Goal: Task Accomplishment & Management: Manage account settings

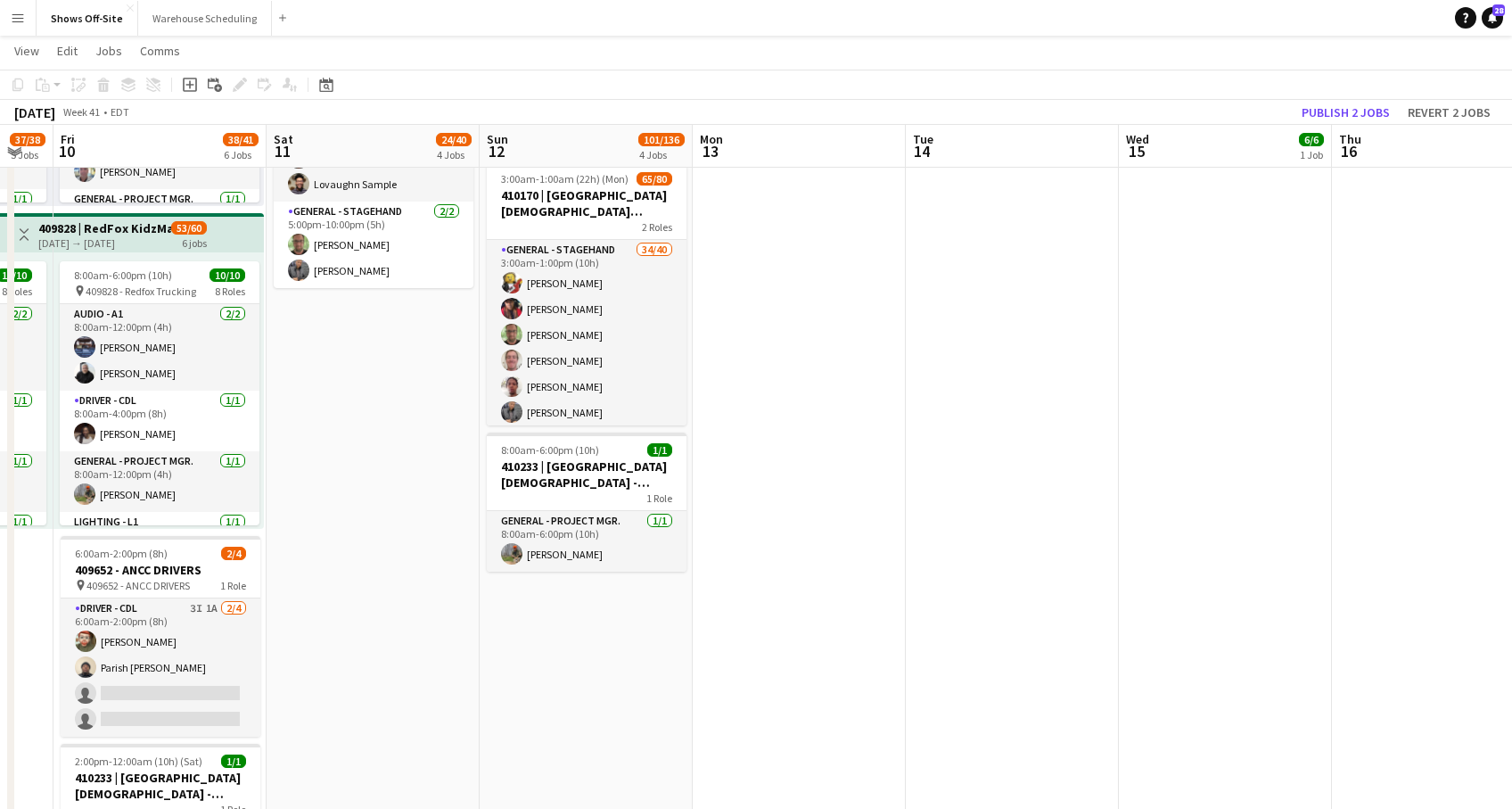
scroll to position [0, 826]
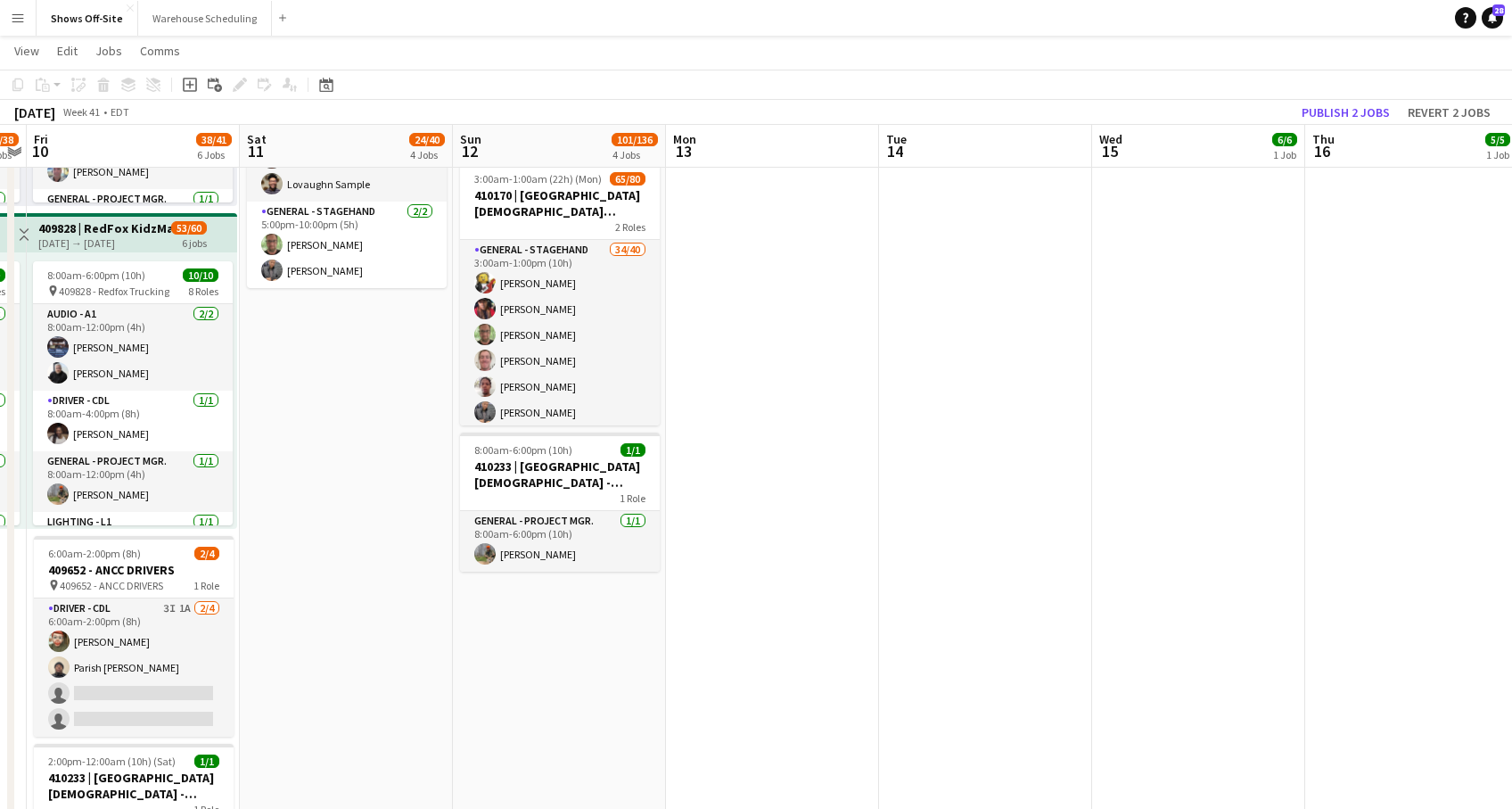
drag, startPoint x: 657, startPoint y: 758, endPoint x: 476, endPoint y: 883, distance: 220.0
click at [476, 808] on html "Menu Boards Boards Boards All jobs Status Workforce Workforce My Workforce Recr…" at bounding box center [756, 530] width 1512 height 2986
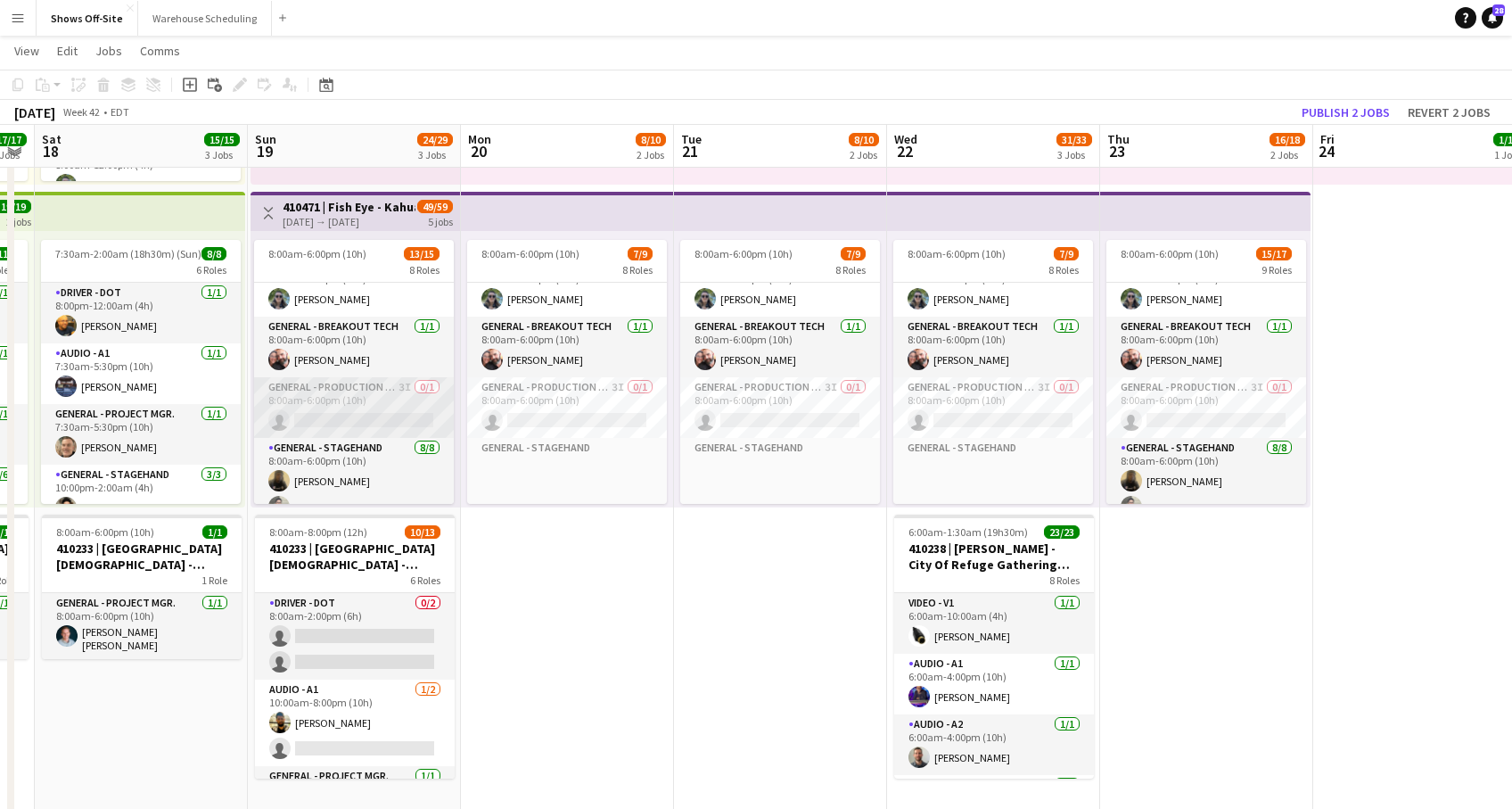
scroll to position [0, 0]
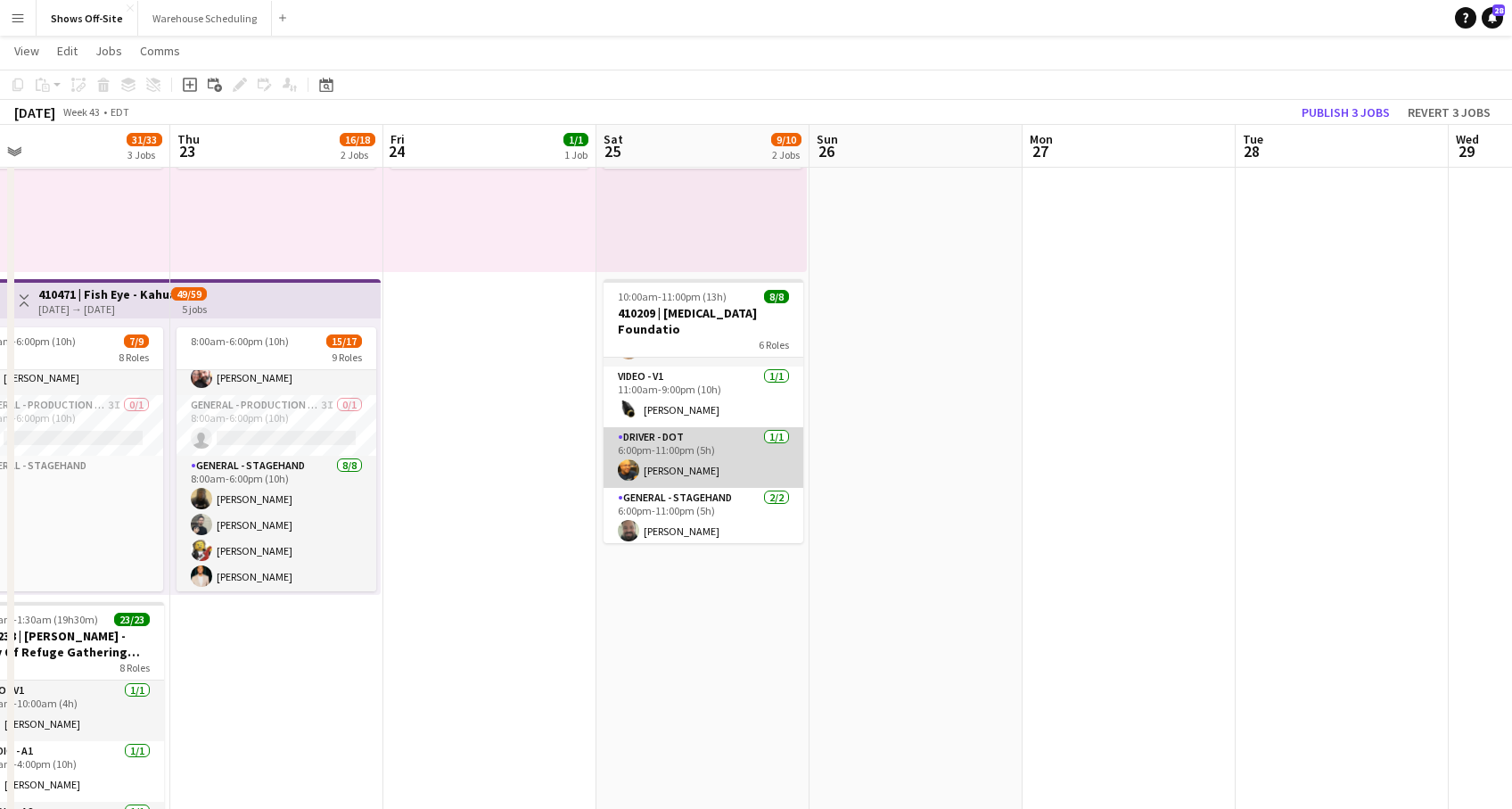
scroll to position [230, 0]
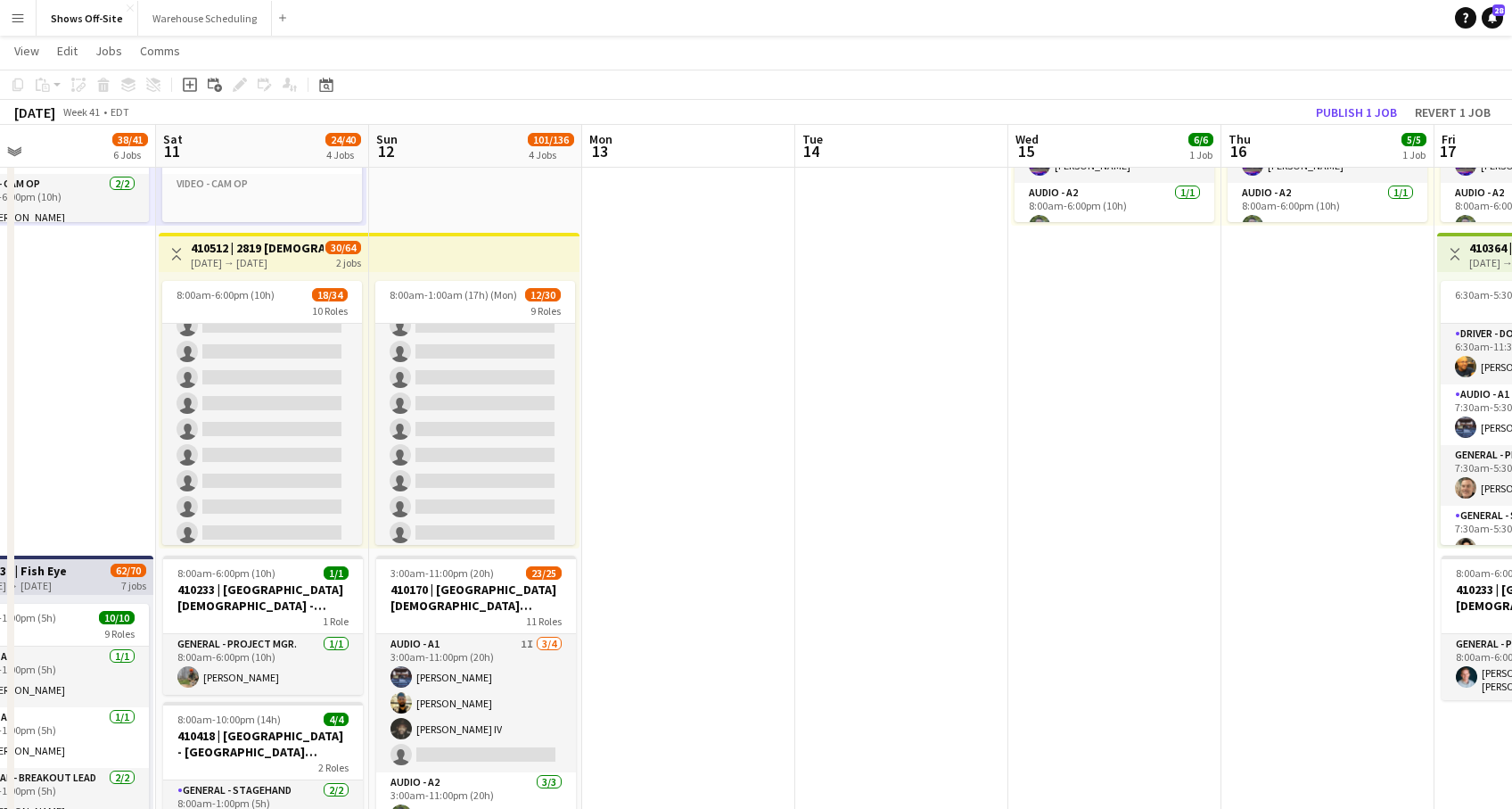
scroll to position [622, 0]
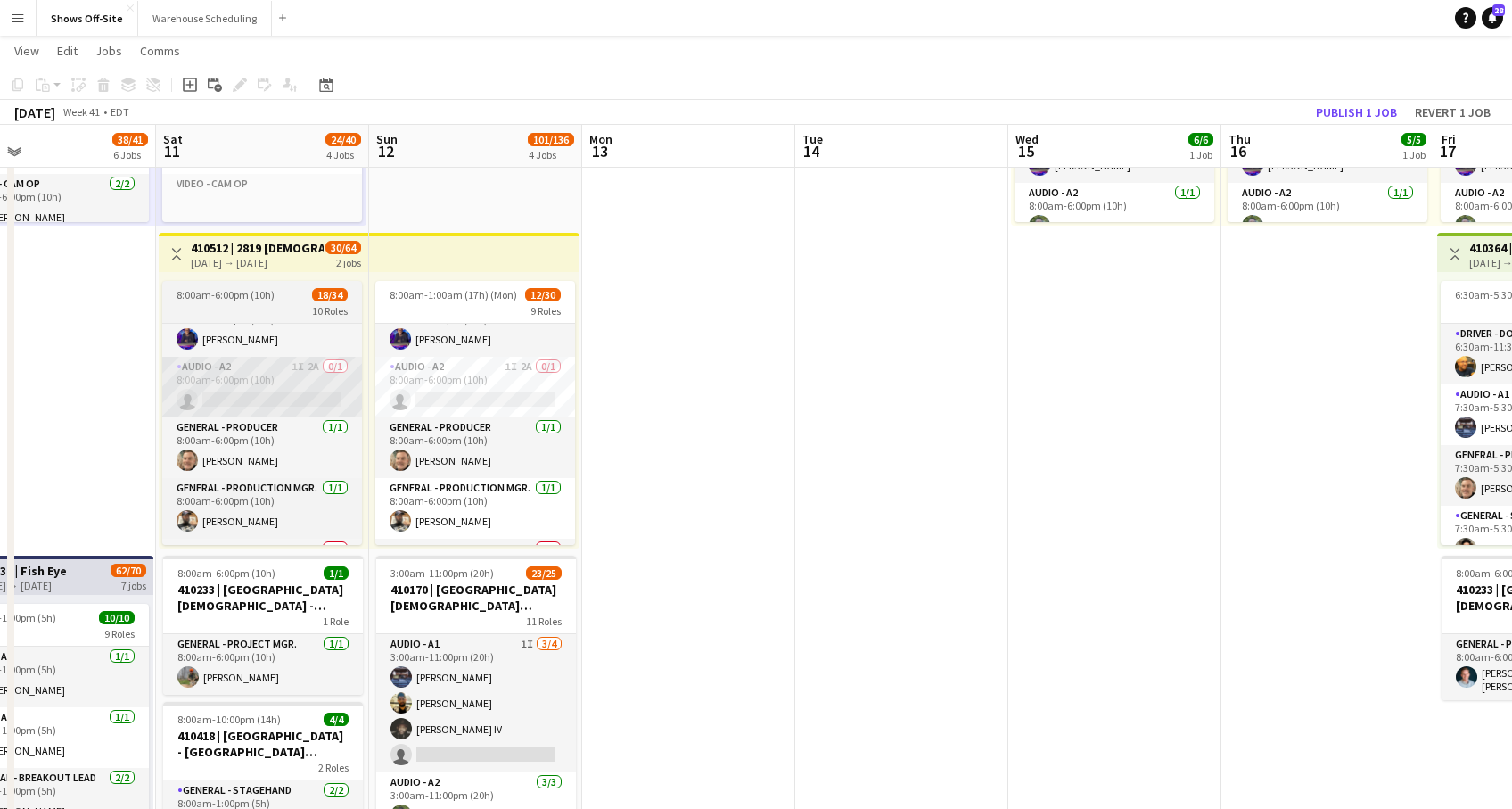
click at [263, 374] on app-card-role "Audio - A2 1I 2A 0/1 8:00am-6:00pm (10h) single-neutral-actions" at bounding box center [262, 387] width 200 height 60
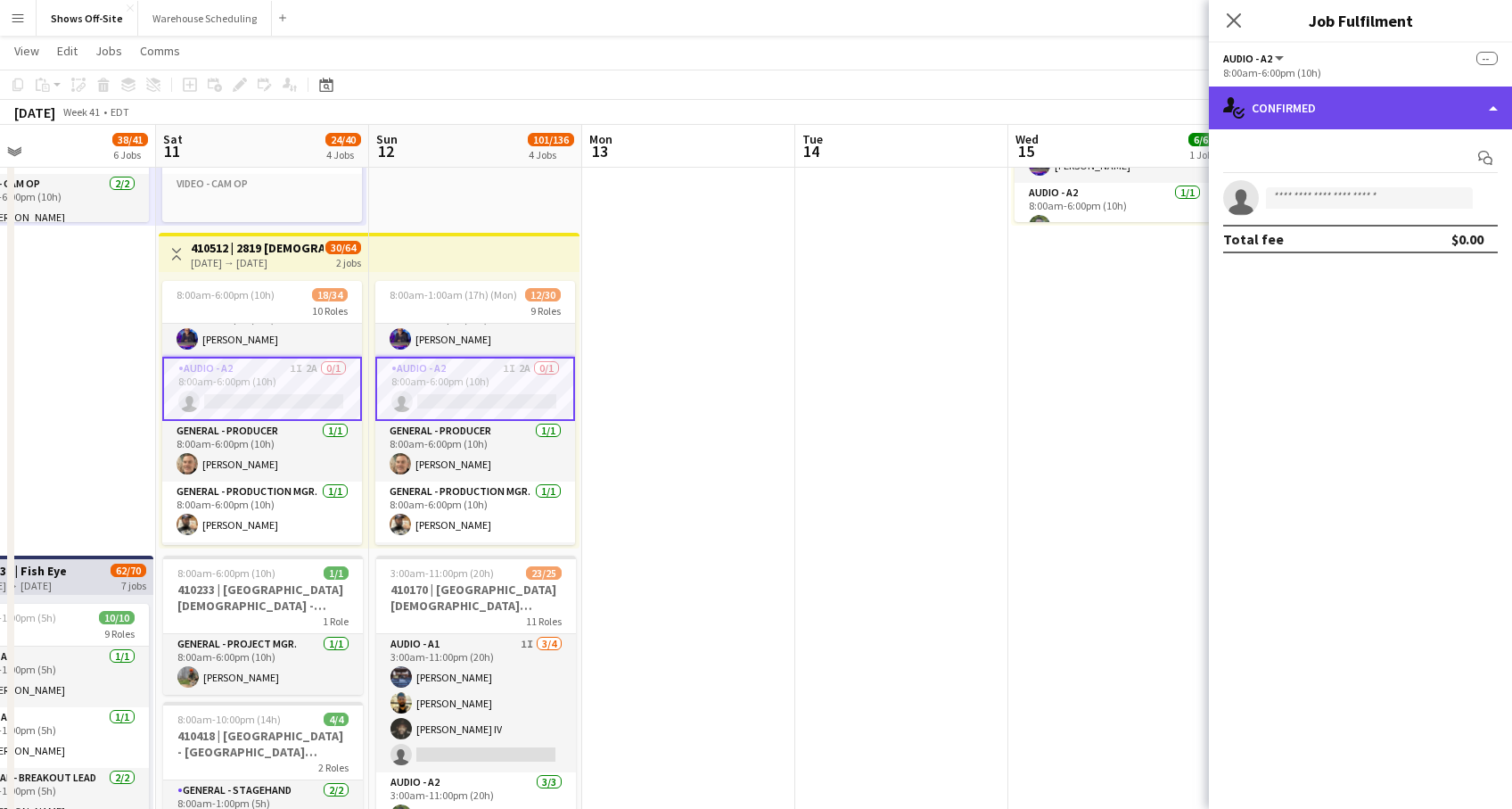
click at [1327, 113] on div "single-neutral-actions-check-2 Confirmed" at bounding box center [1361, 107] width 304 height 42
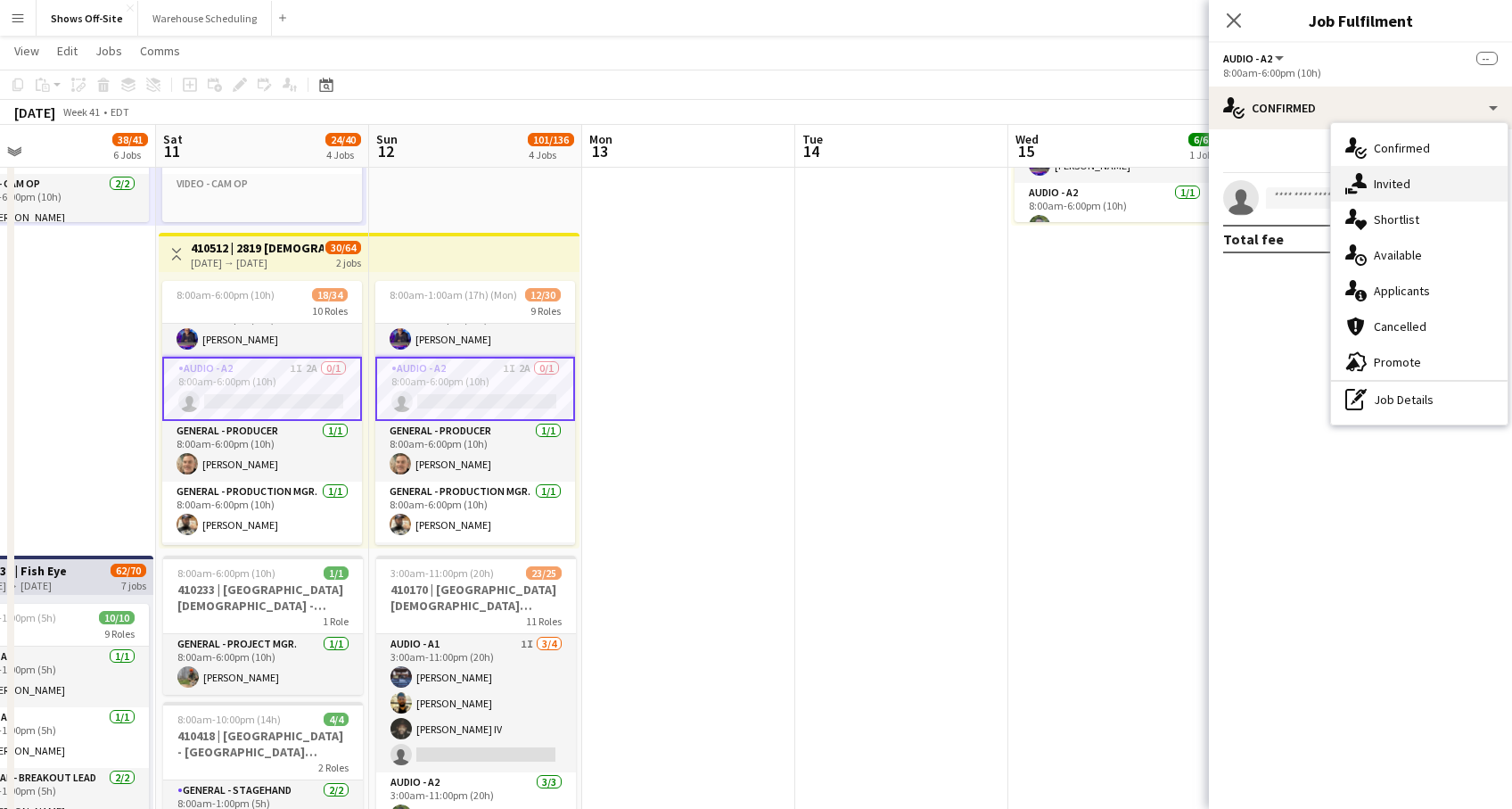
click at [1391, 192] on div "single-neutral-actions-share-1 Invited" at bounding box center [1419, 184] width 176 height 36
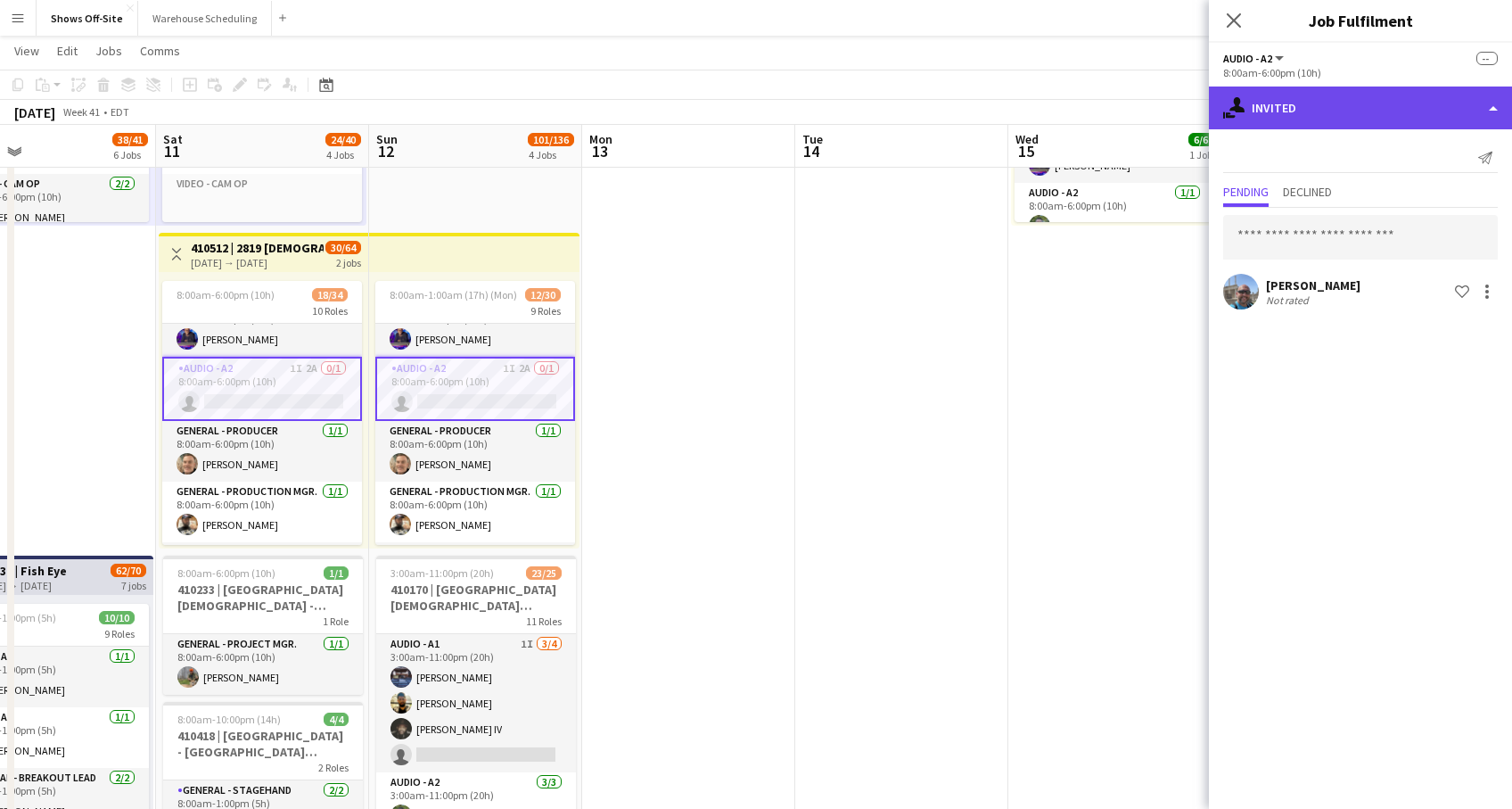
click at [1310, 97] on div "single-neutral-actions-share-1 Invited" at bounding box center [1361, 107] width 304 height 42
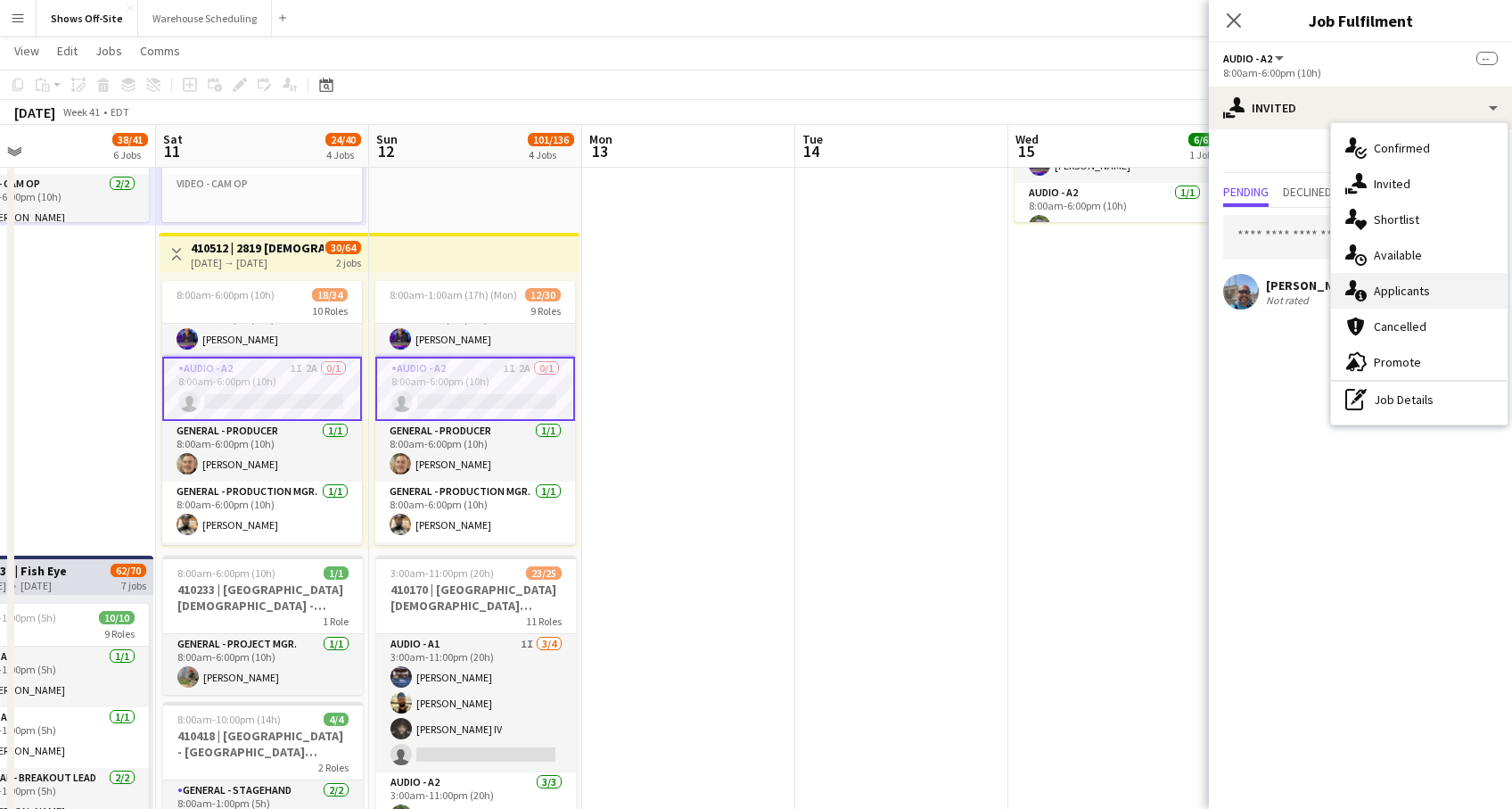
click at [1408, 281] on div "single-neutral-actions-information Applicants" at bounding box center [1419, 290] width 176 height 36
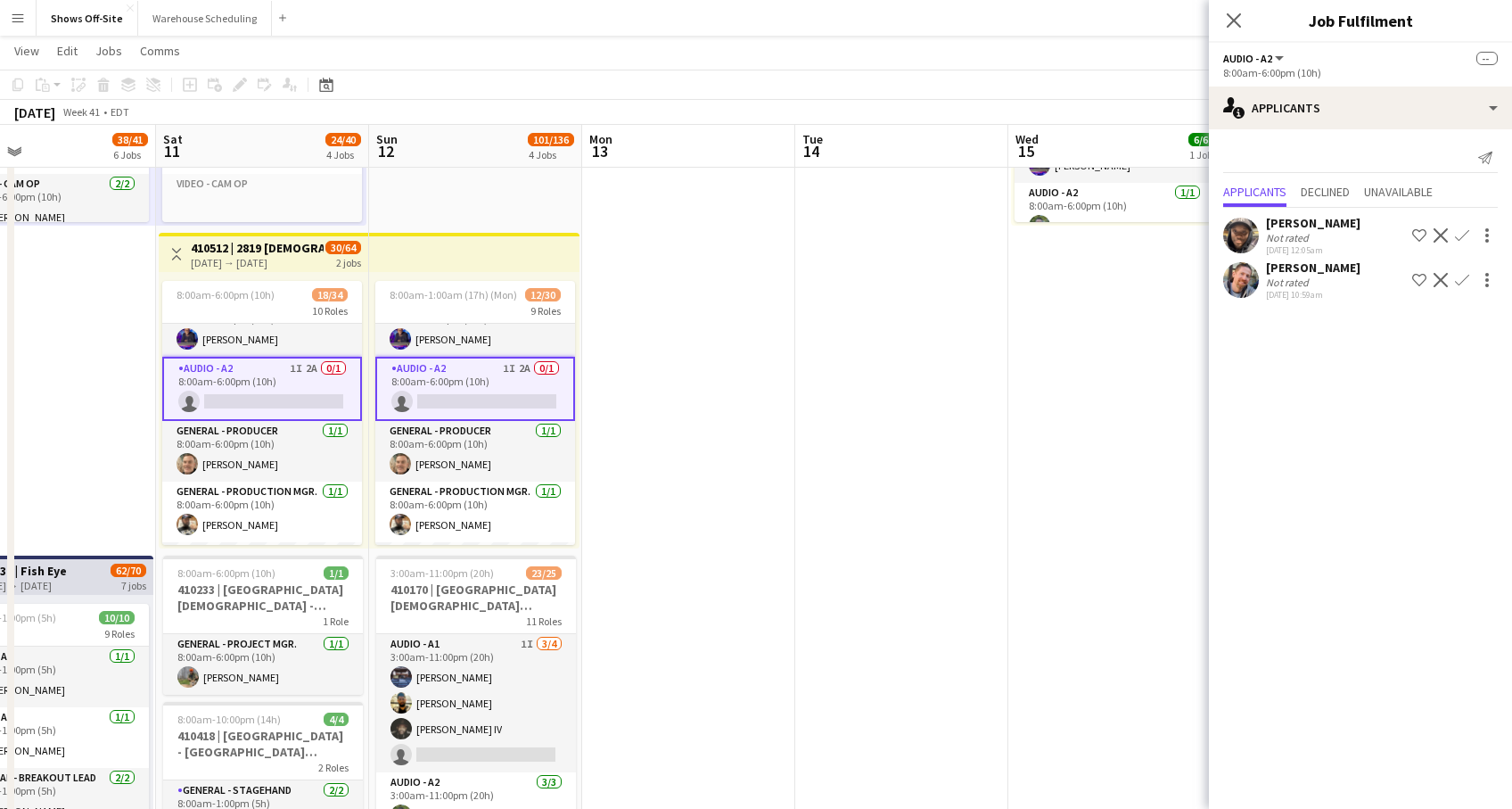
click at [1339, 266] on div "[PERSON_NAME]" at bounding box center [1313, 267] width 94 height 16
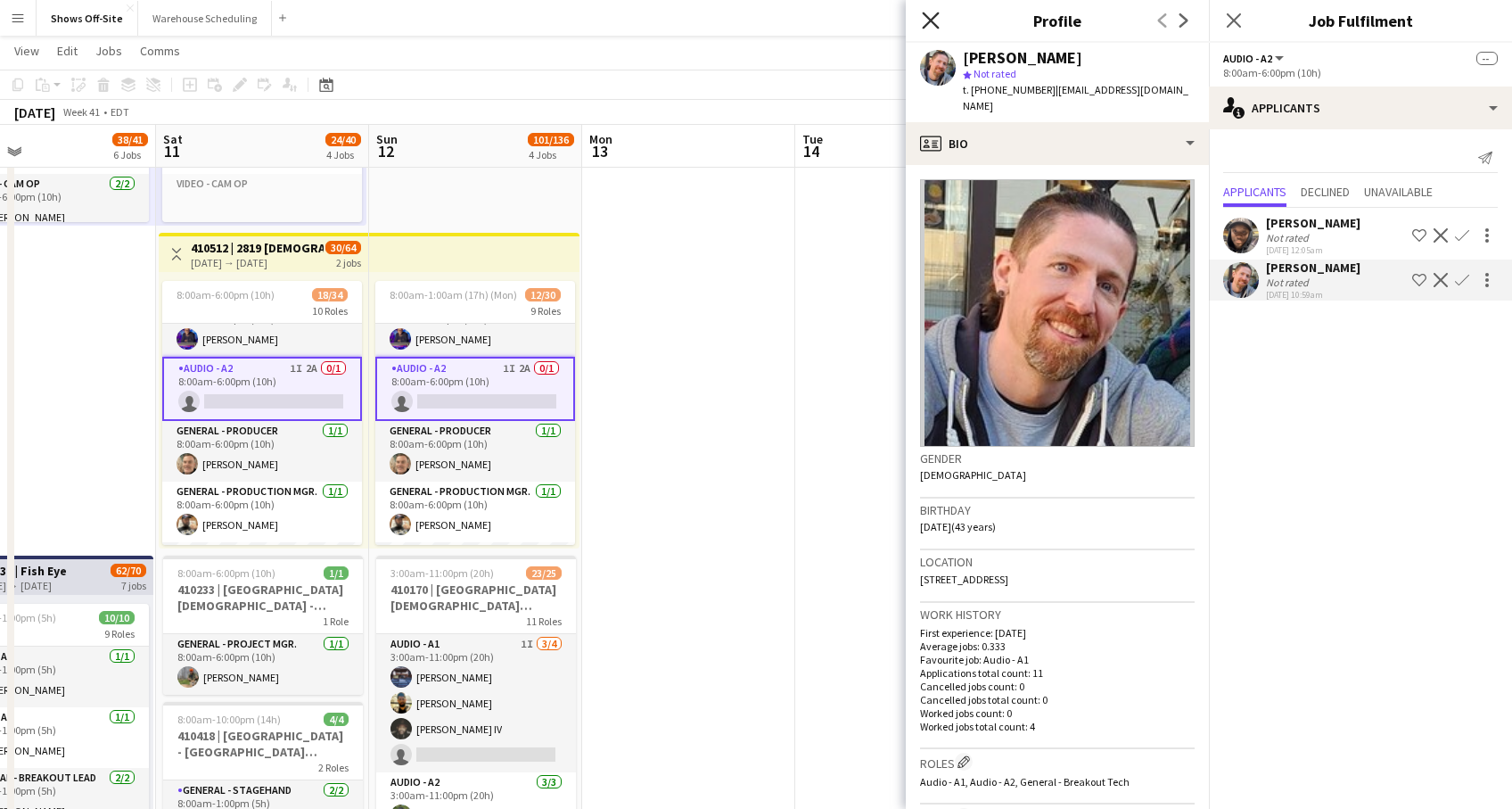
click at [929, 14] on icon "Close pop-in" at bounding box center [930, 20] width 17 height 17
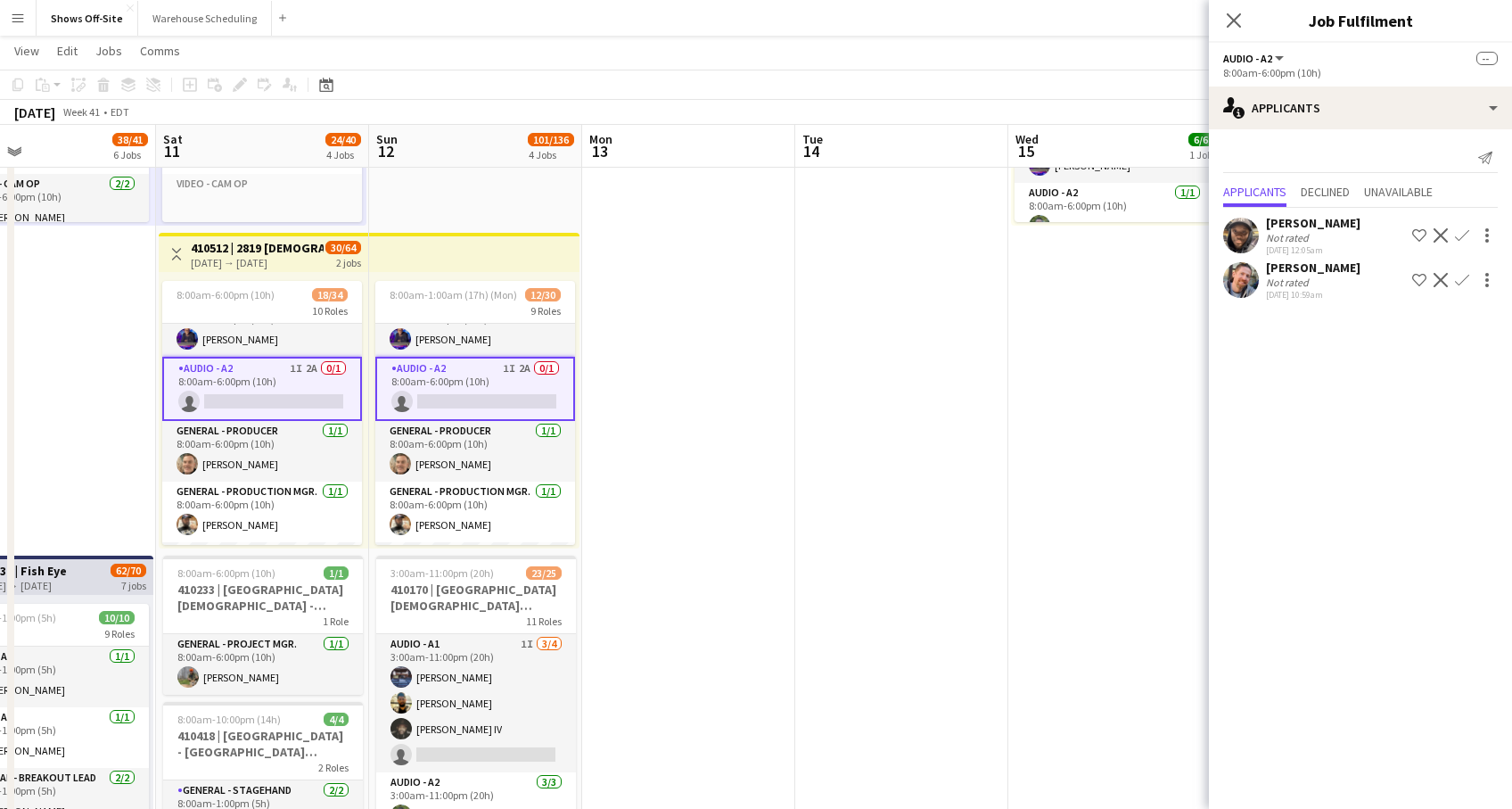
click at [1459, 279] on app-icon "Confirm" at bounding box center [1462, 279] width 14 height 14
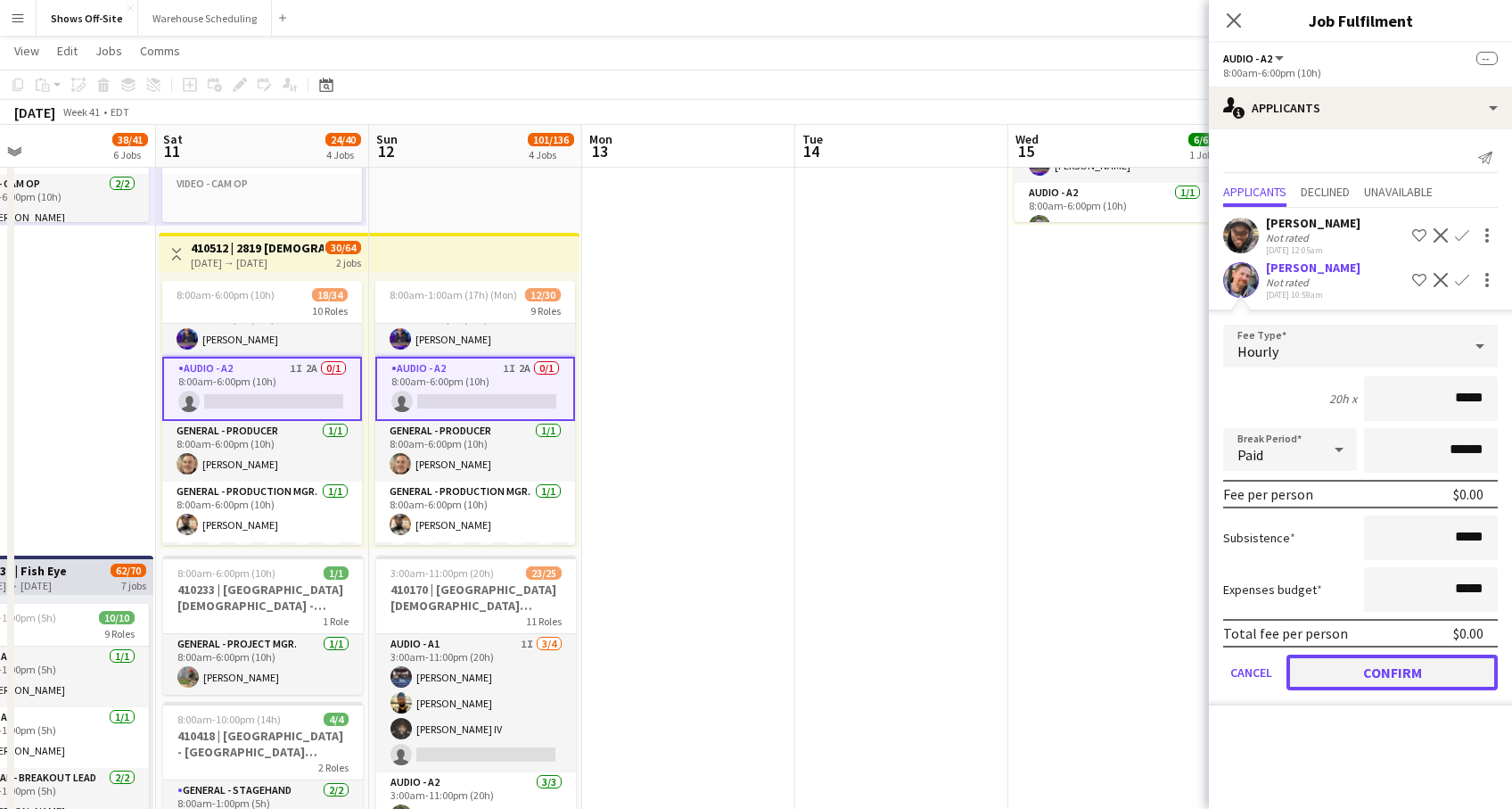
click at [1431, 674] on button "Confirm" at bounding box center [1392, 672] width 211 height 36
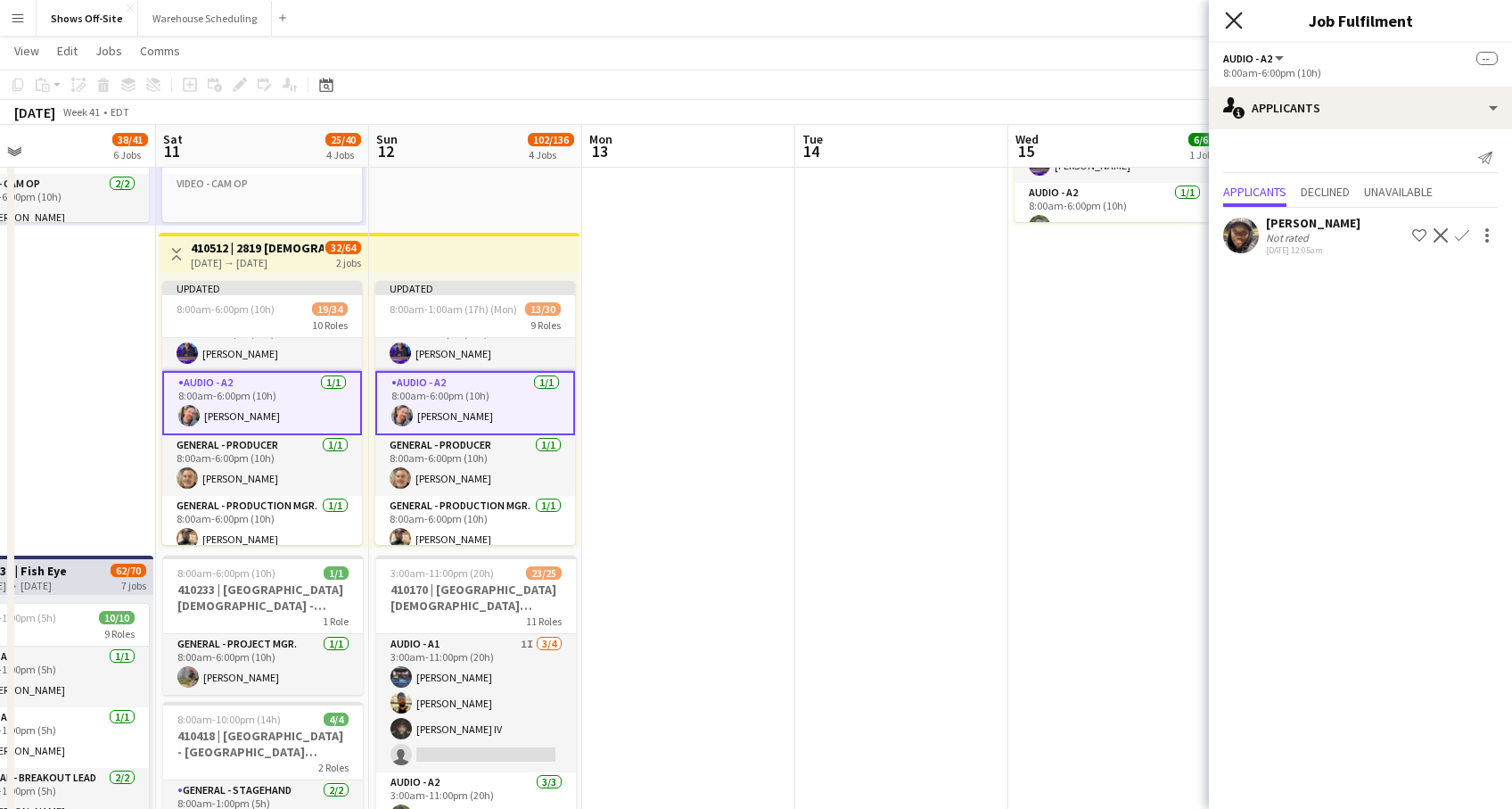
click at [1231, 26] on icon "Close pop-in" at bounding box center [1234, 20] width 17 height 17
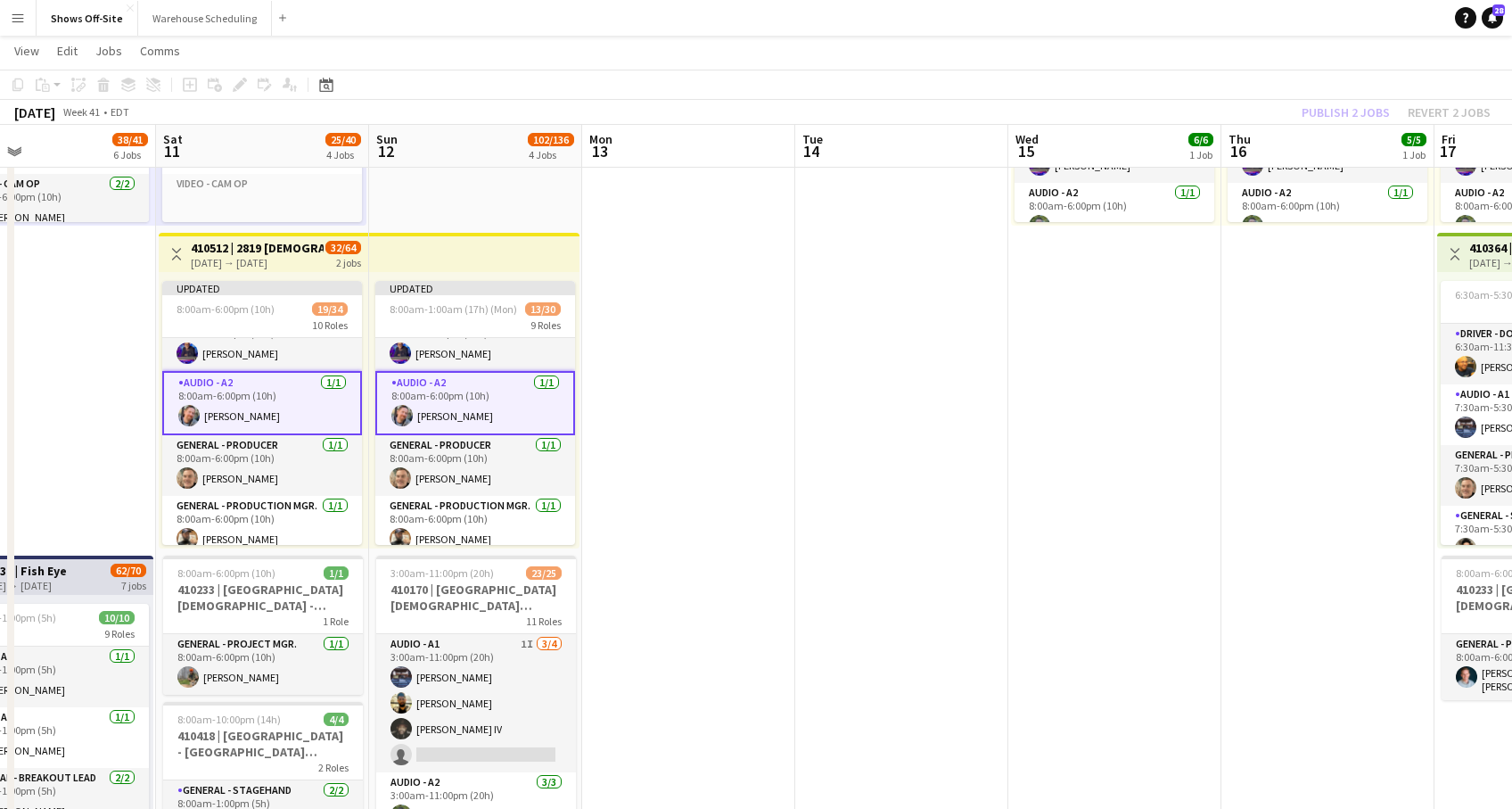
click at [1190, 117] on div "[DATE] Week 41 • EDT Publish 2 jobs Revert 2 jobs" at bounding box center [756, 112] width 1512 height 25
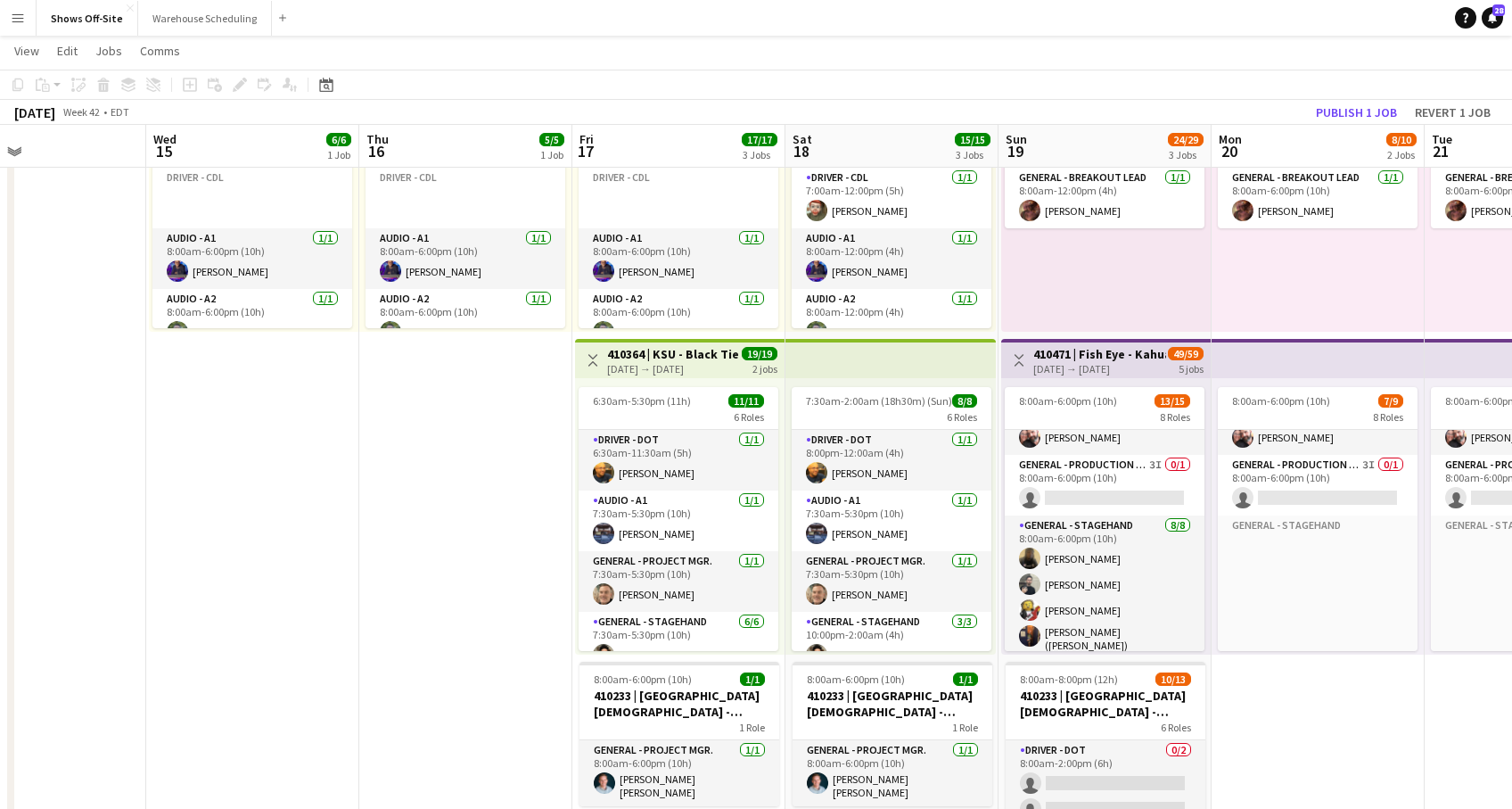
scroll to position [99, 0]
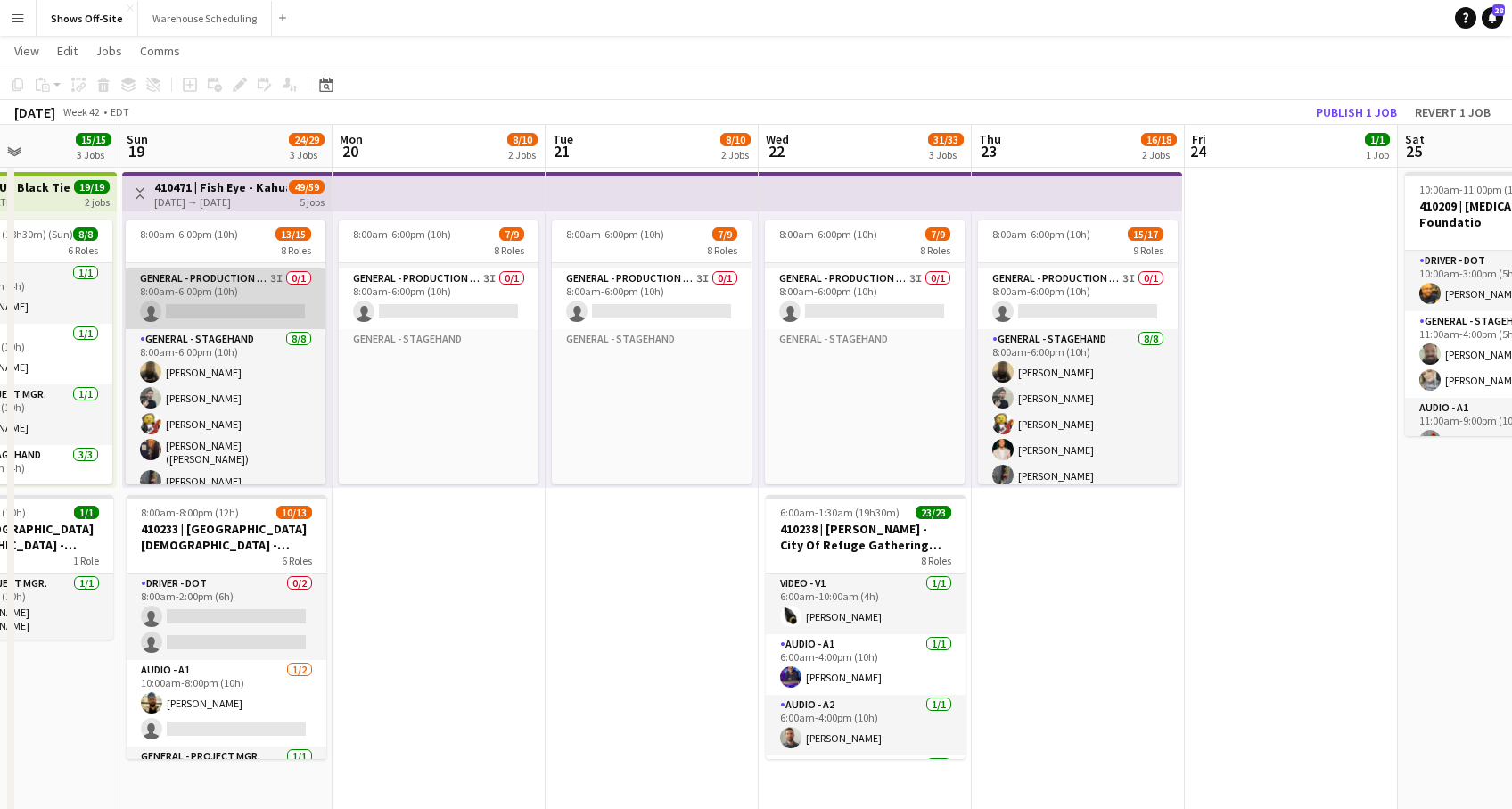
click at [251, 299] on app-card-role "General - Production Mgr. 3I 0/1 8:00am-6:00pm (10h) single-neutral-actions" at bounding box center [225, 299] width 200 height 60
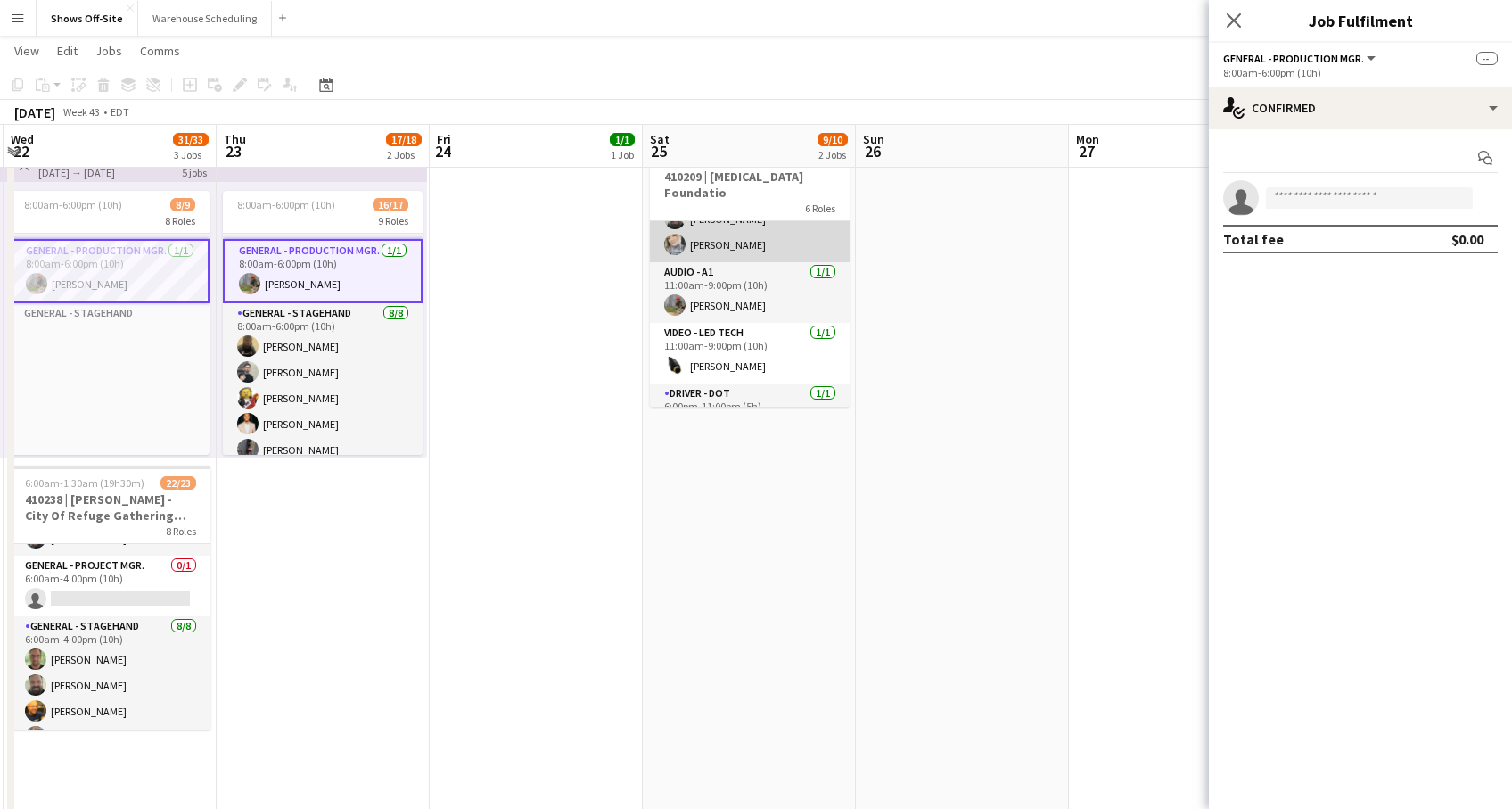
scroll to position [106, 0]
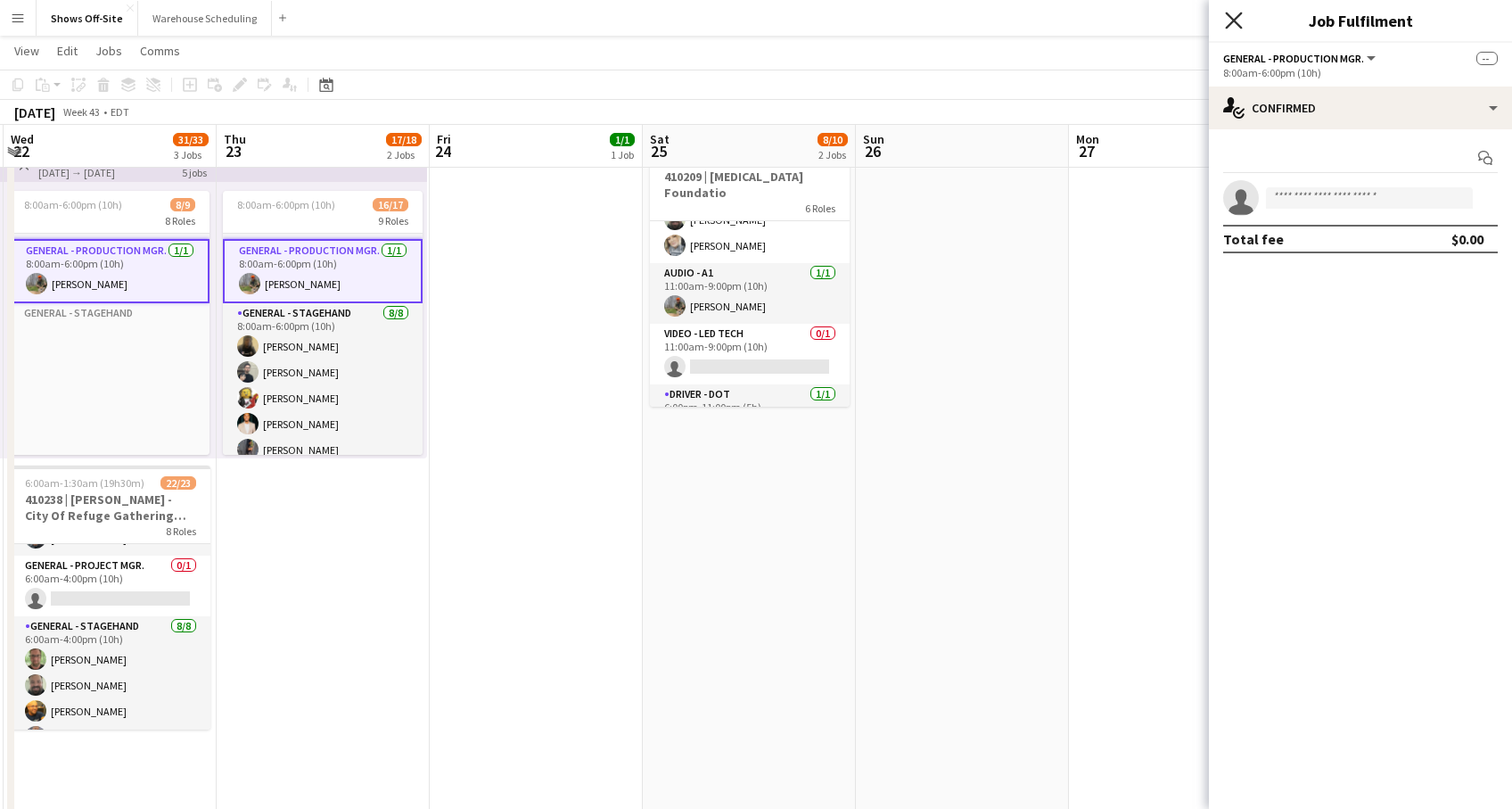
click at [1237, 20] on icon "Close pop-in" at bounding box center [1234, 20] width 17 height 17
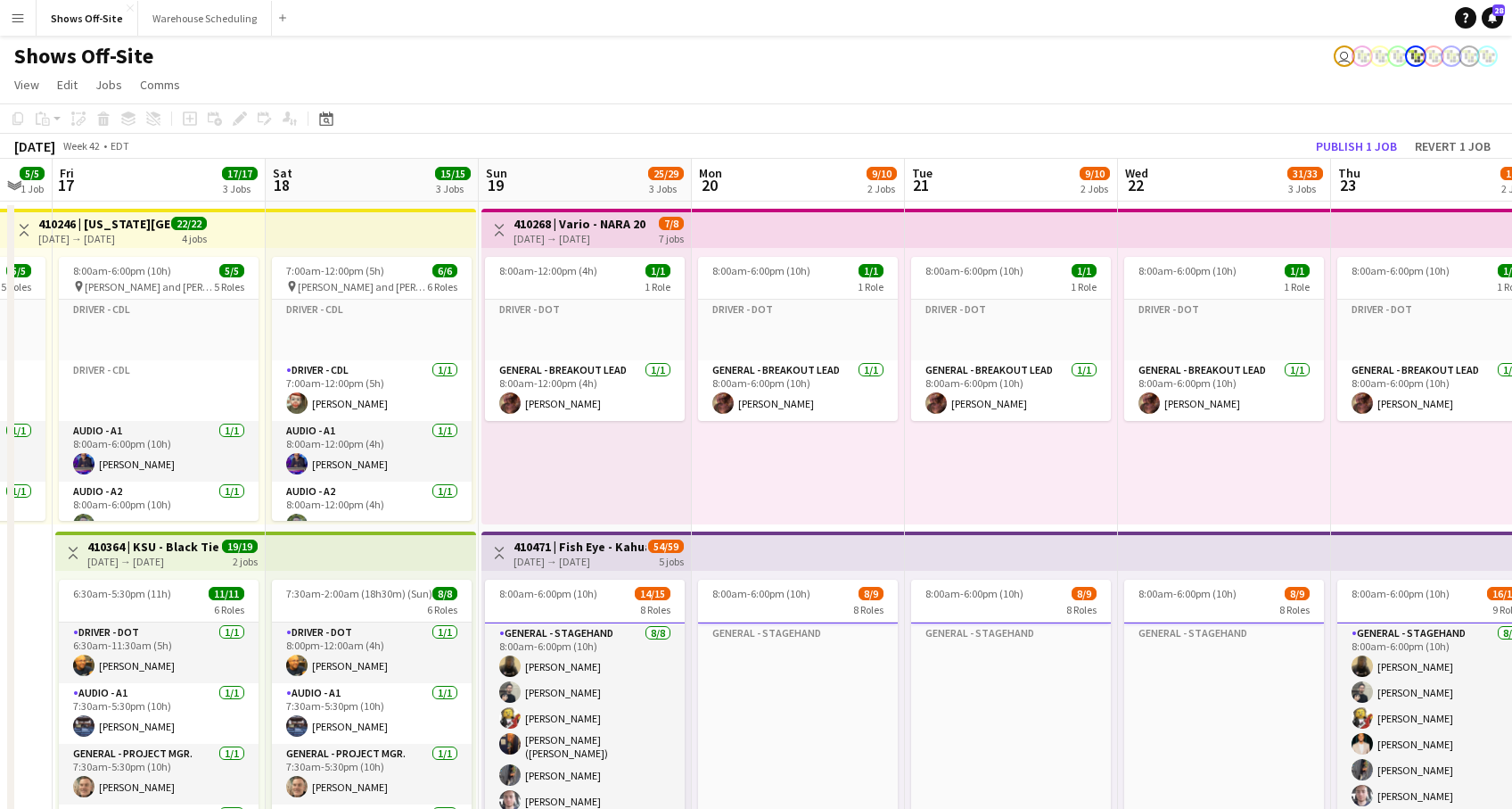
scroll to position [355, 0]
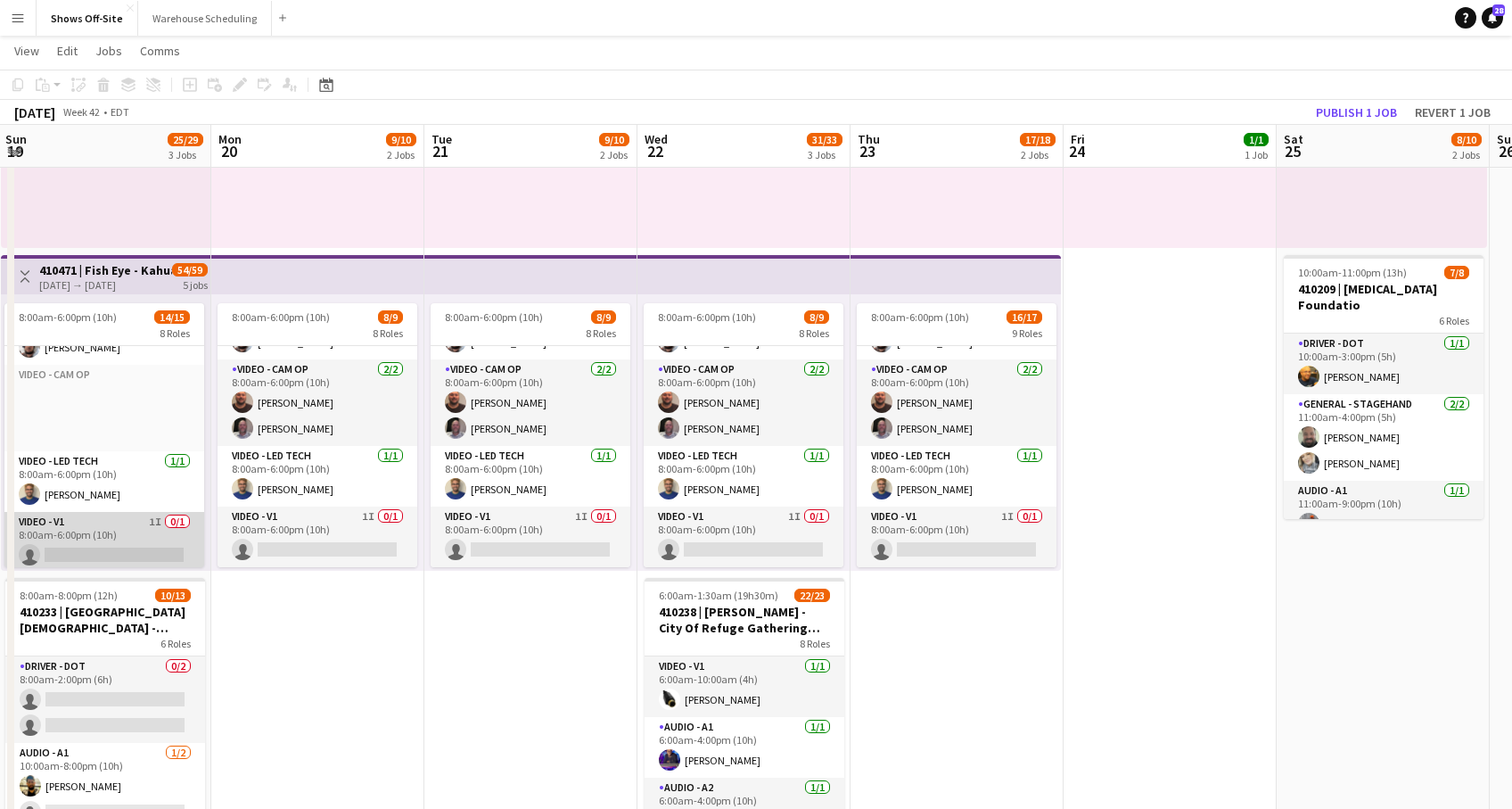
click at [85, 520] on app-card-role "Video - V1 1I 0/1 8:00am-6:00pm (10h) single-neutral-actions" at bounding box center [105, 542] width 200 height 60
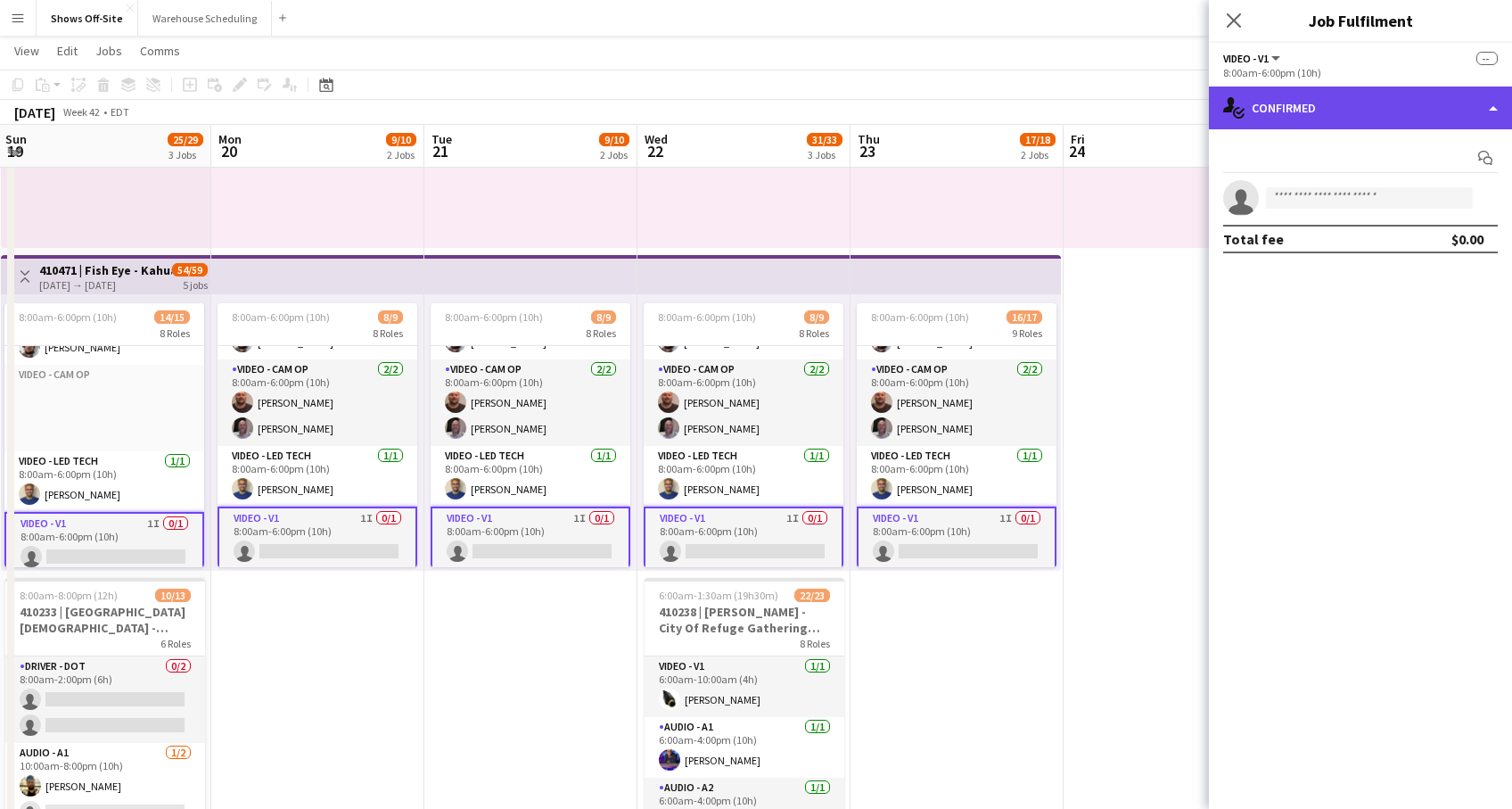
click at [1330, 96] on div "single-neutral-actions-check-2 Confirmed" at bounding box center [1361, 107] width 304 height 42
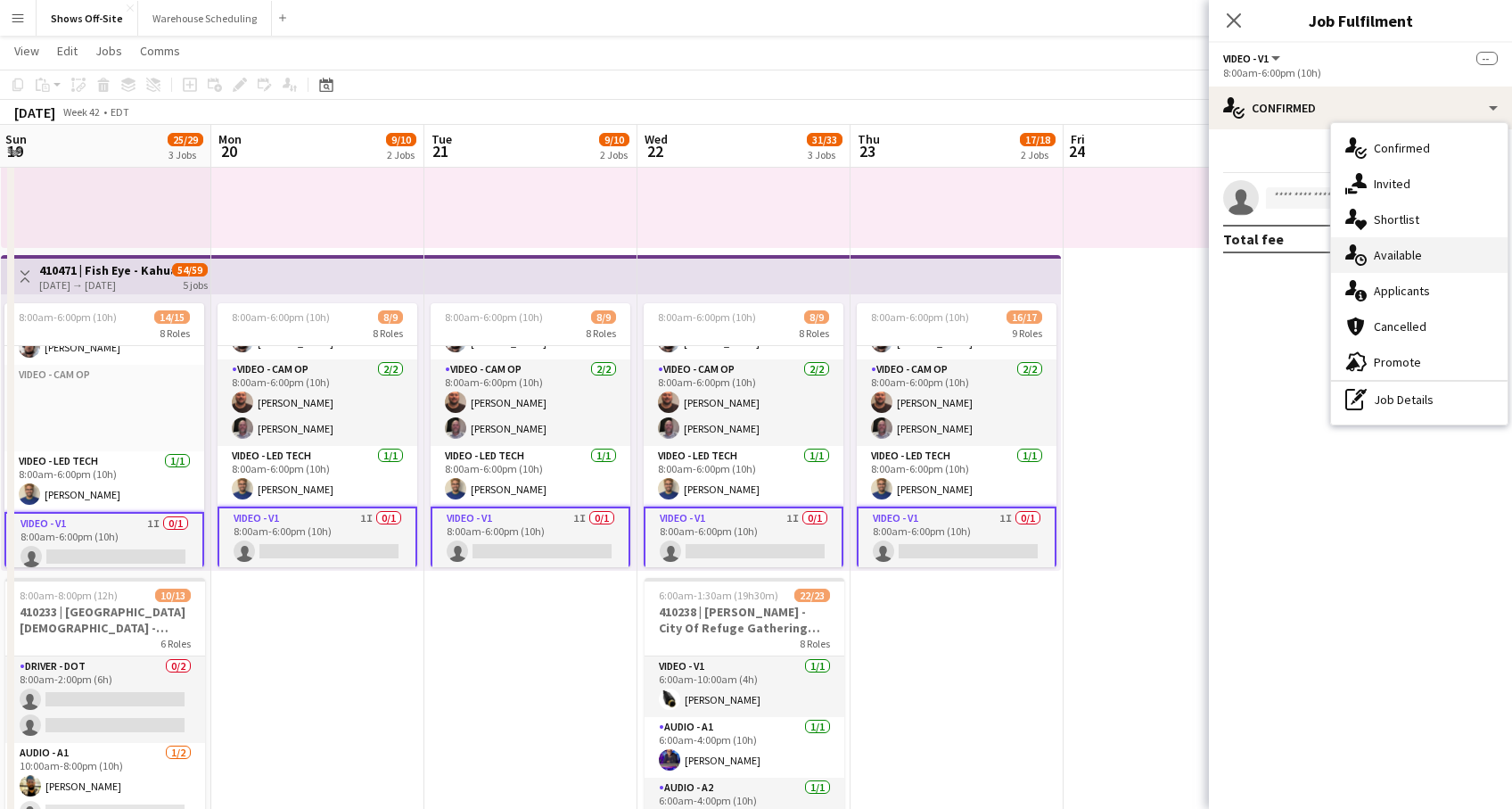
click at [1423, 262] on div "single-neutral-actions-upload Available" at bounding box center [1419, 256] width 176 height 36
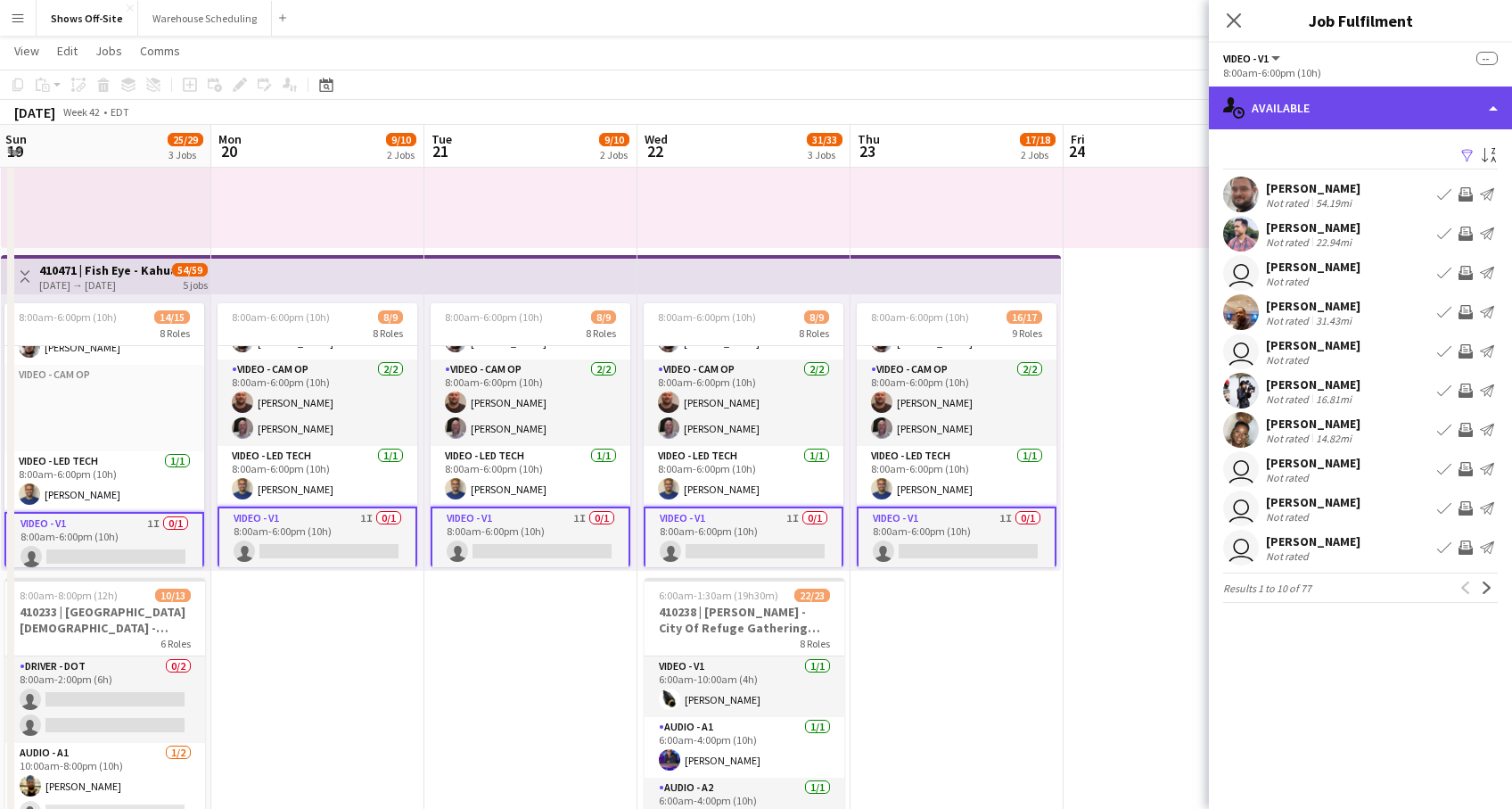
click at [1340, 106] on div "single-neutral-actions-upload Available" at bounding box center [1361, 107] width 304 height 42
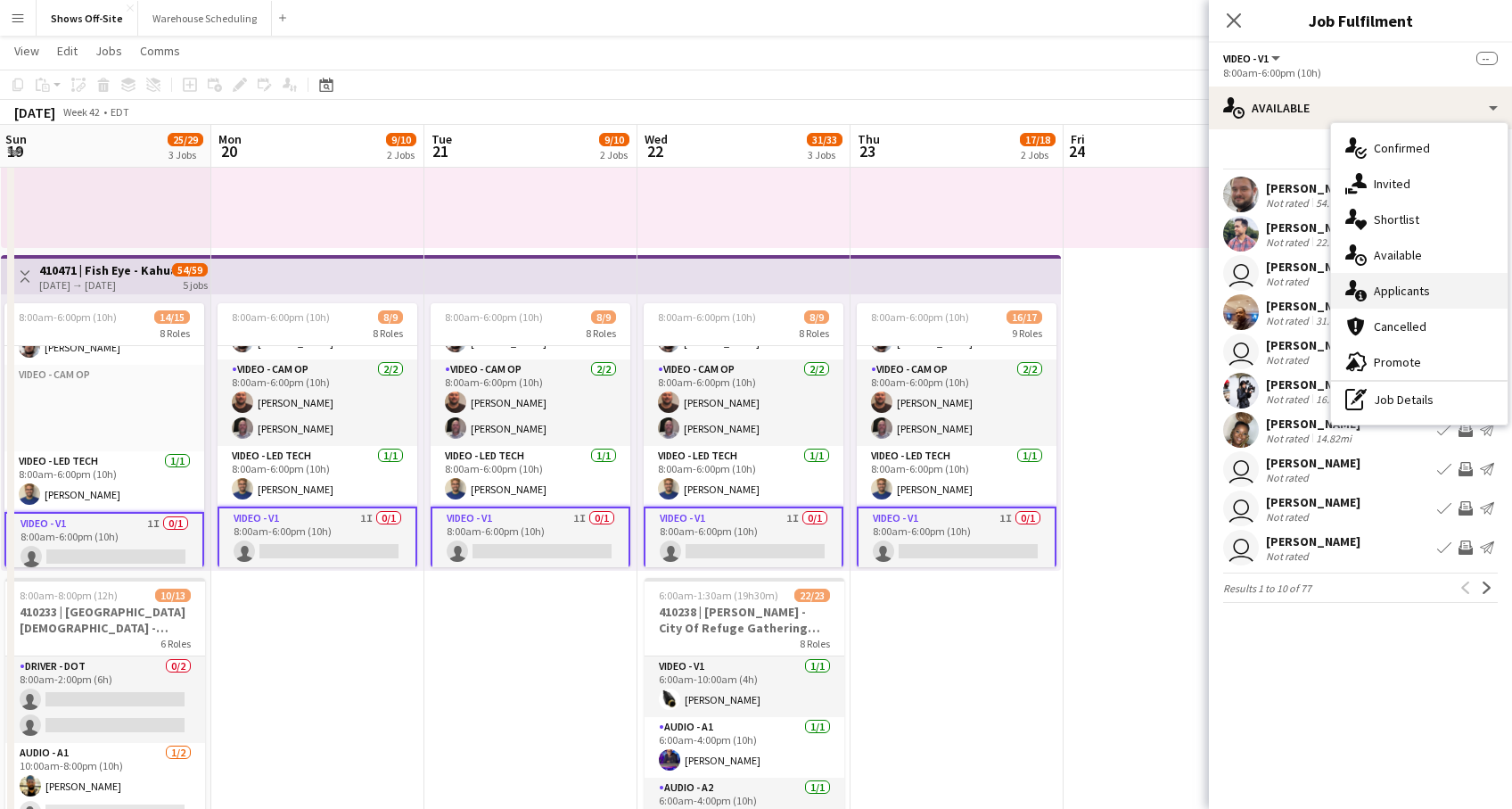
click at [1418, 293] on span "Applicants" at bounding box center [1403, 290] width 57 height 16
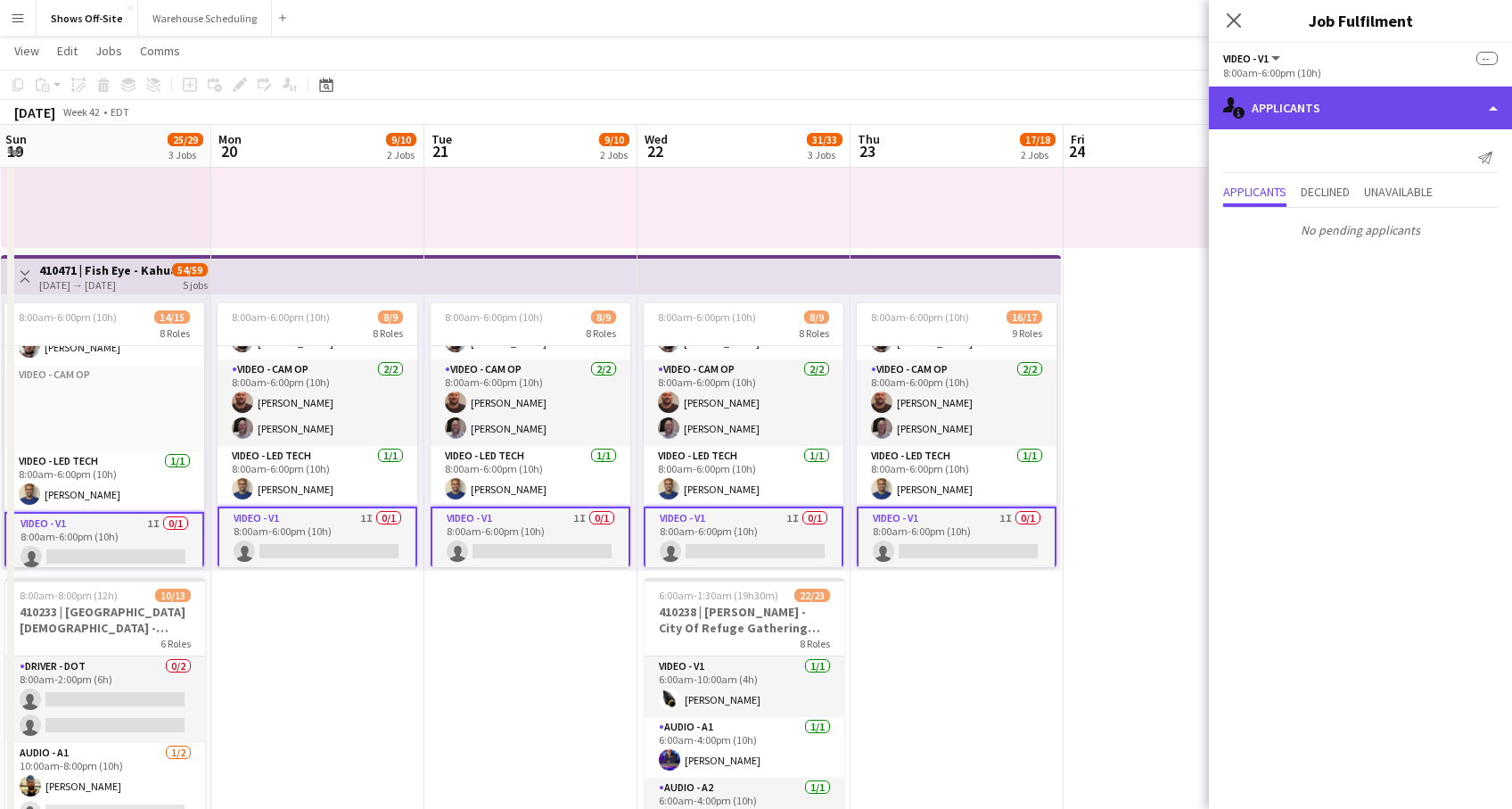
click at [1331, 95] on div "single-neutral-actions-information Applicants" at bounding box center [1361, 107] width 304 height 42
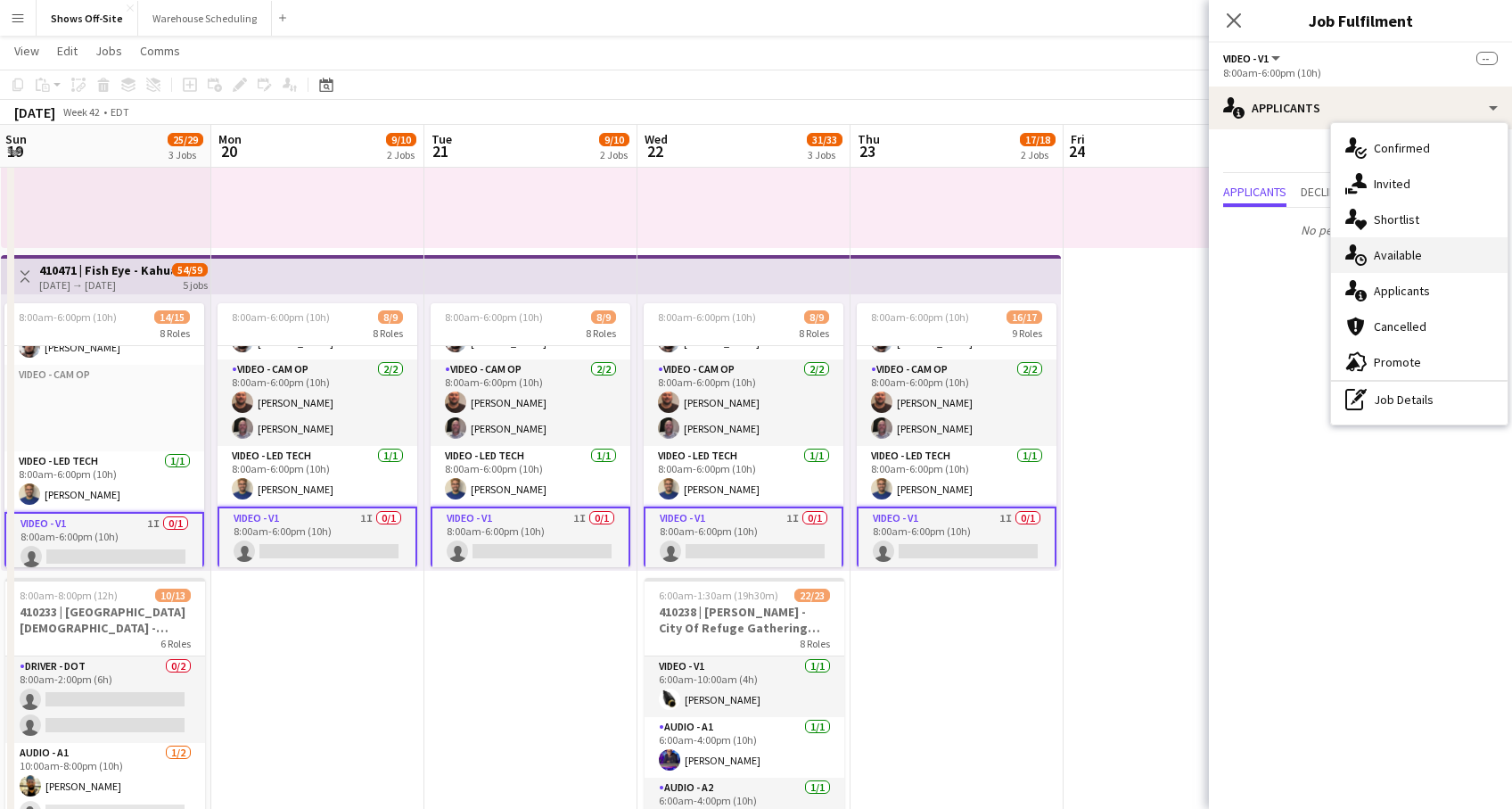
click at [1390, 249] on span "Available" at bounding box center [1398, 255] width 48 height 16
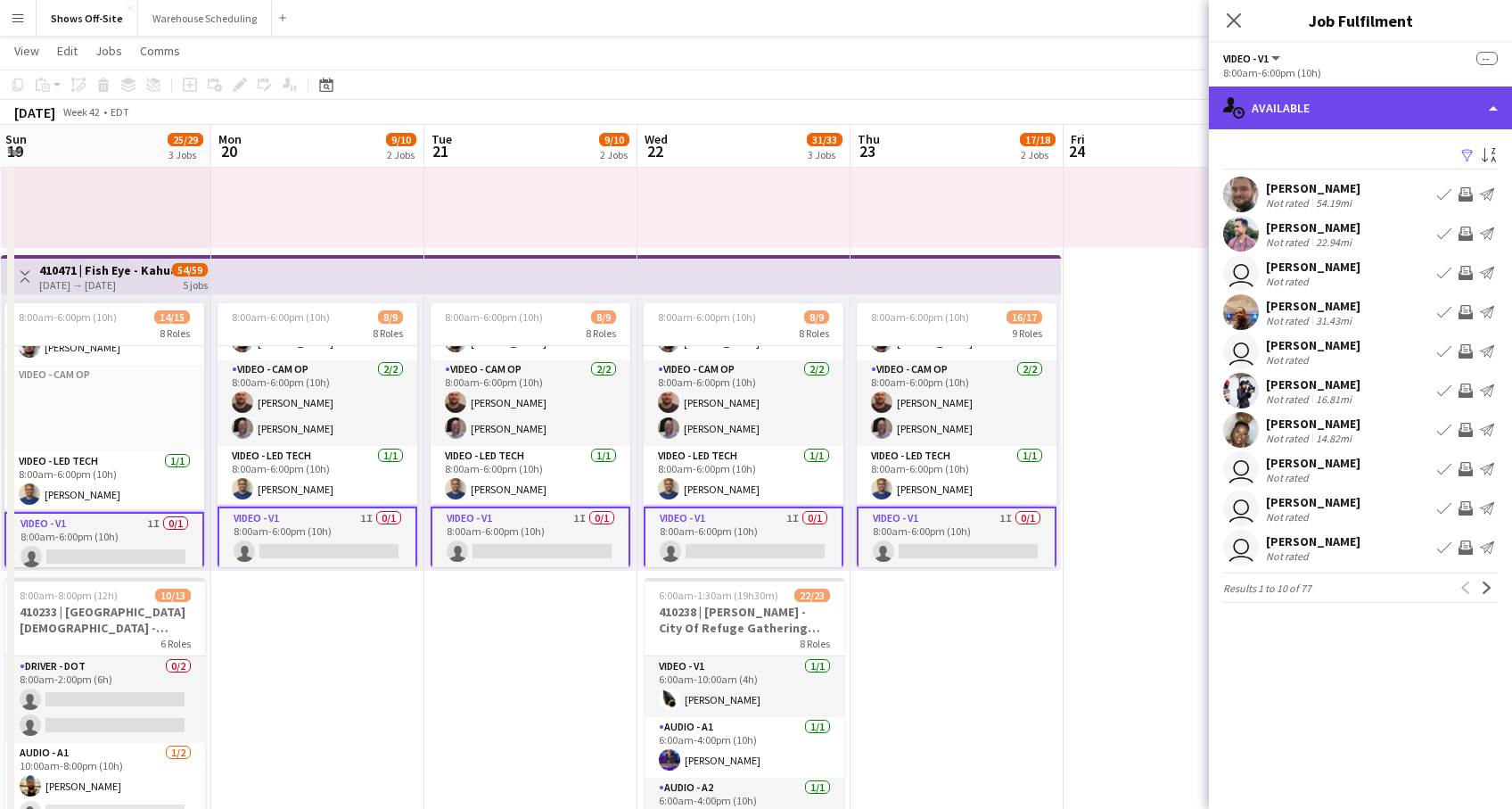
click at [1279, 100] on div "single-neutral-actions-upload Available" at bounding box center [1361, 107] width 304 height 42
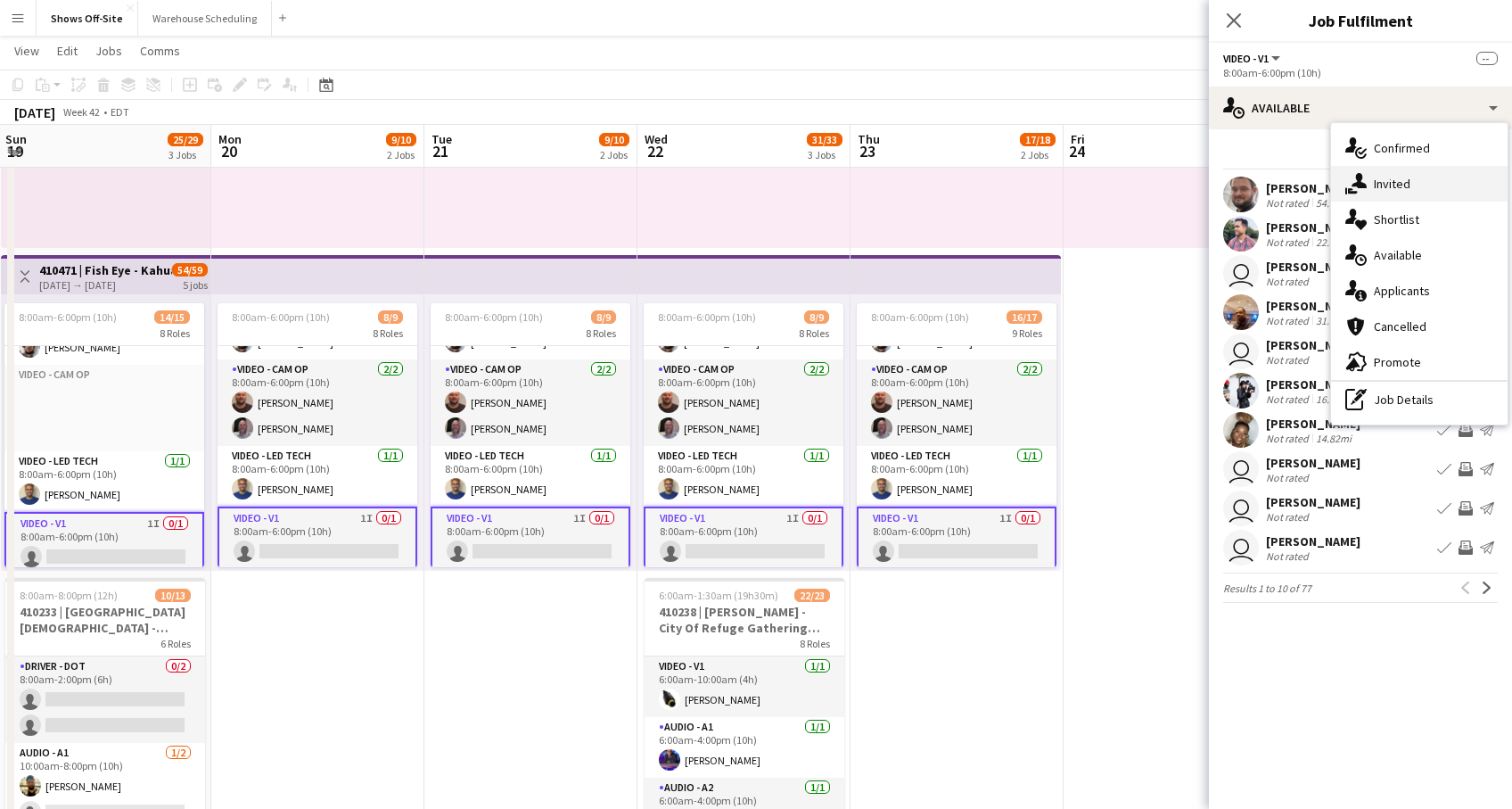
click at [1368, 171] on div "single-neutral-actions-share-1 Invited" at bounding box center [1419, 184] width 176 height 36
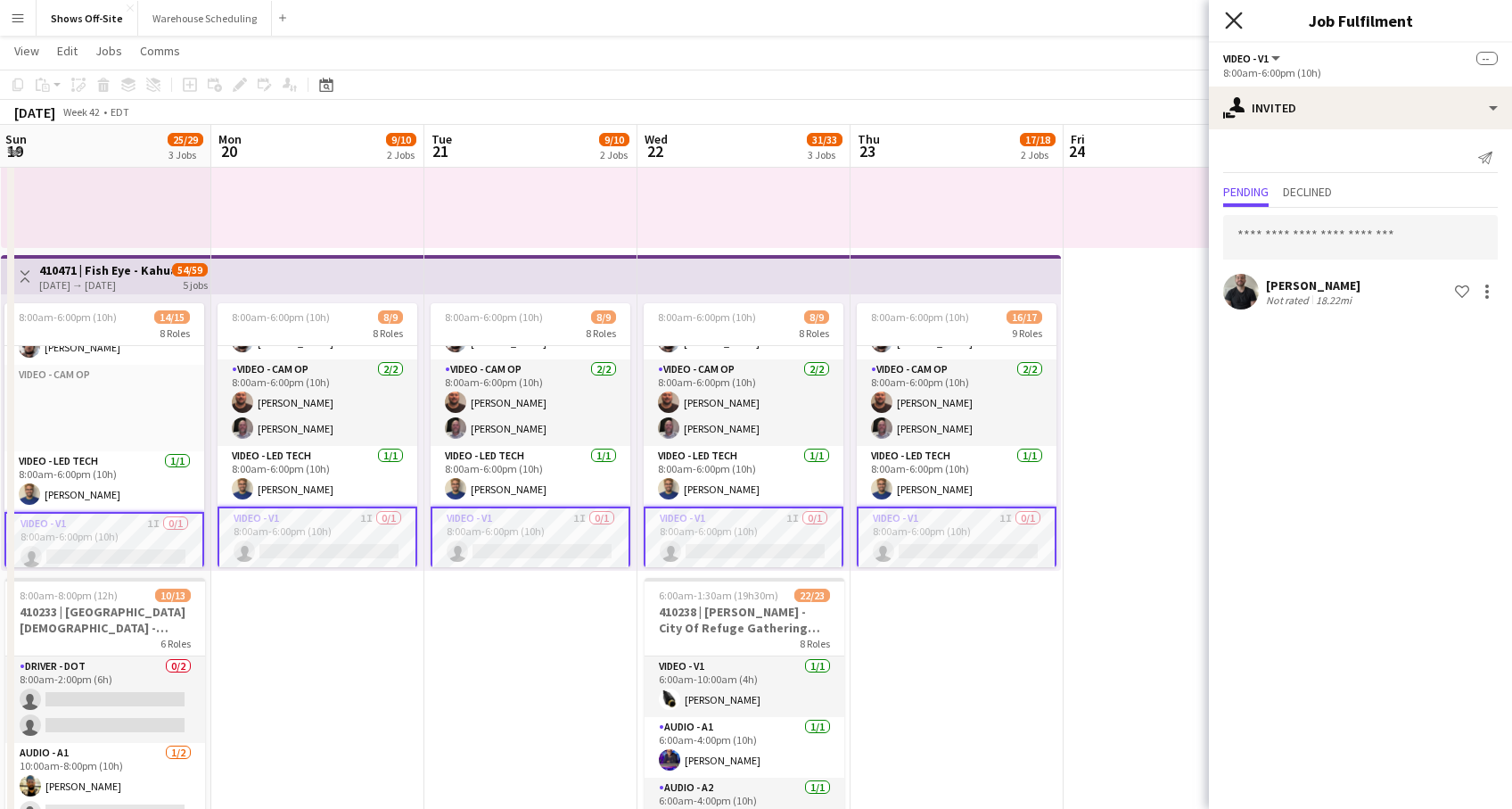
click at [1236, 23] on icon at bounding box center [1234, 20] width 17 height 17
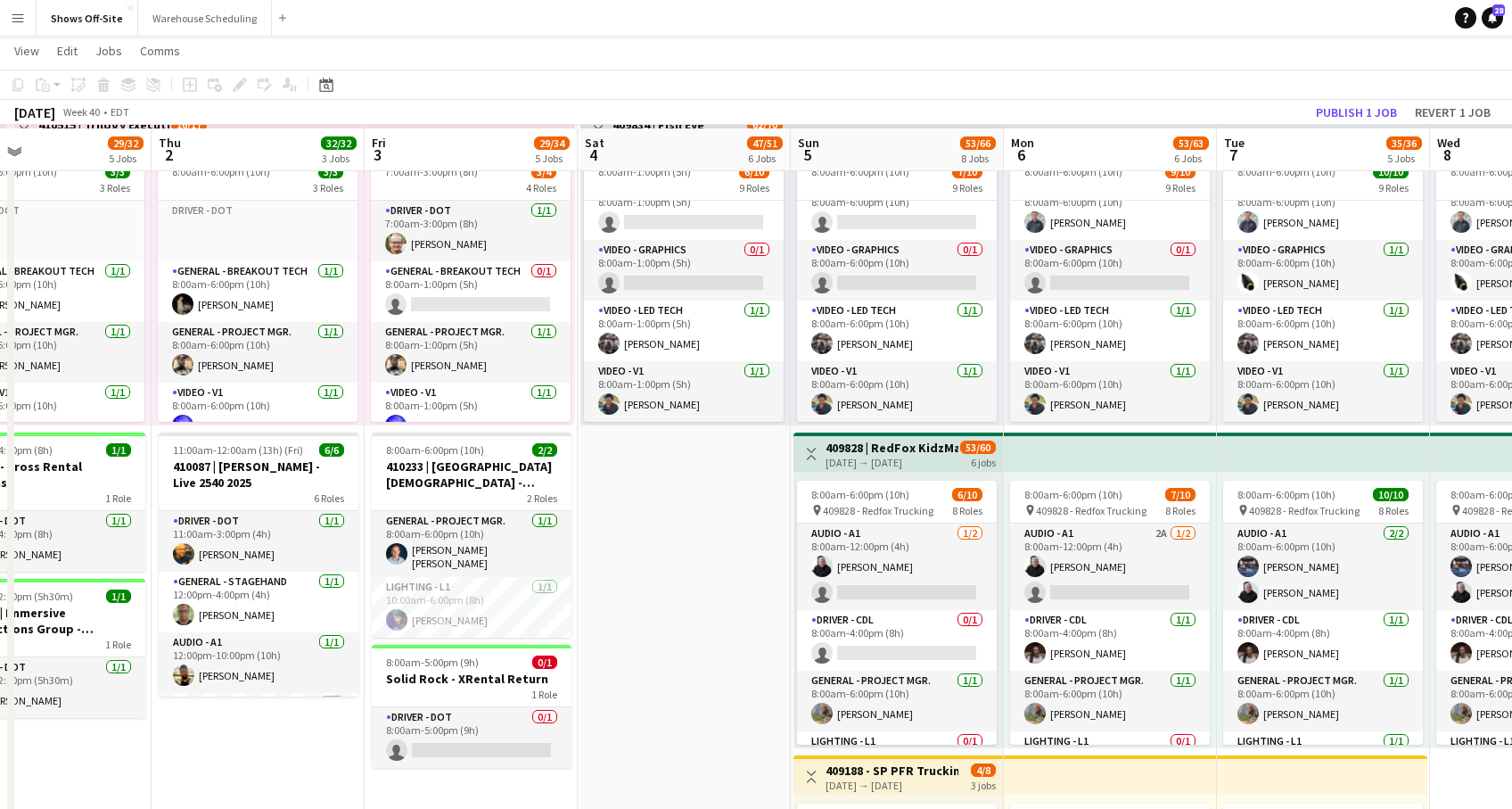
scroll to position [750, 0]
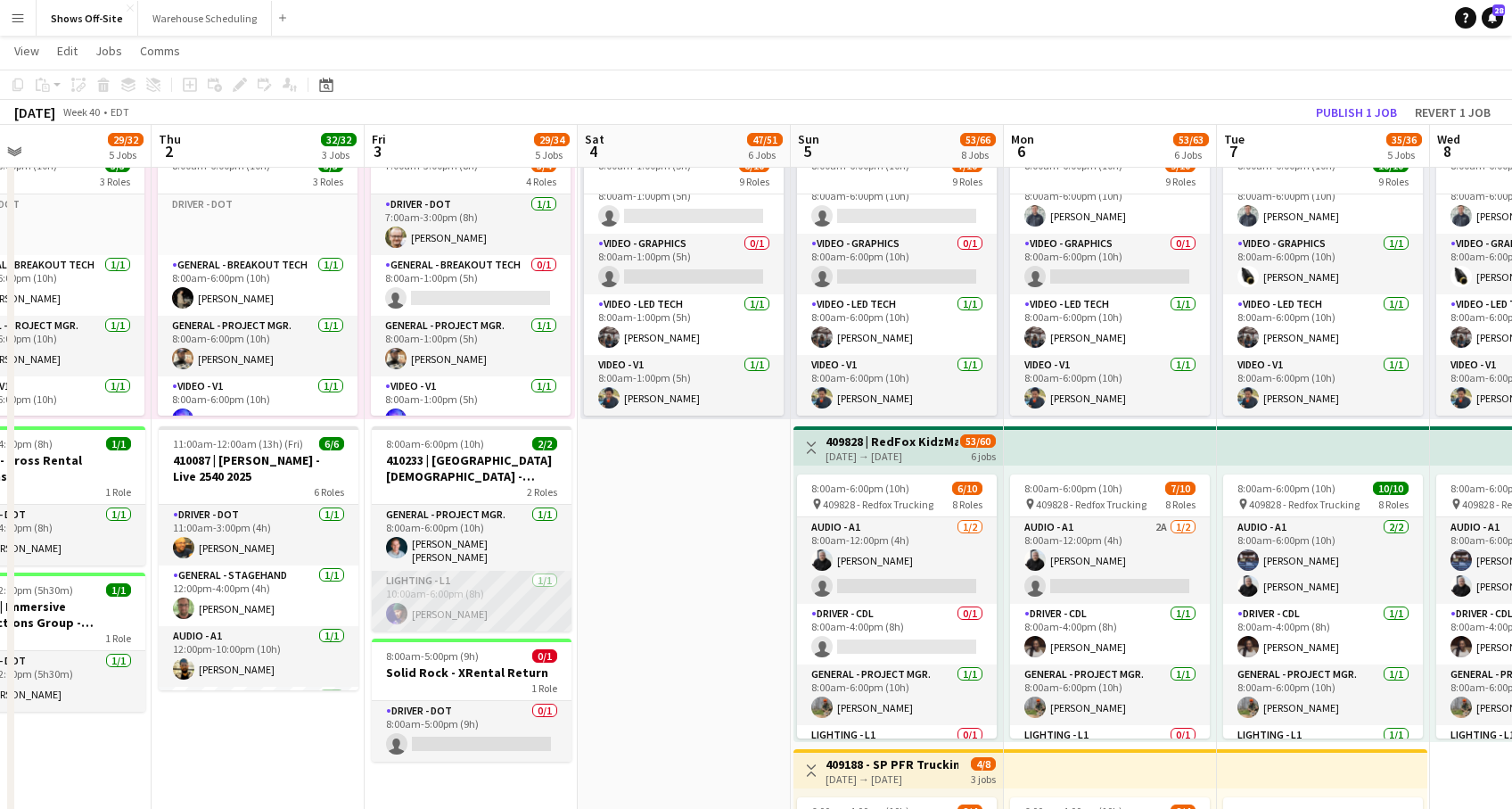
click at [456, 604] on app-card-role "Lighting - L1 [DATE] 10:00am-6:00pm (8h) [PERSON_NAME]" at bounding box center [471, 601] width 200 height 60
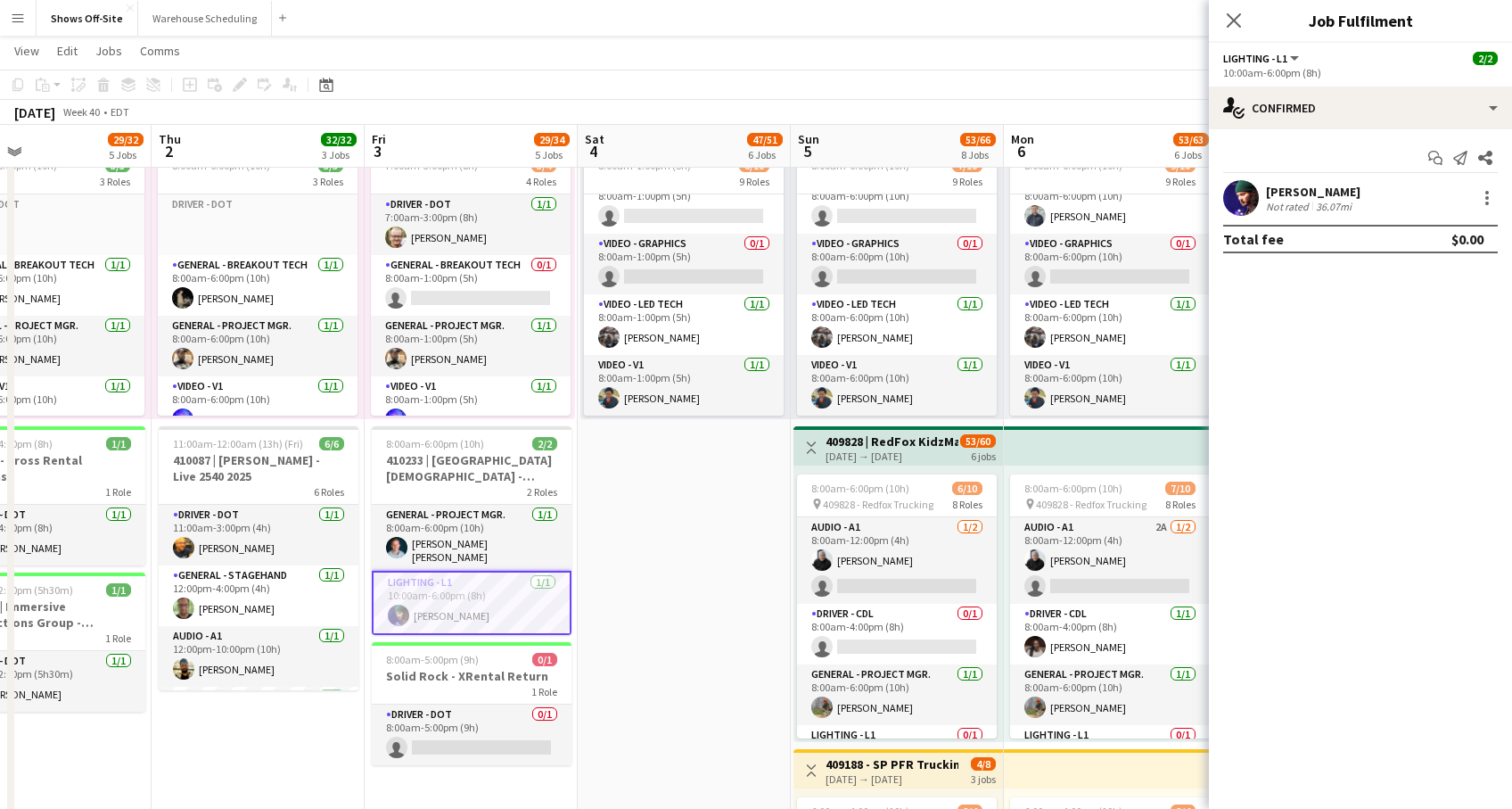
click at [1317, 189] on div "[PERSON_NAME]" at bounding box center [1313, 191] width 94 height 16
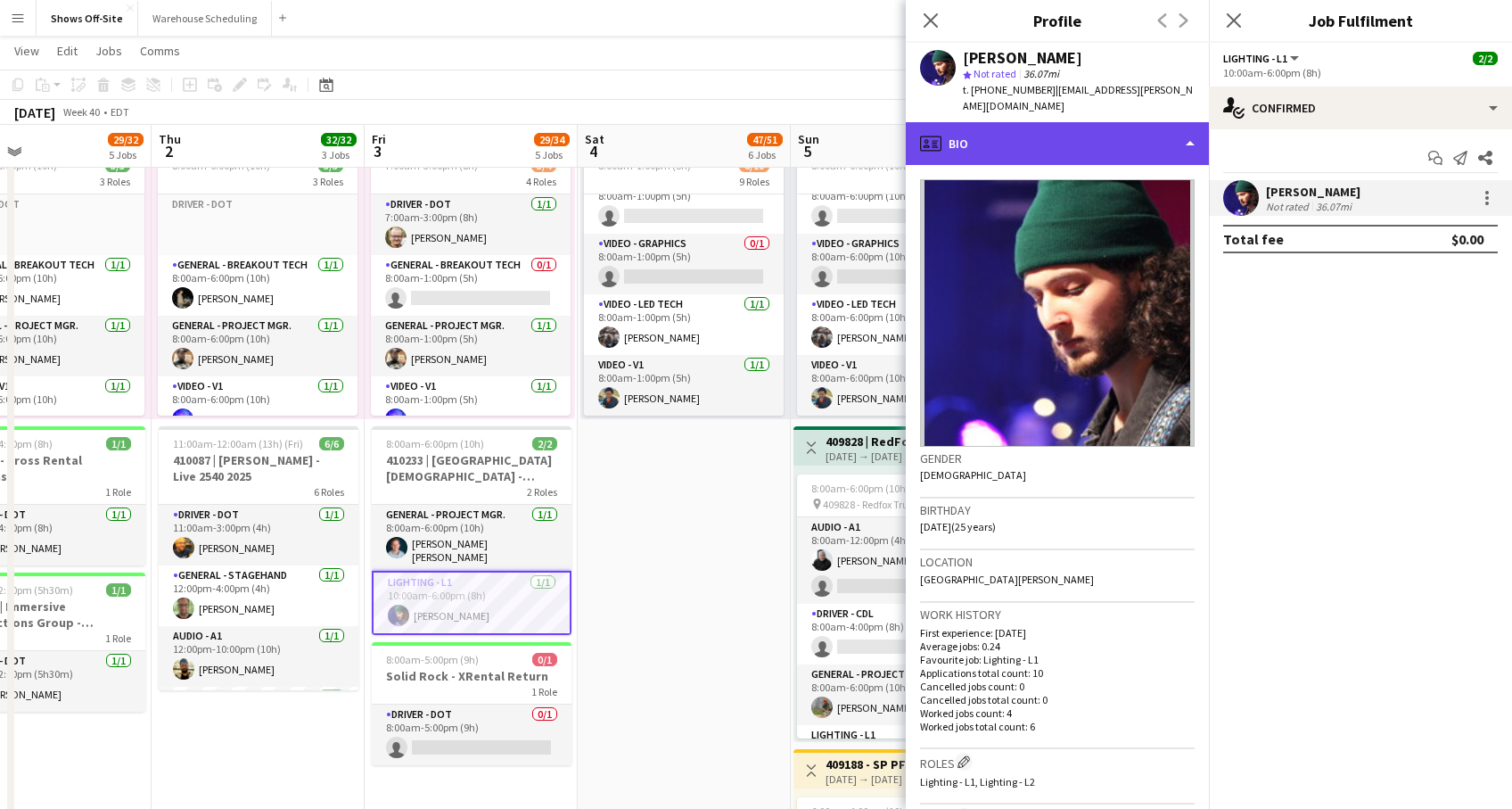
click at [1186, 130] on div "profile Bio" at bounding box center [1058, 143] width 304 height 42
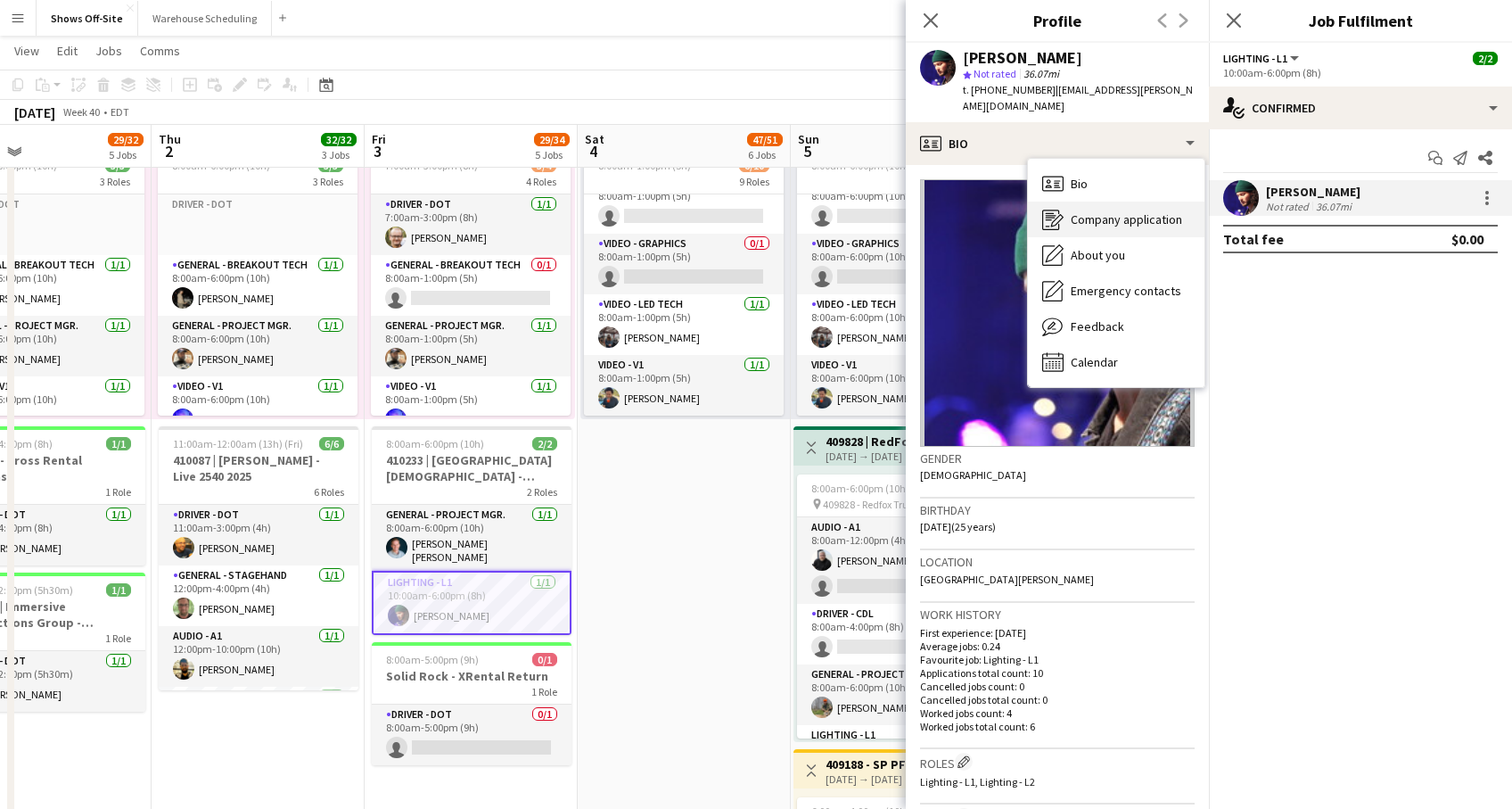
click at [1133, 211] on span "Company application" at bounding box center [1126, 219] width 111 height 16
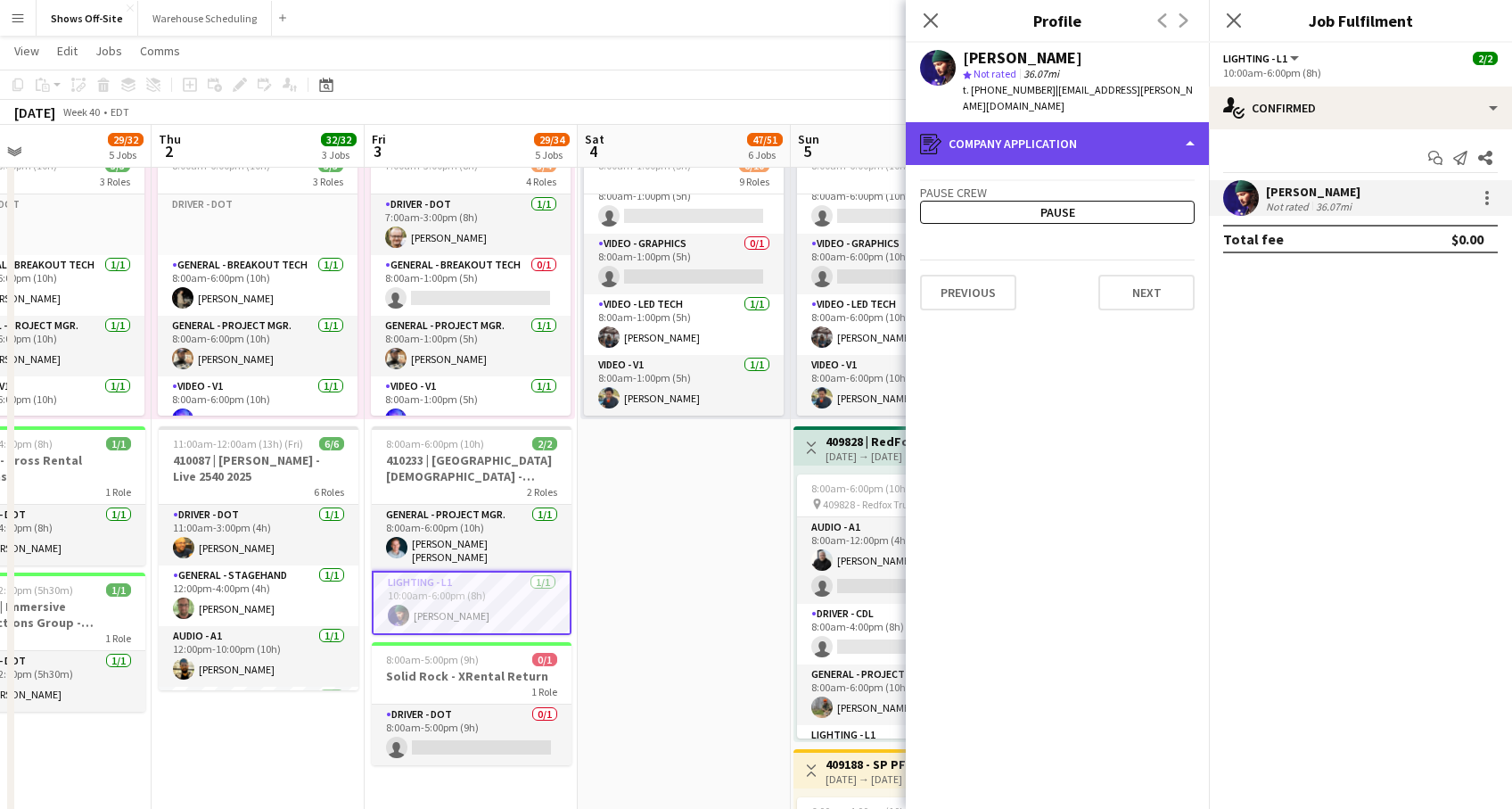
click at [1190, 127] on div "register Company application" at bounding box center [1058, 143] width 304 height 42
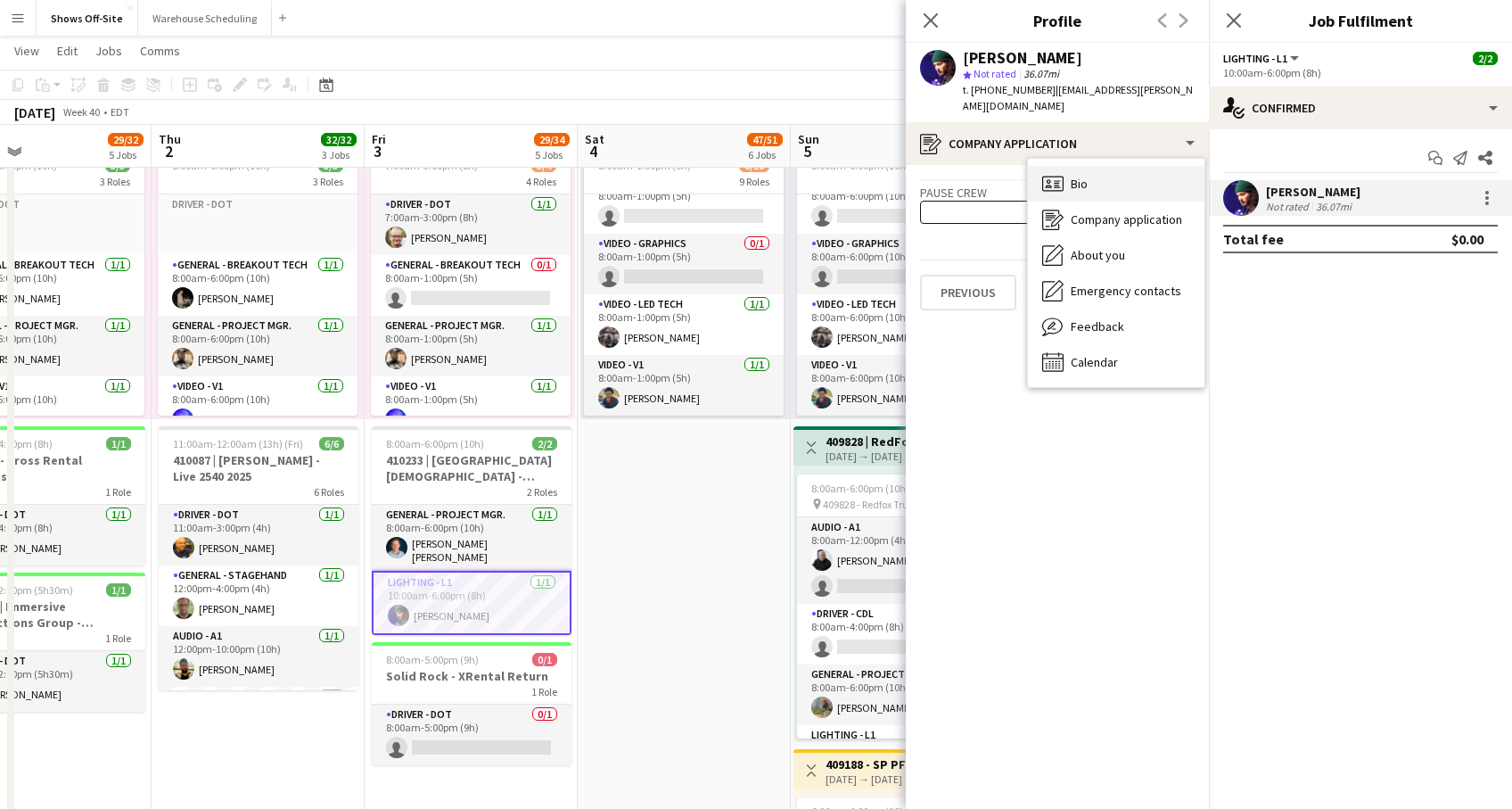
click at [1129, 167] on div "Bio Bio" at bounding box center [1116, 184] width 176 height 36
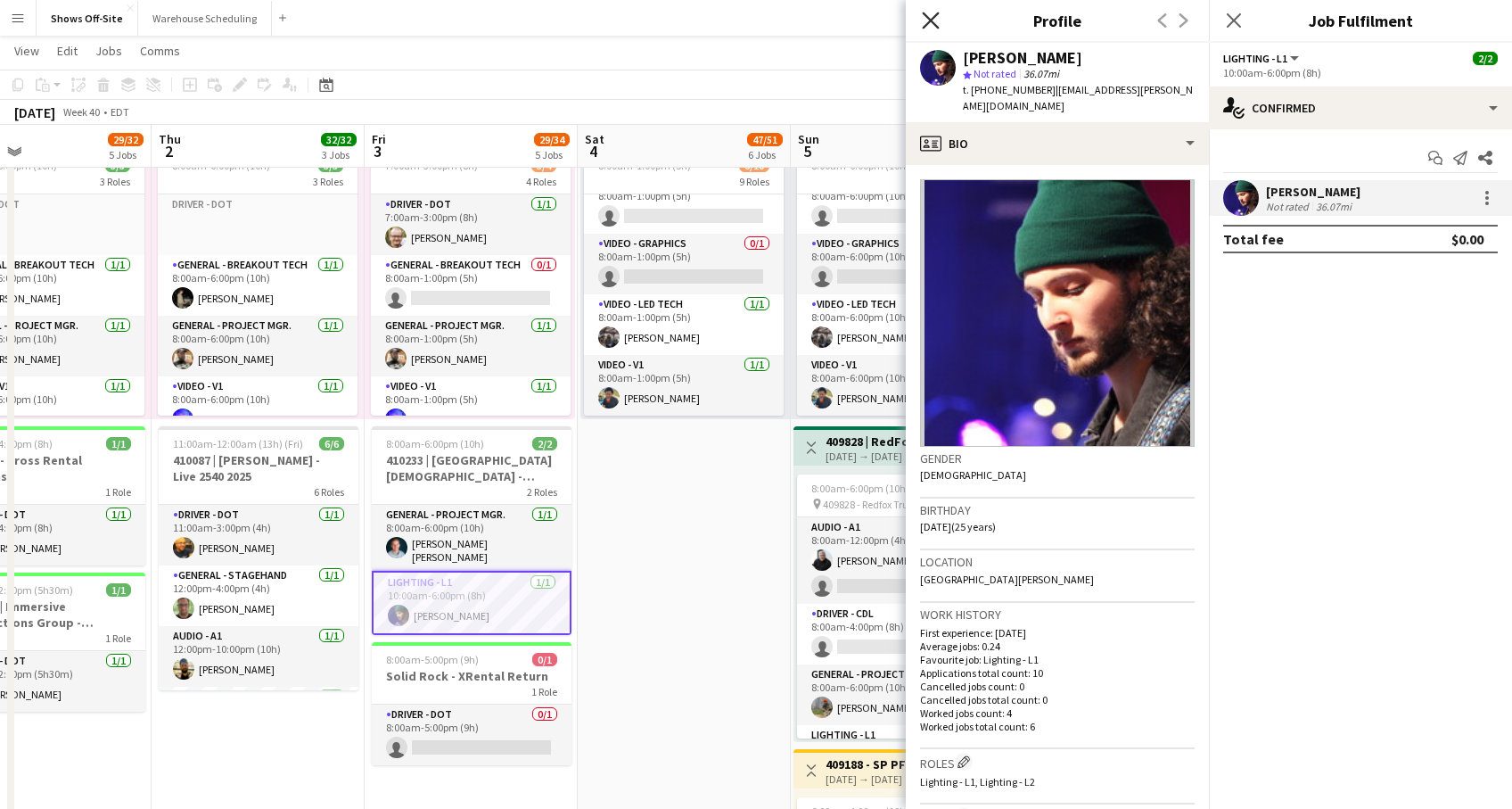
click at [929, 18] on icon at bounding box center [930, 20] width 17 height 17
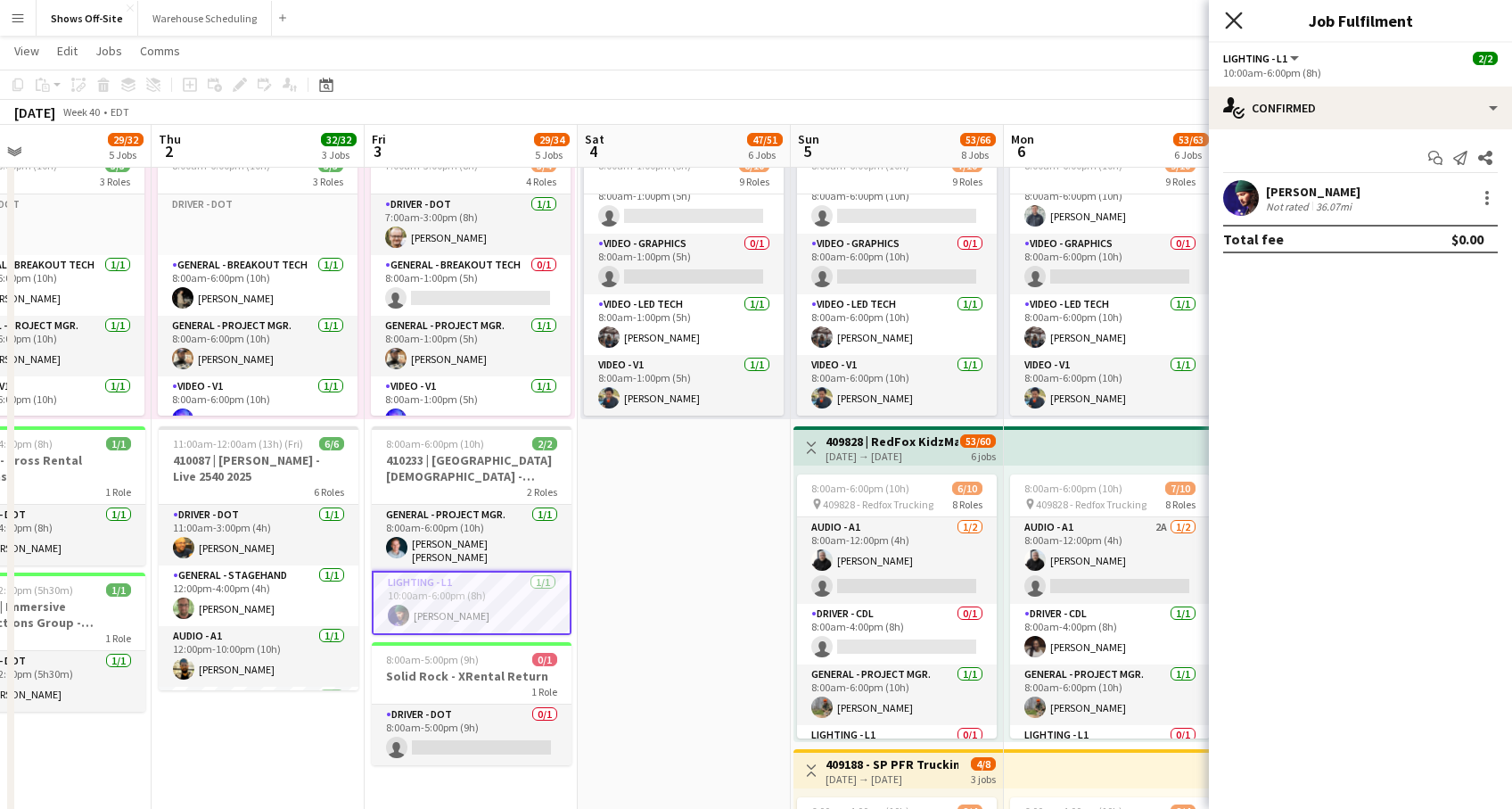
click at [1234, 25] on icon "Close pop-in" at bounding box center [1234, 20] width 17 height 17
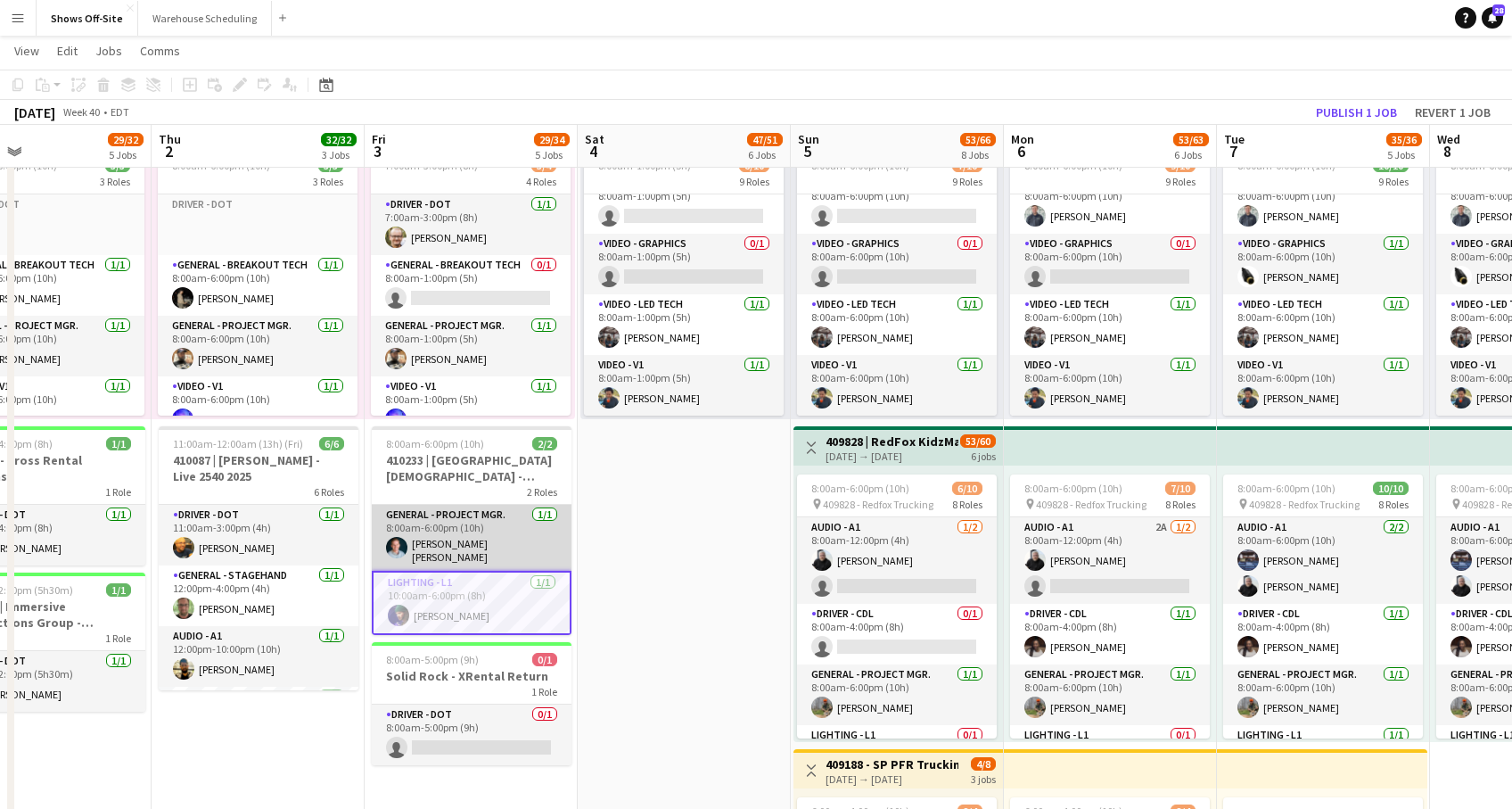
click at [446, 517] on app-card-role "General - Project Mgr. [DATE] 8:00am-6:00pm (10h) [PERSON_NAME] [PERSON_NAME]" at bounding box center [471, 537] width 200 height 66
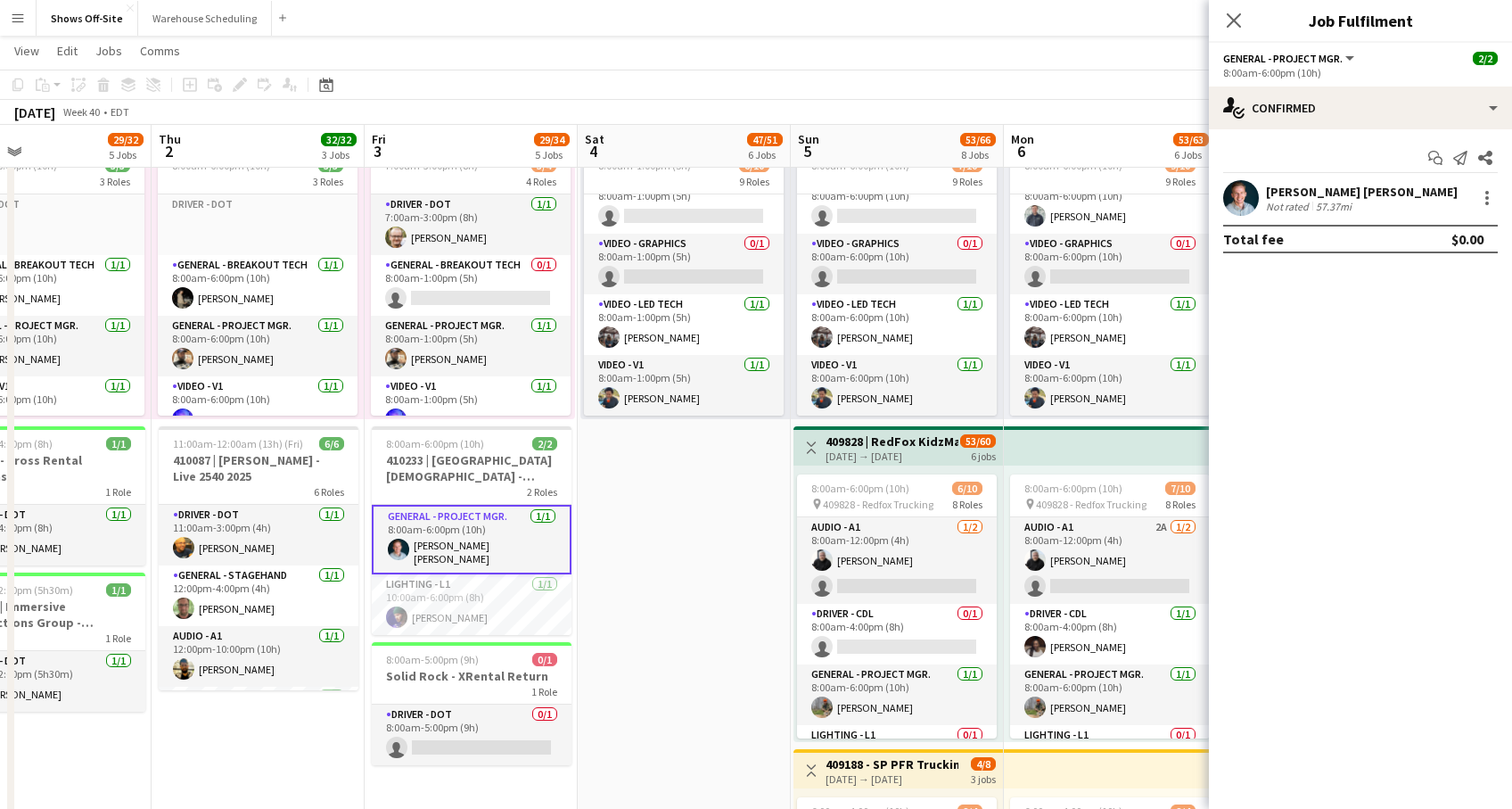
click at [1334, 189] on div "[PERSON_NAME] [PERSON_NAME]" at bounding box center [1361, 191] width 191 height 16
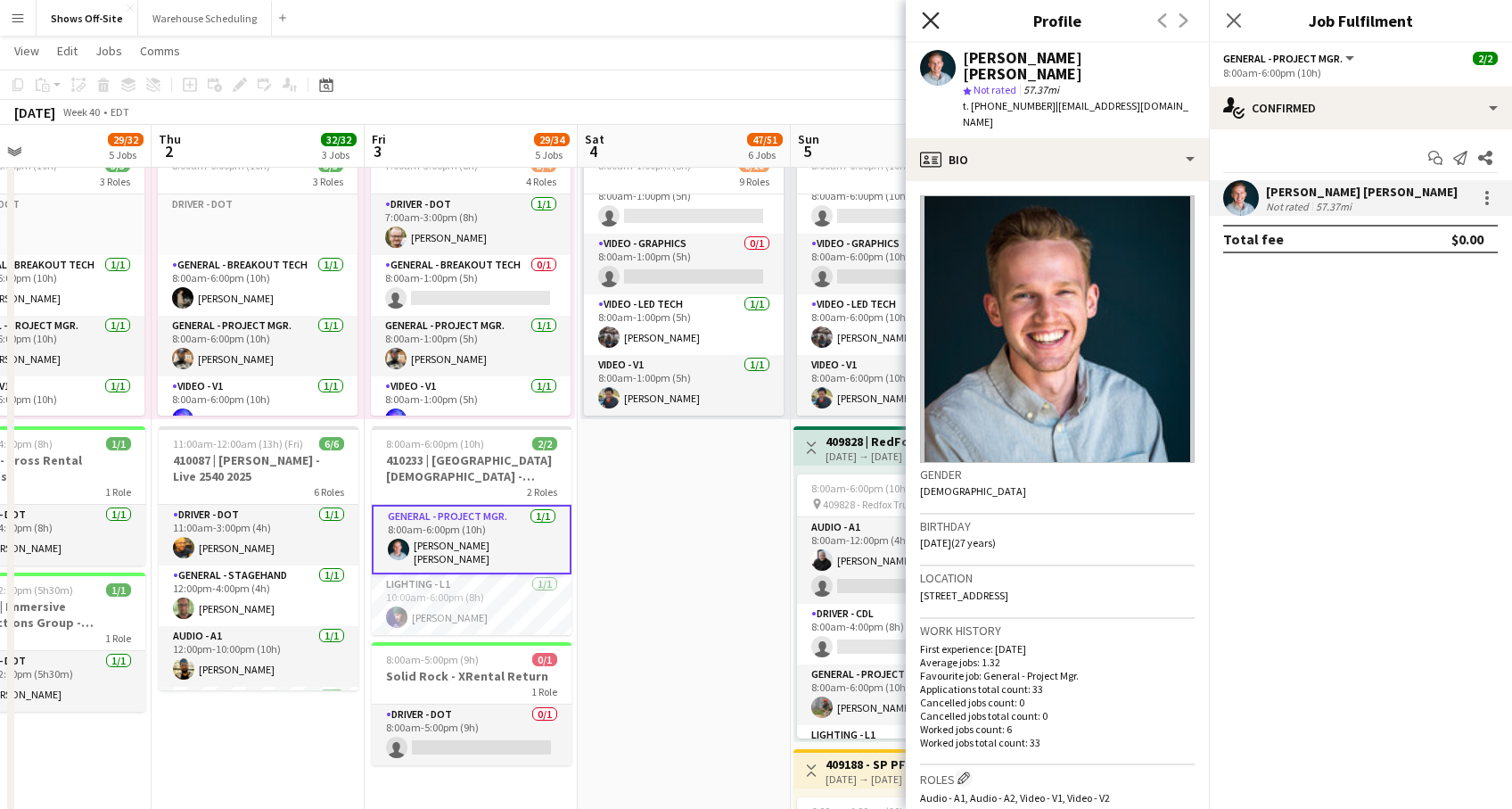
click at [935, 19] on icon "Close pop-in" at bounding box center [930, 20] width 17 height 17
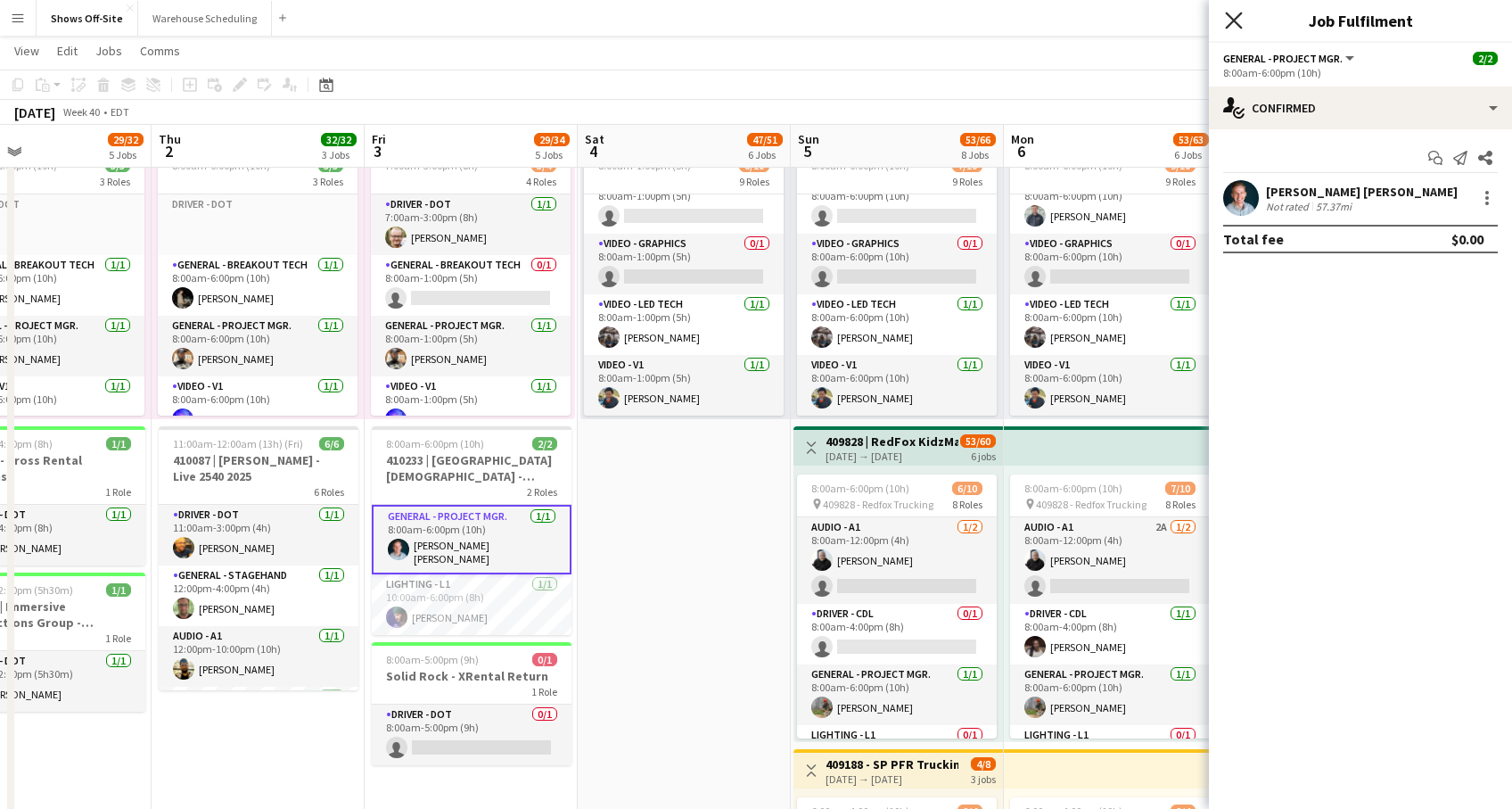
click at [1236, 18] on icon at bounding box center [1234, 20] width 17 height 17
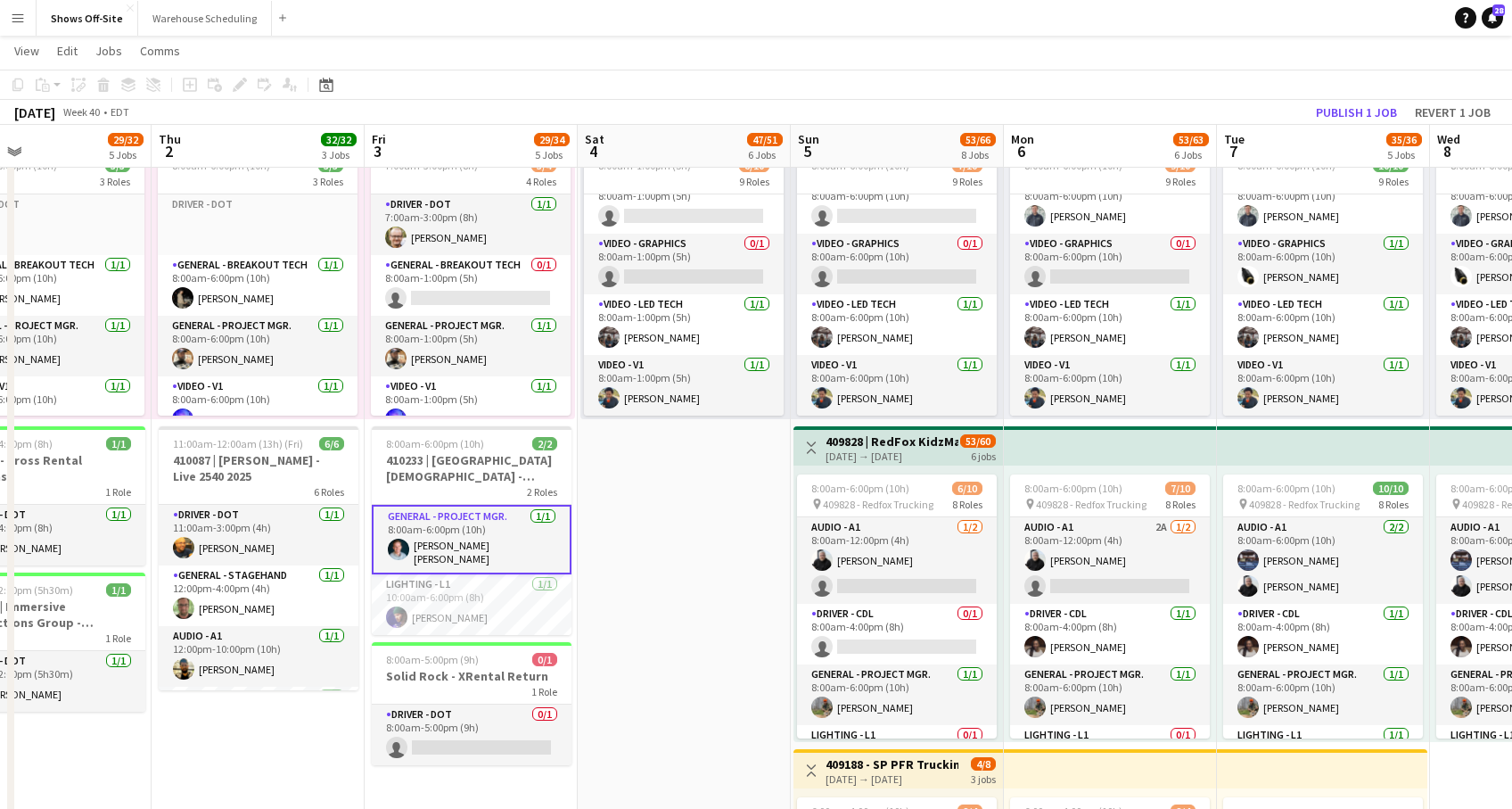
click at [465, 511] on app-card-role "General - Project Mgr. [DATE] 8:00am-6:00pm (10h) [PERSON_NAME] [PERSON_NAME]" at bounding box center [471, 539] width 200 height 70
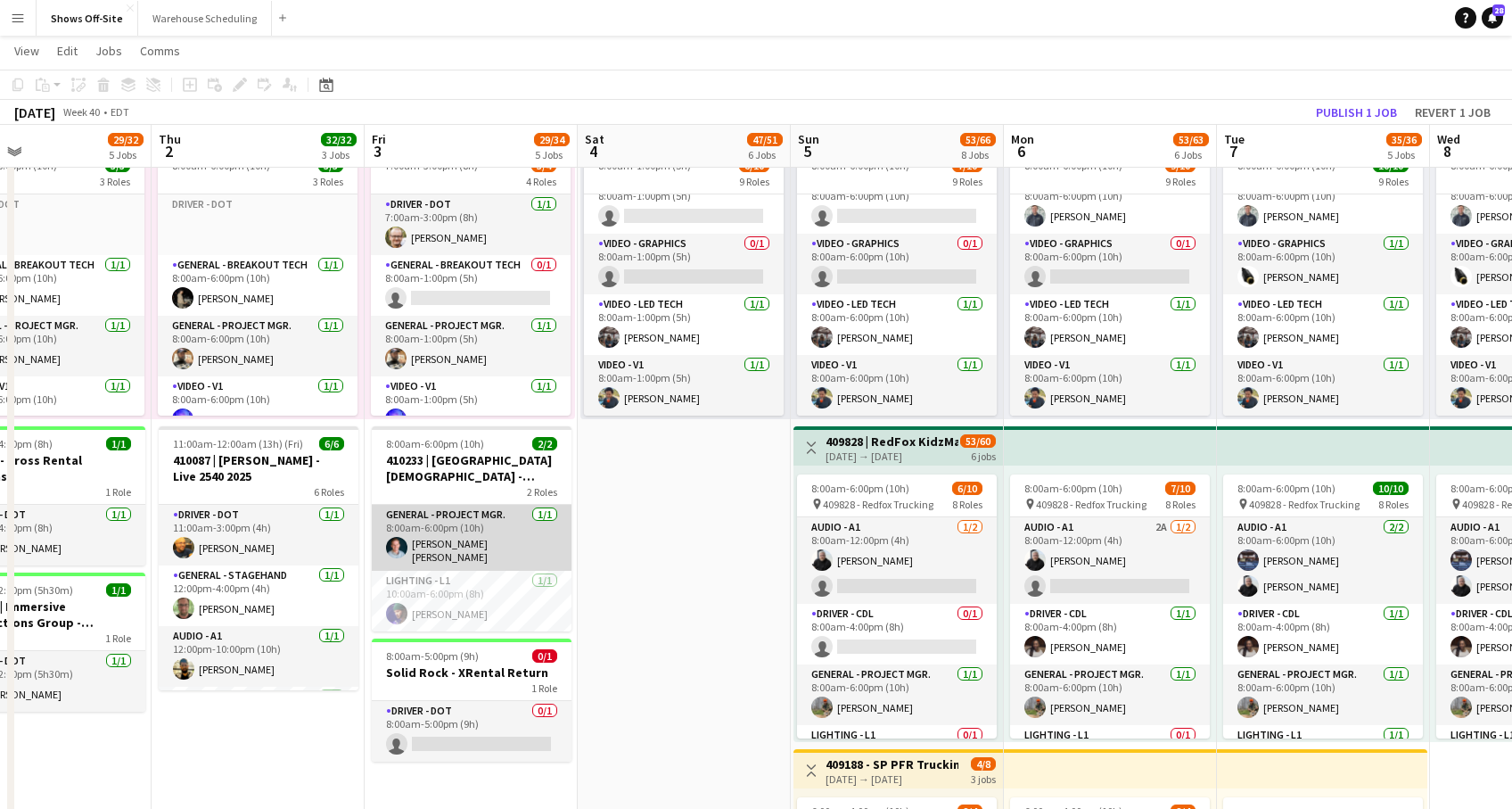
click at [469, 527] on app-card-role "General - Project Mgr. [DATE] 8:00am-6:00pm (10h) [PERSON_NAME] [PERSON_NAME]" at bounding box center [471, 537] width 200 height 66
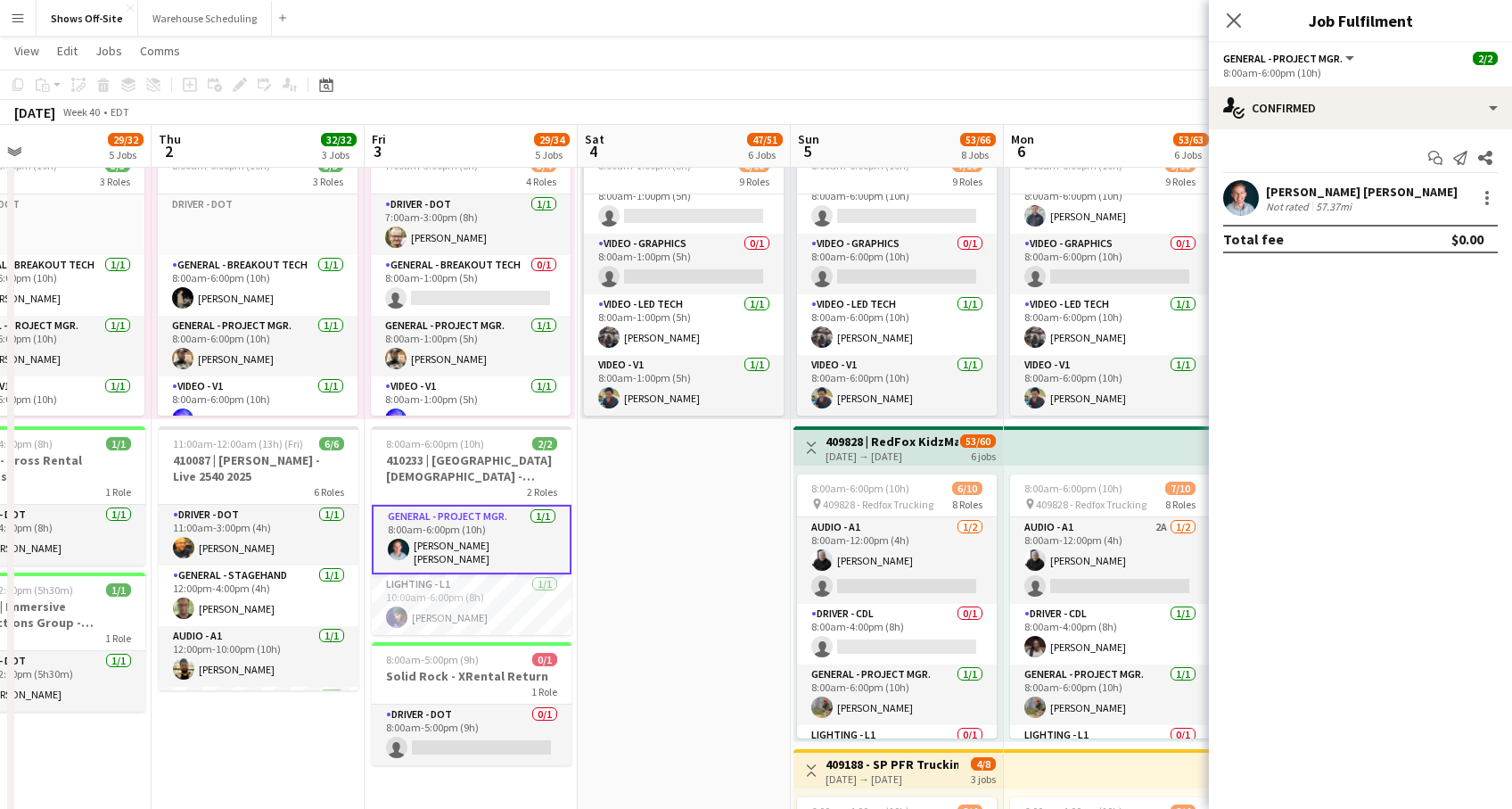
click at [1311, 182] on div "[PERSON_NAME] [PERSON_NAME] Not rated 57.37mi" at bounding box center [1361, 198] width 304 height 36
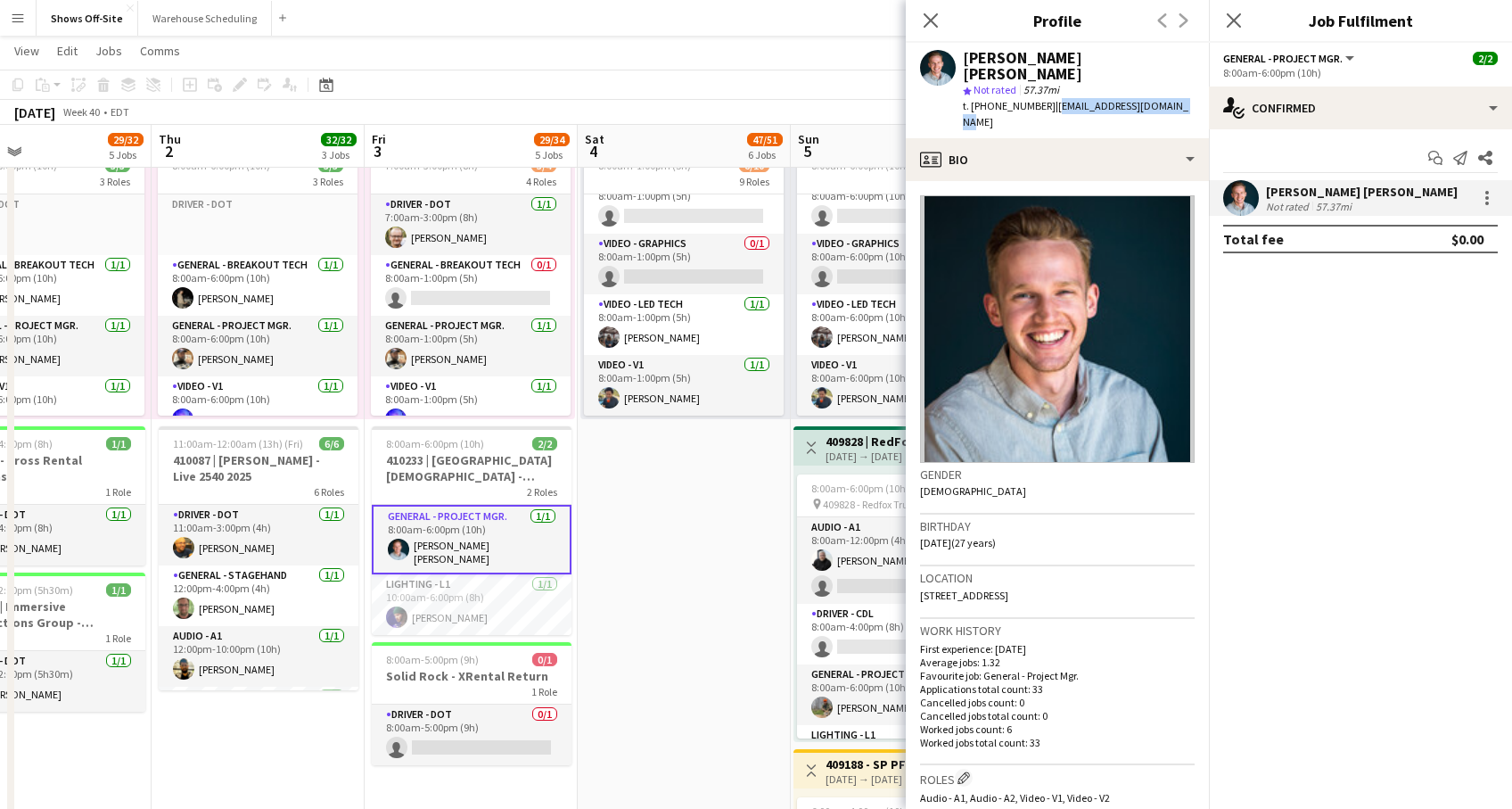
drag, startPoint x: 1043, startPoint y: 91, endPoint x: 1175, endPoint y: 96, distance: 132.1
click at [1175, 96] on div "[PERSON_NAME] [PERSON_NAME] star Not rated 57.37mi t. [PHONE_NUMBER] | [EMAIL_A…" at bounding box center [1058, 90] width 304 height 95
copy span "[EMAIL_ADDRESS][DOMAIN_NAME]"
click at [927, 9] on app-icon "Close pop-in" at bounding box center [930, 21] width 25 height 25
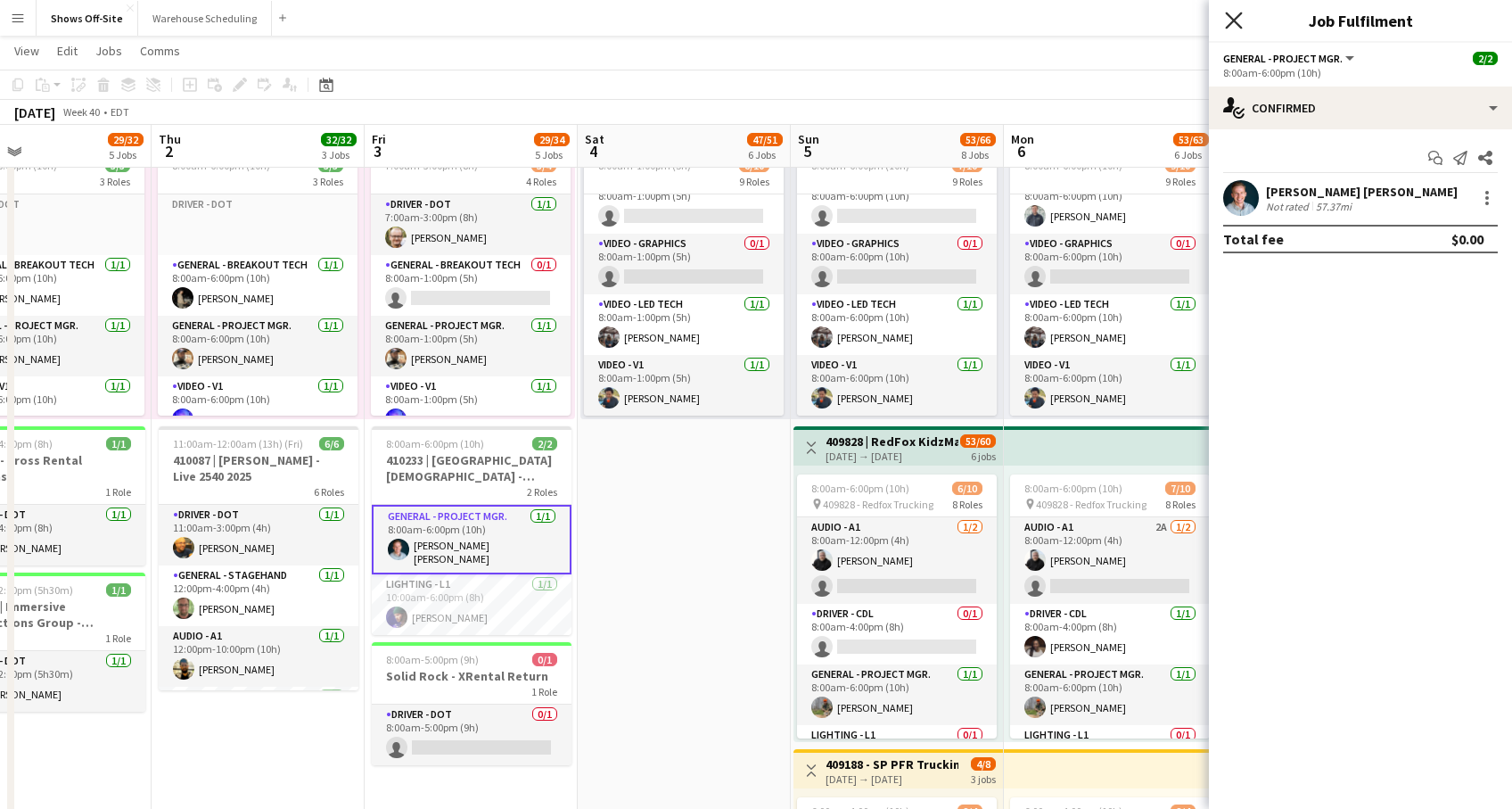
click at [1238, 26] on icon "Close pop-in" at bounding box center [1234, 20] width 17 height 17
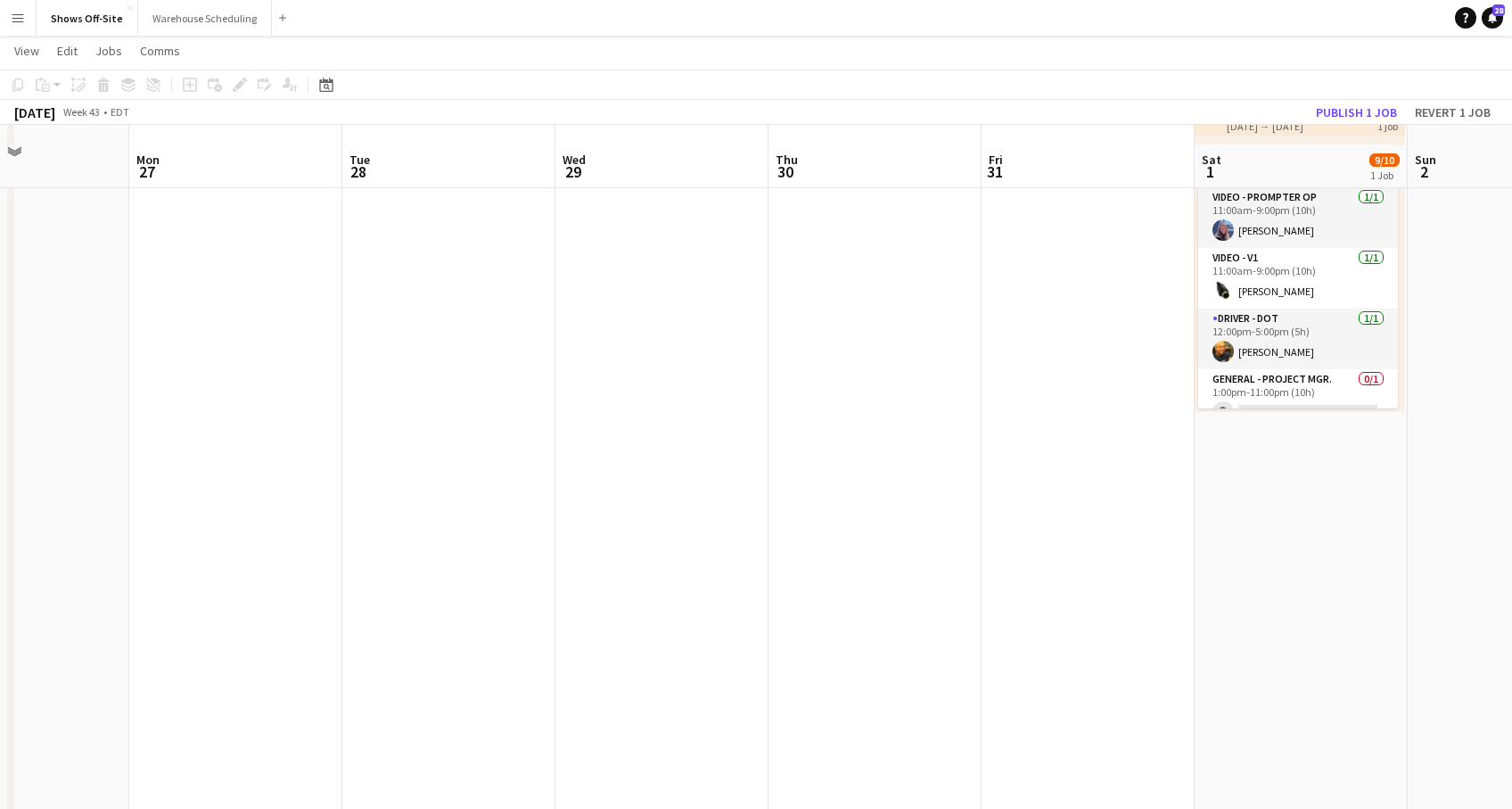
scroll to position [137, 0]
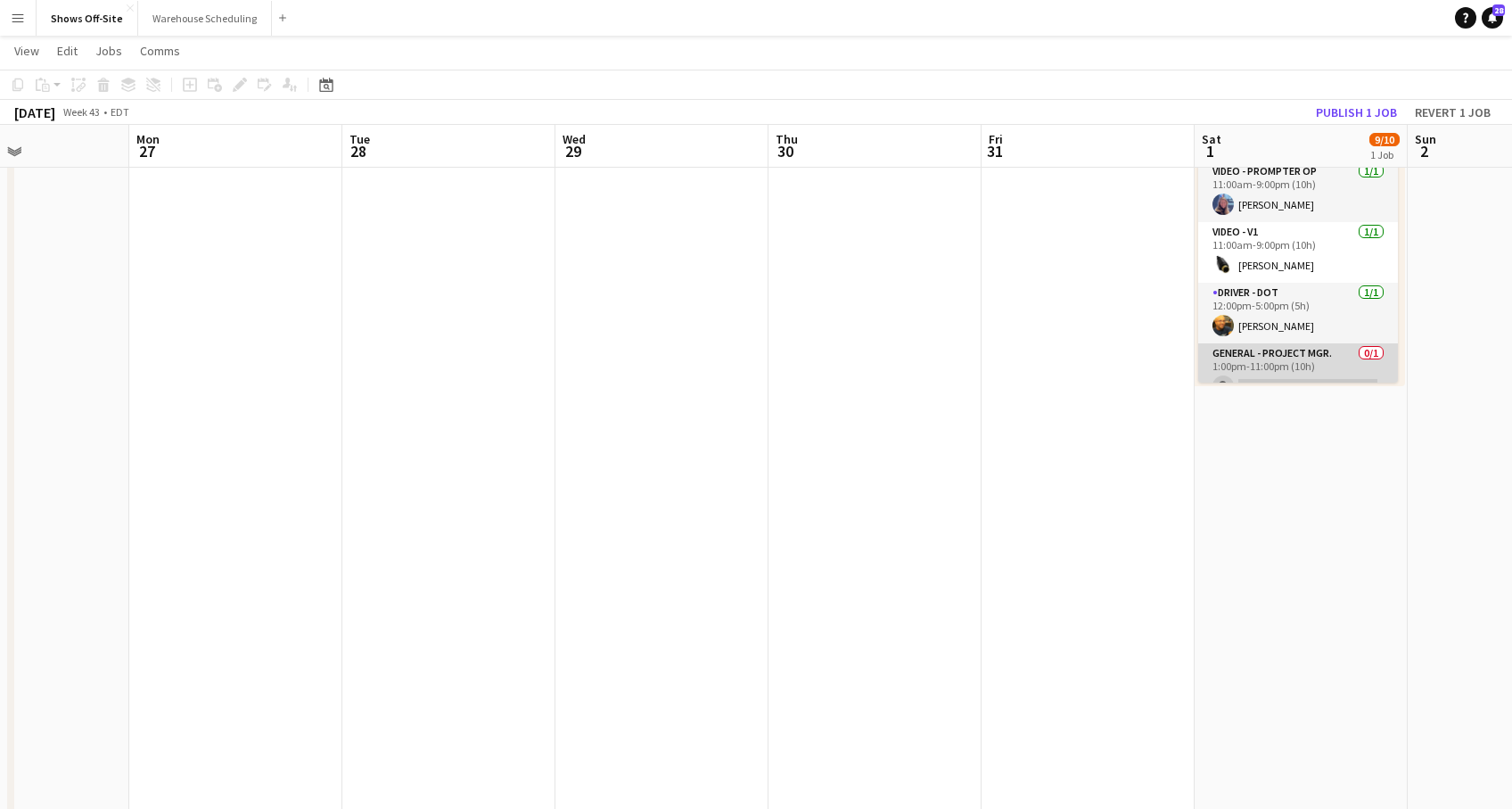
click at [1311, 355] on app-card-role "General - Project Mgr. 0/1 1:00pm-11:00pm (10h) single-neutral-actions" at bounding box center [1298, 373] width 200 height 60
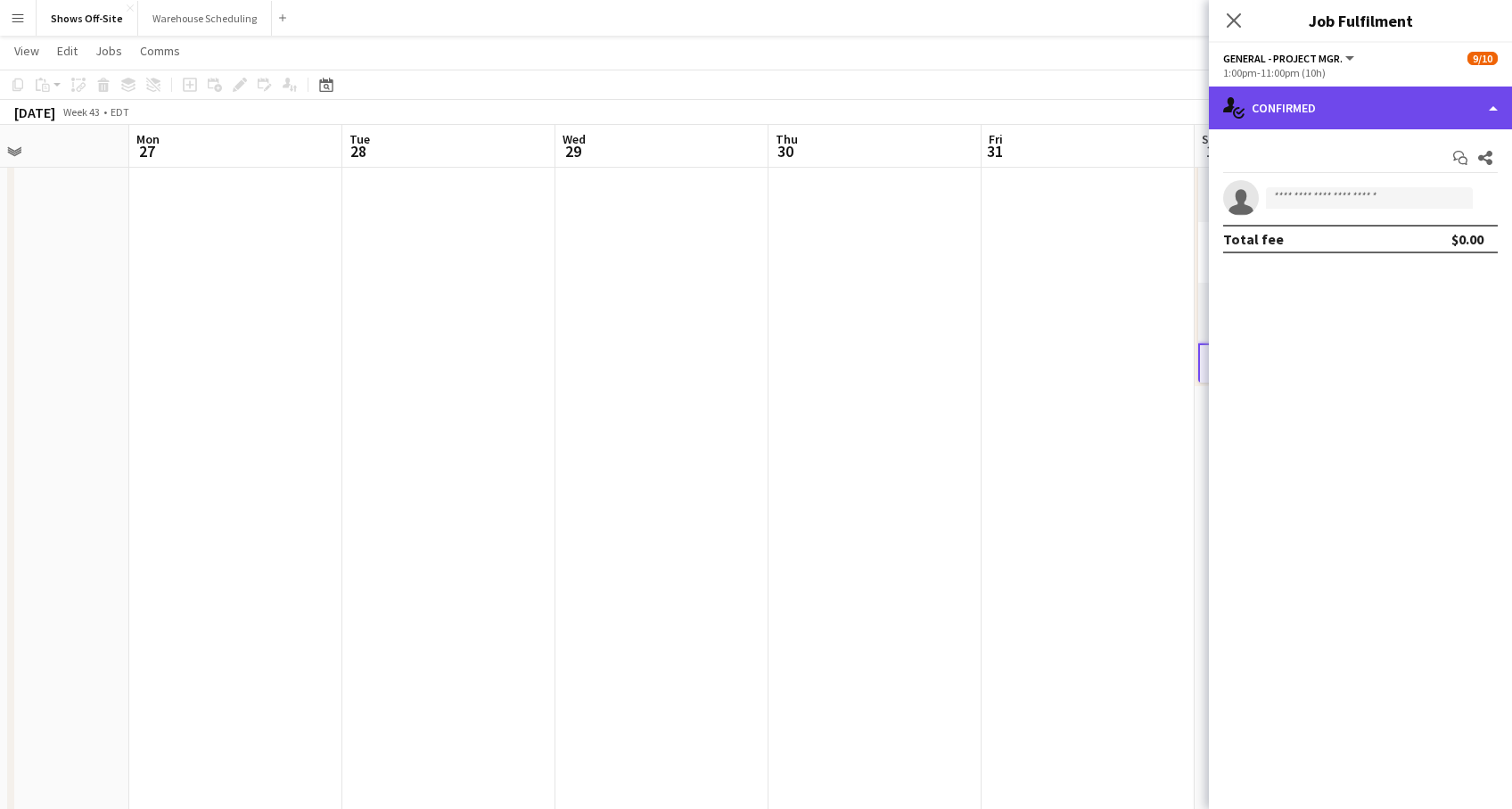
click at [1289, 108] on div "single-neutral-actions-check-2 Confirmed" at bounding box center [1361, 107] width 304 height 42
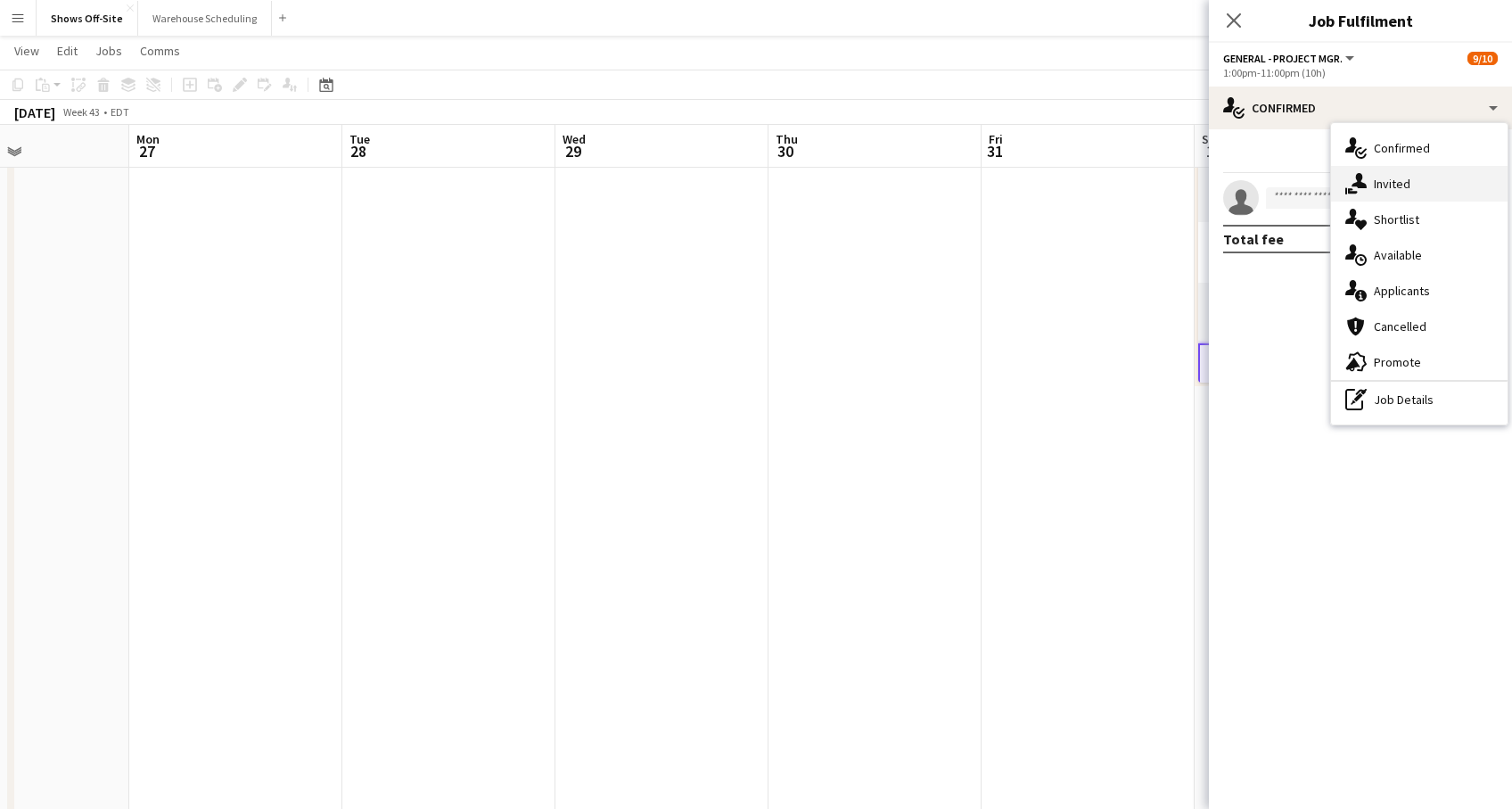
click at [1359, 195] on div "single-neutral-actions-share-1 Invited" at bounding box center [1419, 184] width 176 height 36
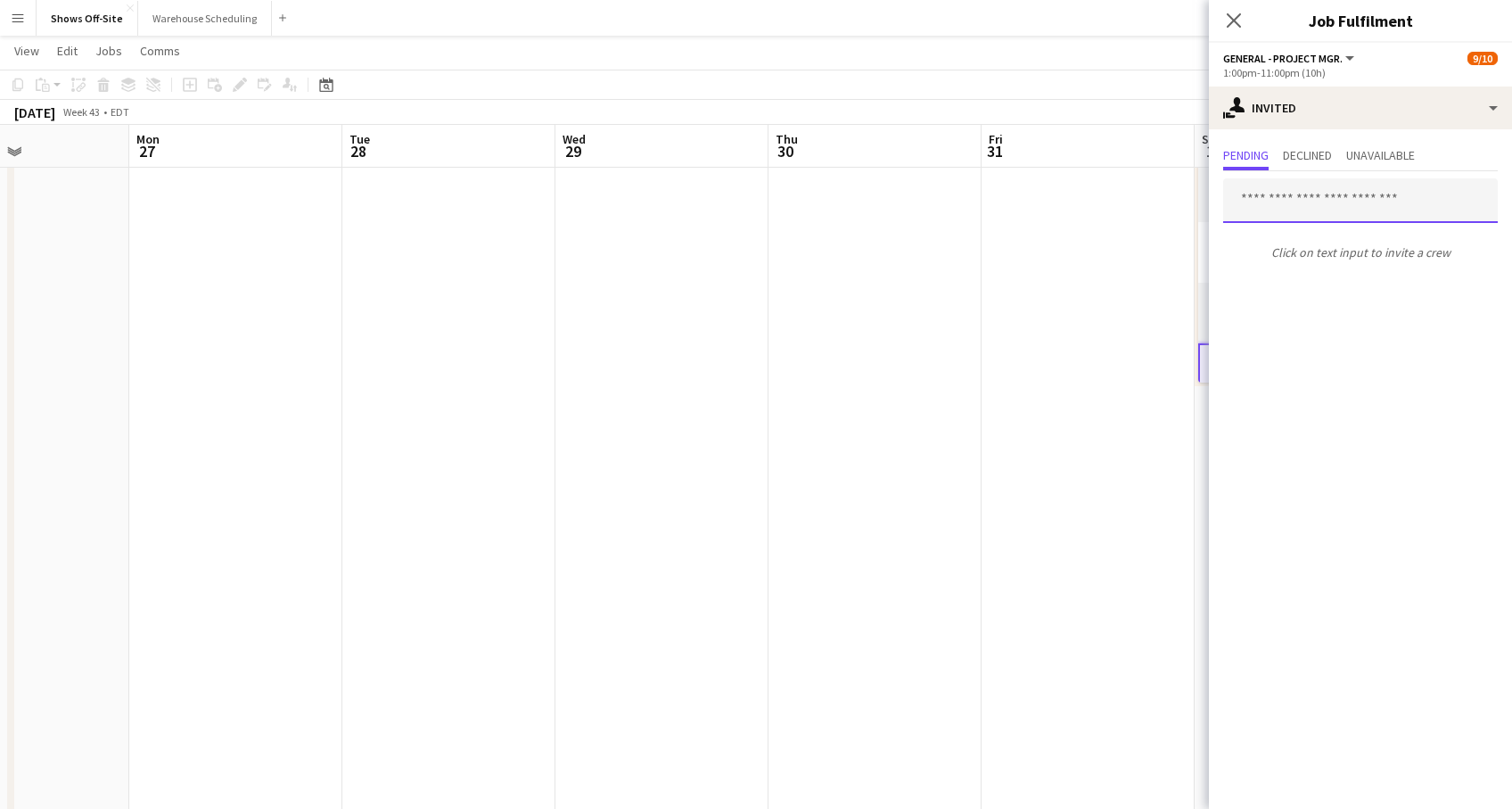
click at [1327, 203] on input "text" at bounding box center [1360, 200] width 274 height 44
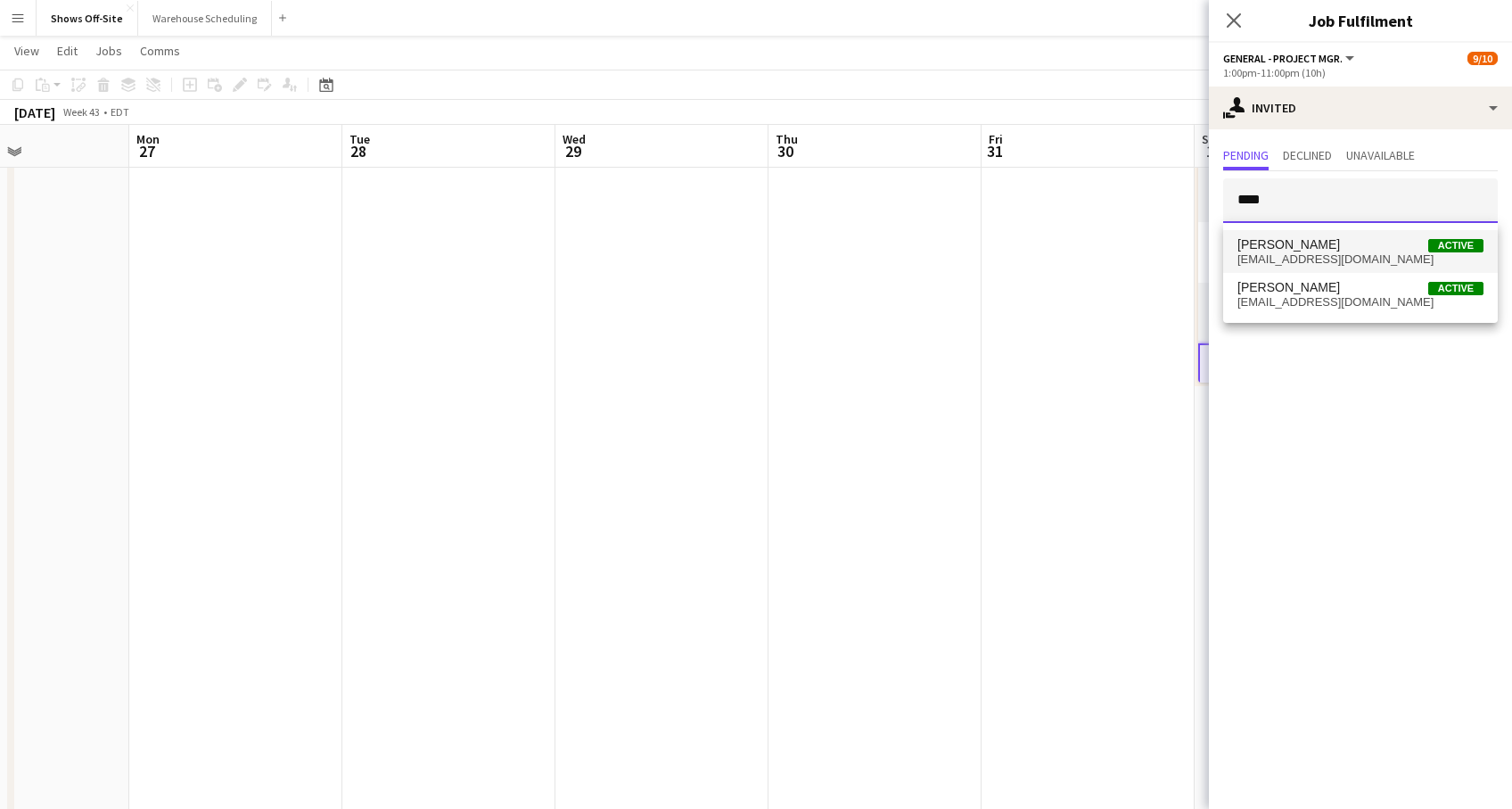
type input "****"
click at [1343, 247] on span "[PERSON_NAME] Active" at bounding box center [1360, 245] width 246 height 15
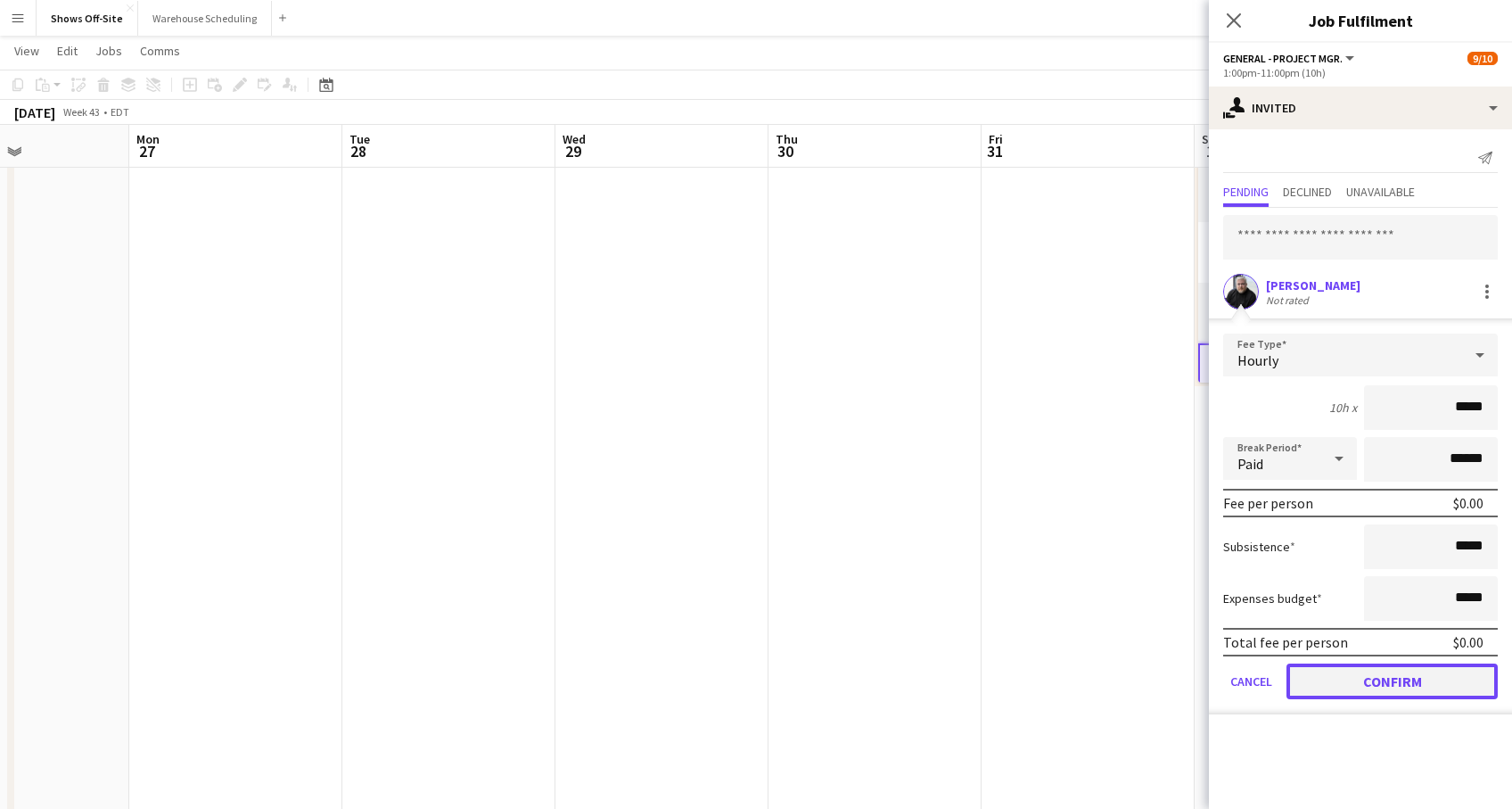
click at [1429, 685] on button "Confirm" at bounding box center [1392, 682] width 211 height 36
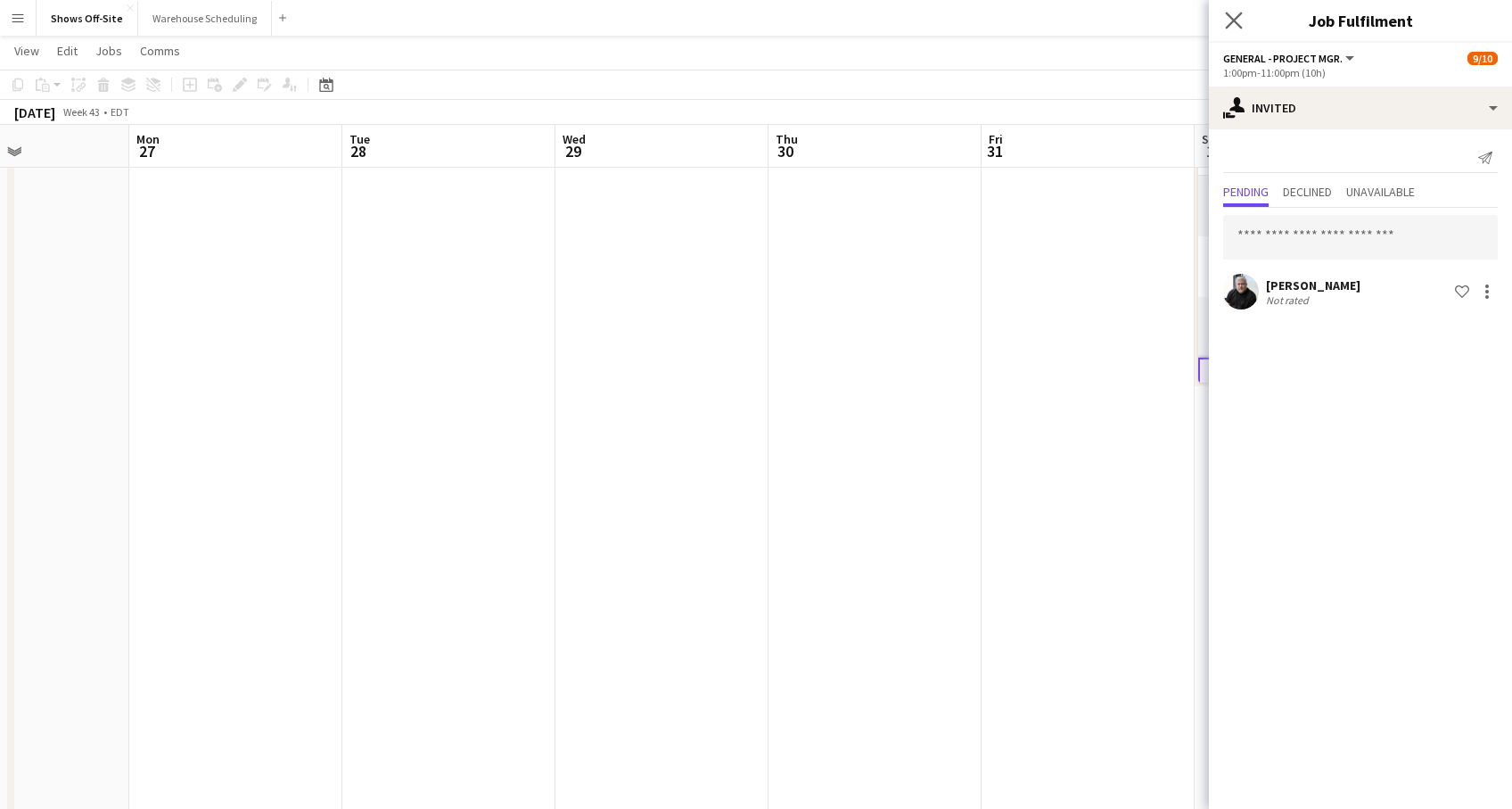
click at [1244, 25] on app-icon "Close pop-in" at bounding box center [1234, 21] width 25 height 25
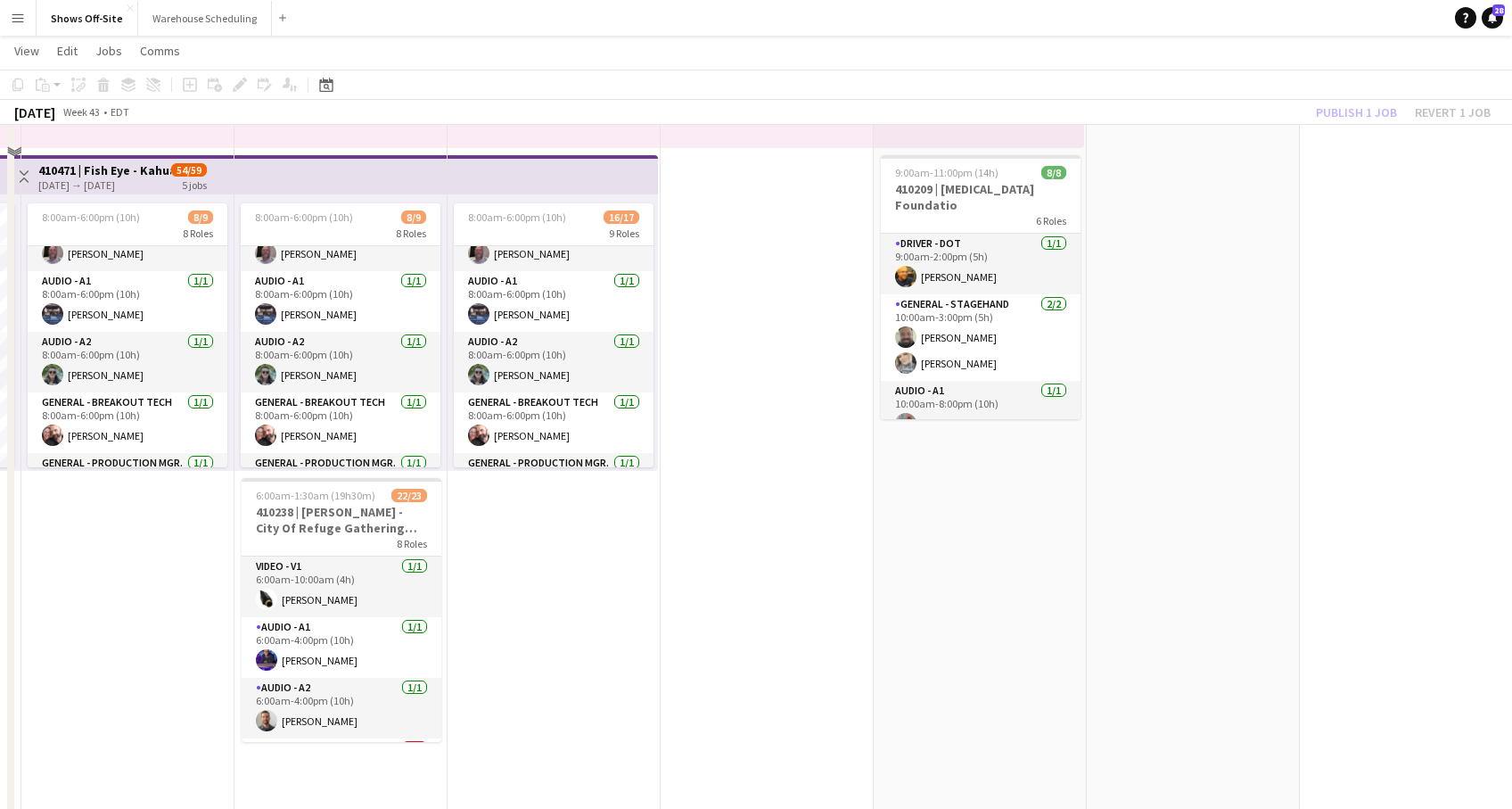
scroll to position [0, 0]
